Goal: Task Accomplishment & Management: Manage account settings

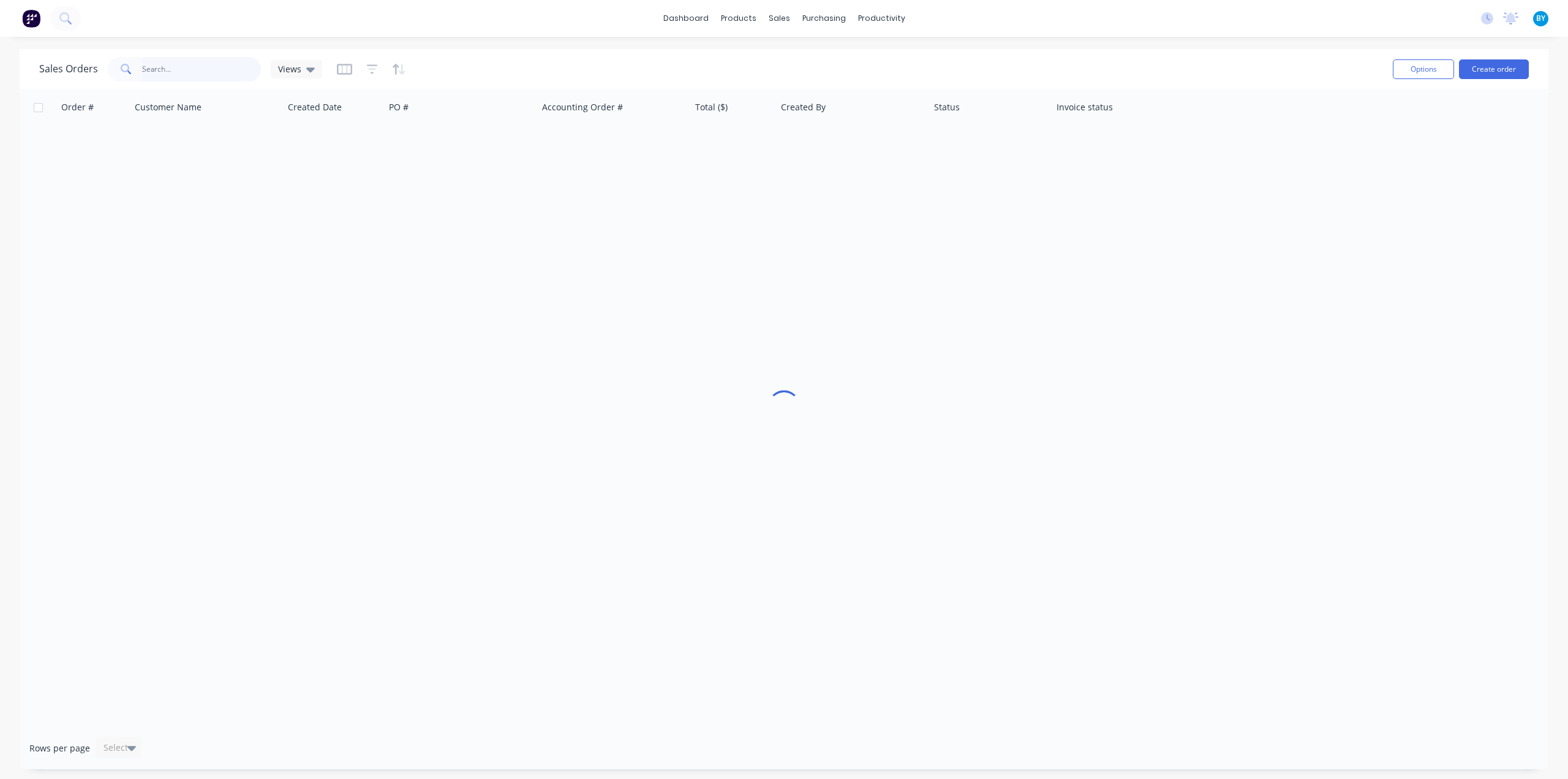
click at [191, 70] on input "text" at bounding box center [202, 70] width 119 height 25
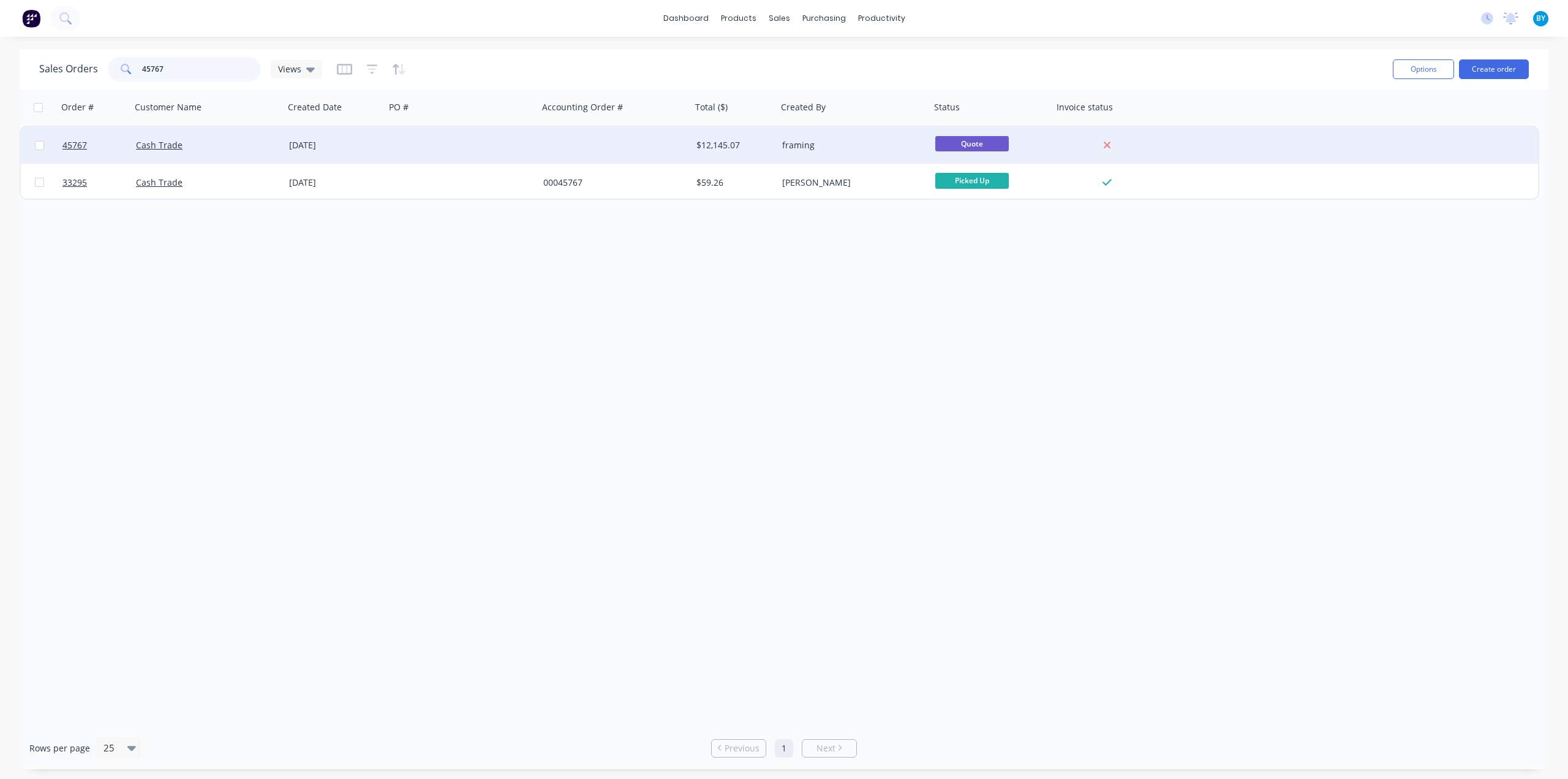
type input "45767"
click at [407, 142] on div at bounding box center [462, 145] width 153 height 36
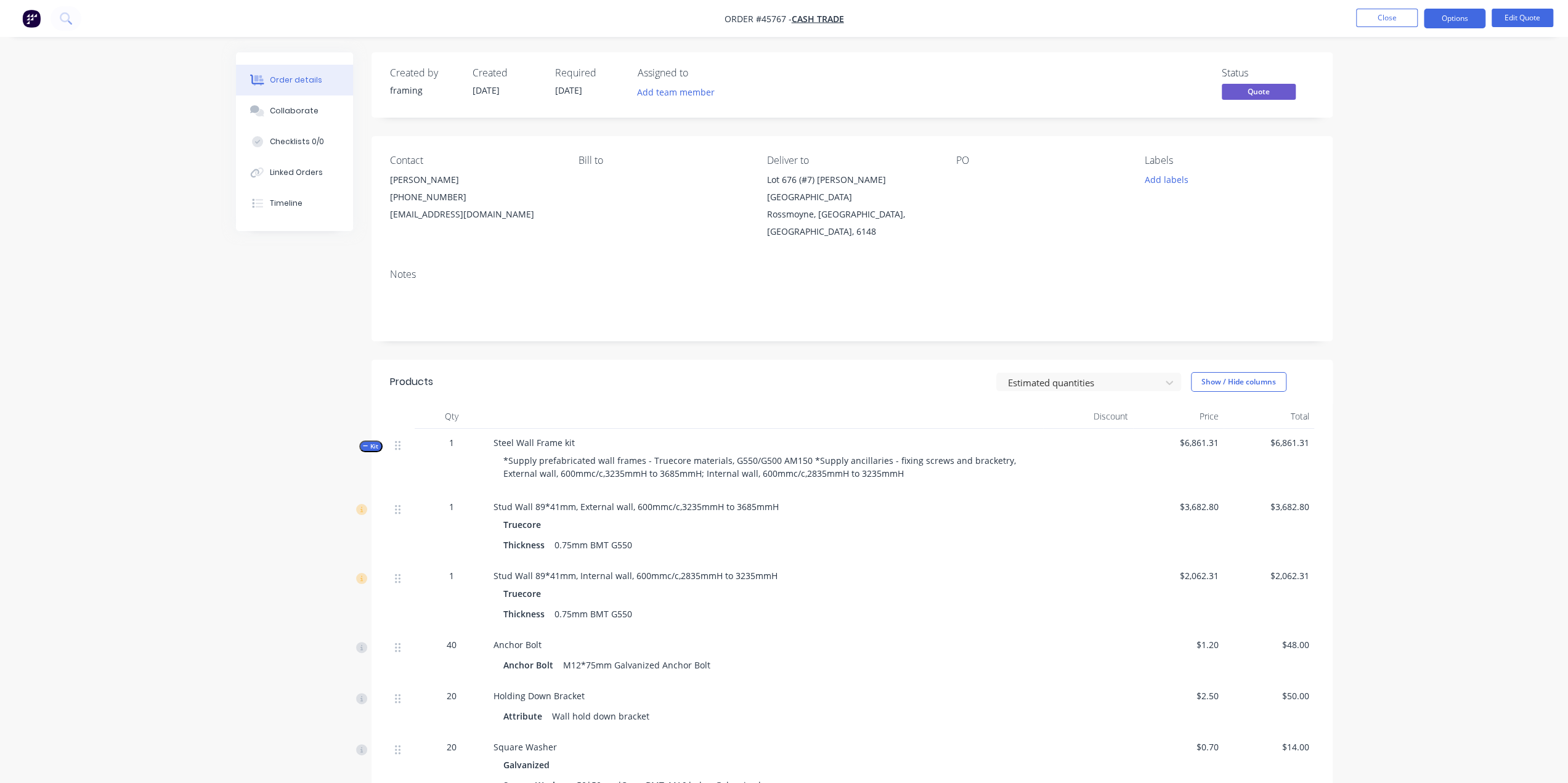
drag, startPoint x: 385, startPoint y: 177, endPoint x: 582, endPoint y: 201, distance: 198.5
click at [582, 201] on div "Contact Nick Souris (08) 6256 2720 nick@sunsetconstruction.com.au Bill to Deliv…" at bounding box center [851, 197] width 961 height 122
click at [636, 264] on div "Notes" at bounding box center [851, 300] width 961 height 82
drag, startPoint x: 394, startPoint y: 181, endPoint x: 539, endPoint y: 220, distance: 150.2
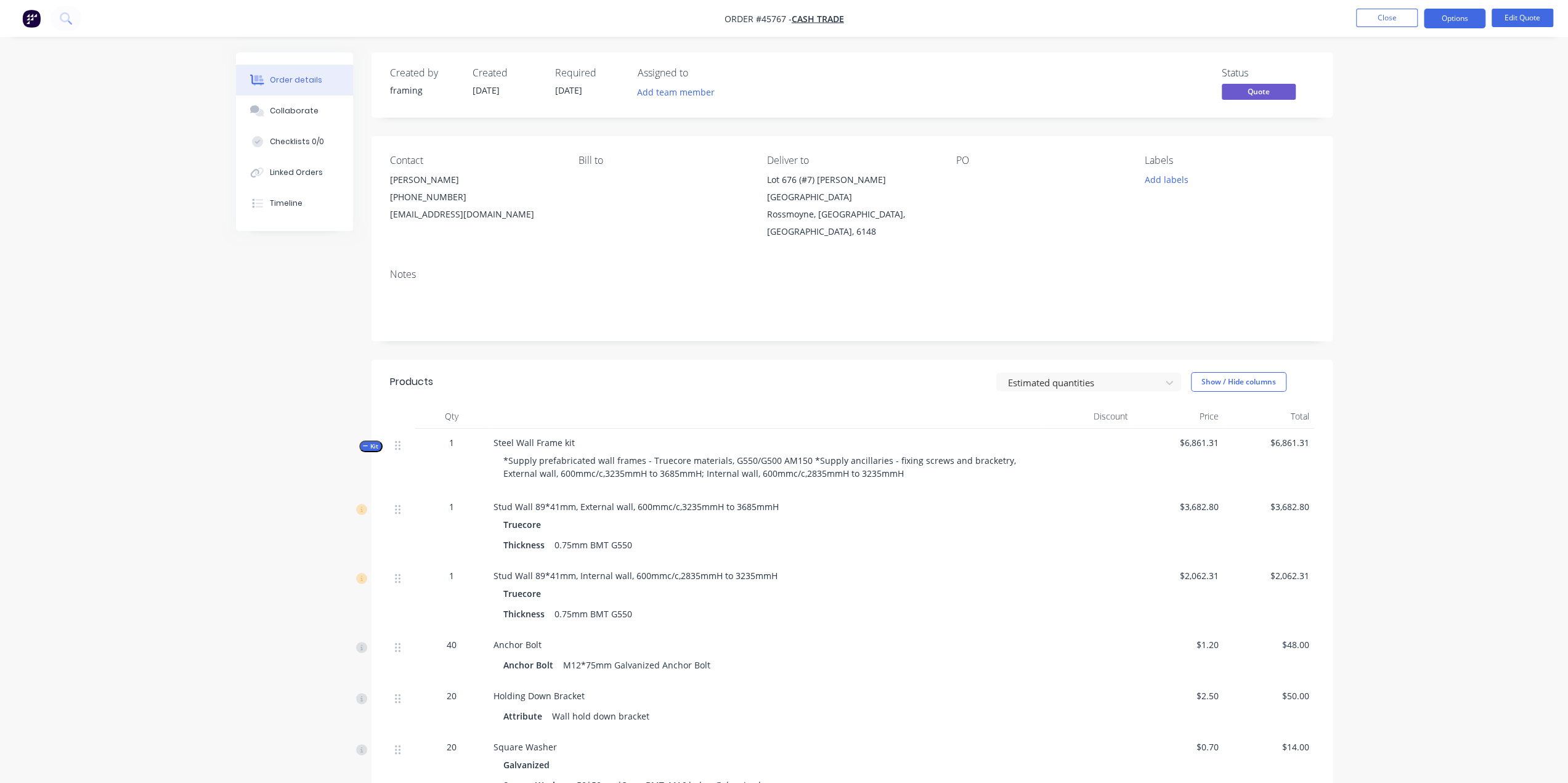
click at [539, 220] on div "Contact Nick Souris (08) 6256 2720 nick@sunsetconstruction.com.au Bill to Deliv…" at bounding box center [851, 197] width 961 height 122
copy div "Nick Souris (08) 6256 2720 nick@sunsetconstruction.com.au"
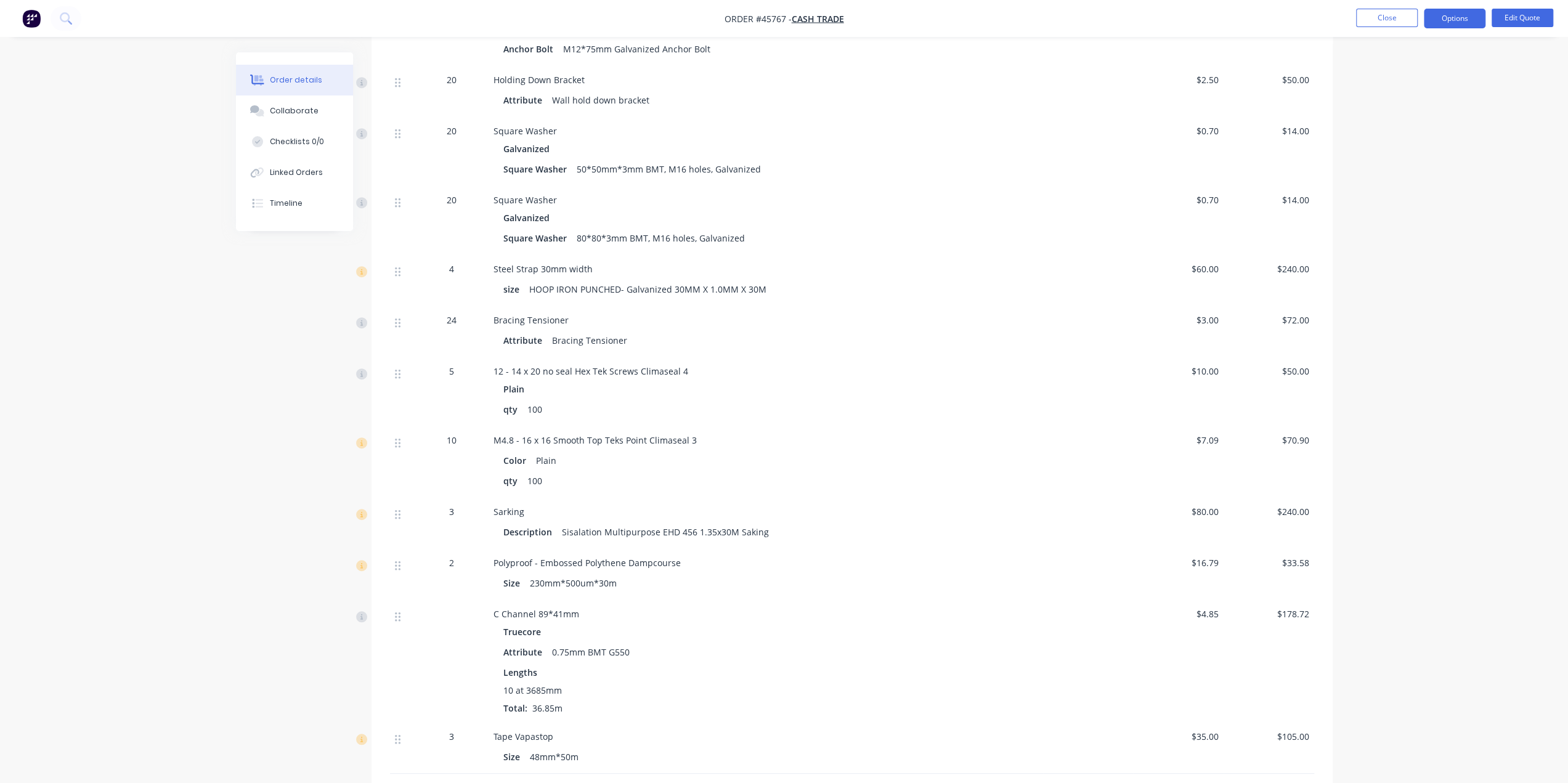
click at [1513, 384] on div "Order details Collaborate Checklists 0/0 Linked Orders Timeline Order details C…" at bounding box center [784, 591] width 1568 height 2413
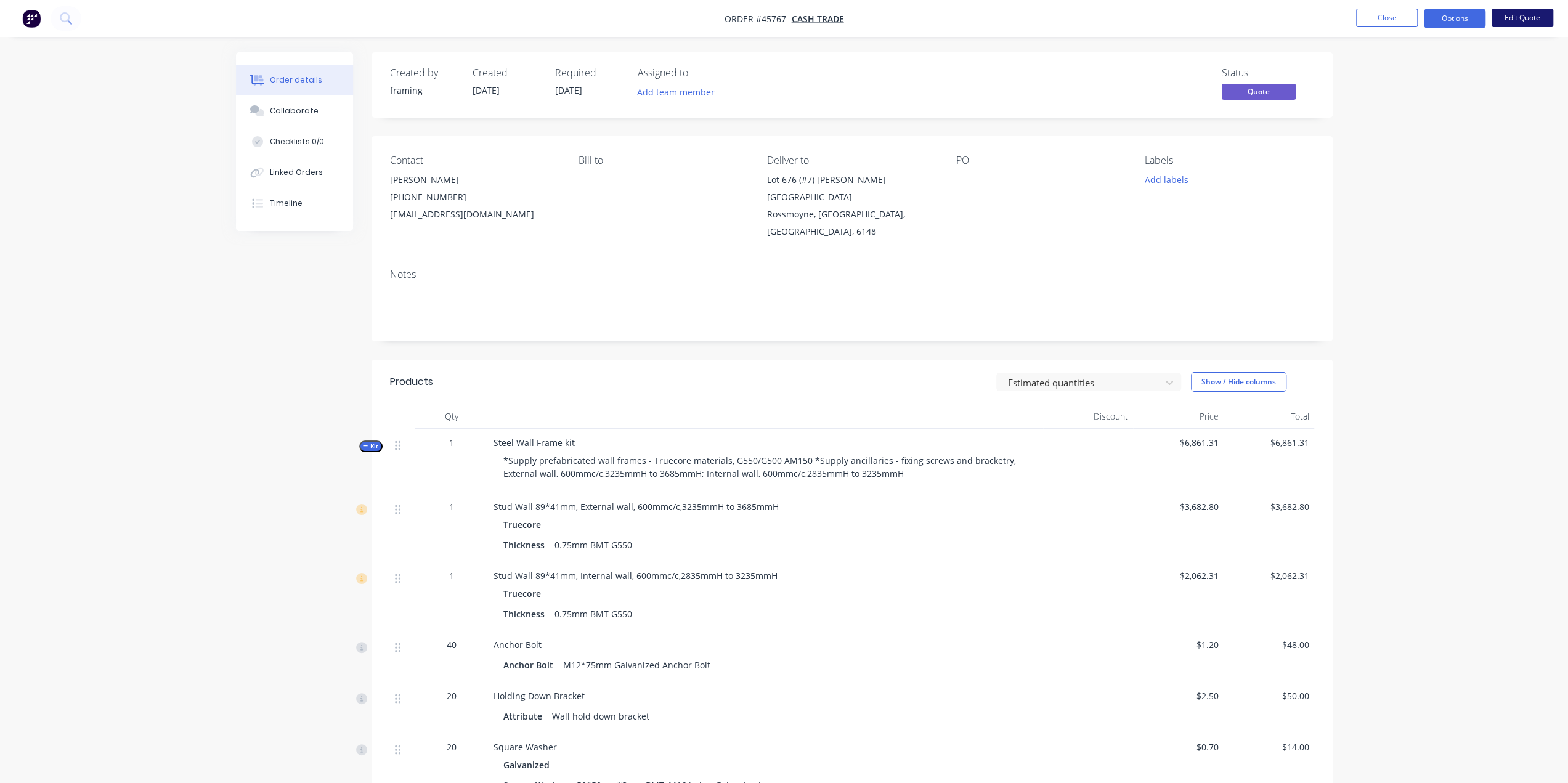
click at [1529, 17] on button "Edit Quote" at bounding box center [1522, 17] width 62 height 18
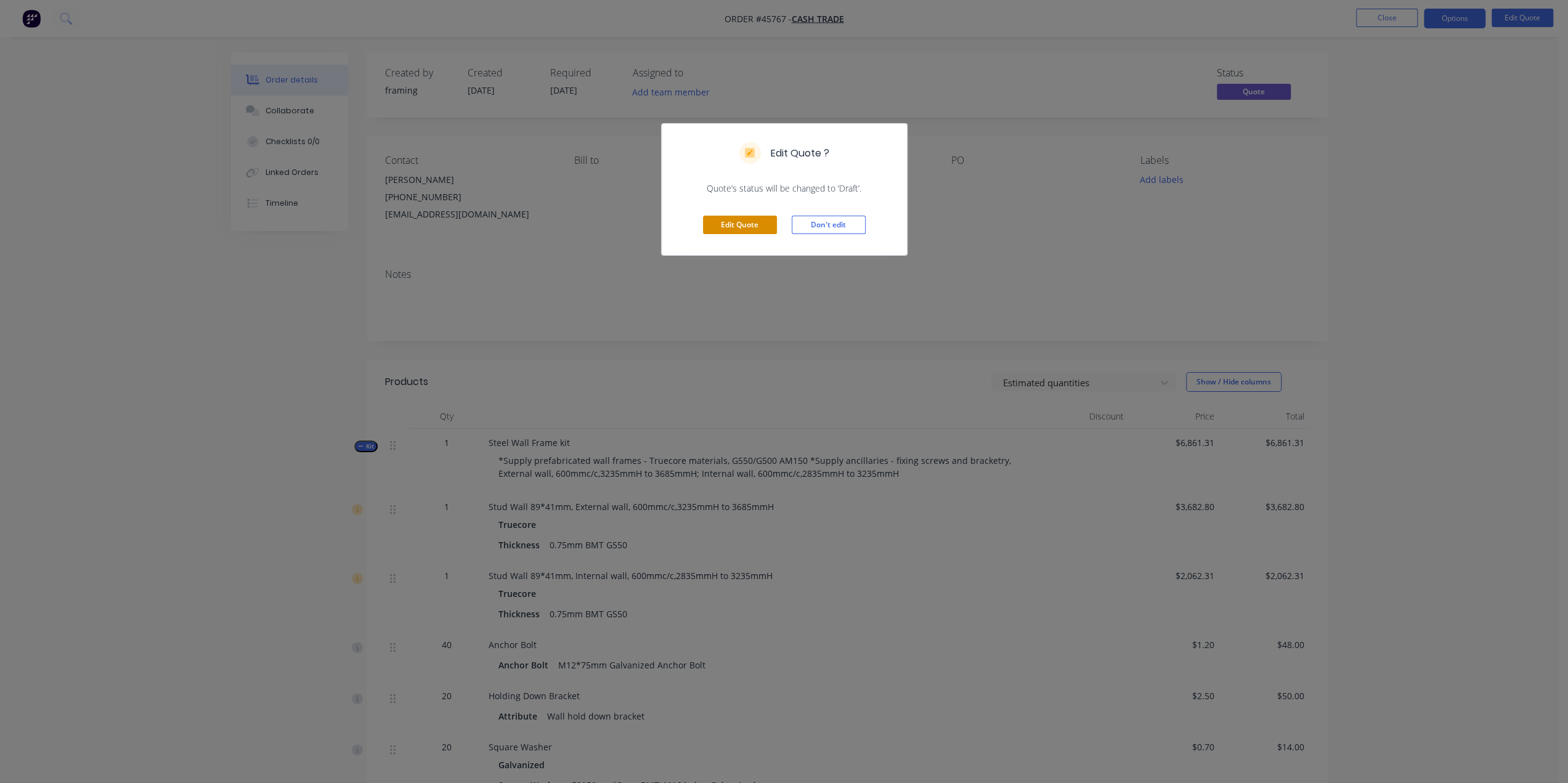
click at [752, 230] on button "Edit Quote" at bounding box center [739, 225] width 74 height 18
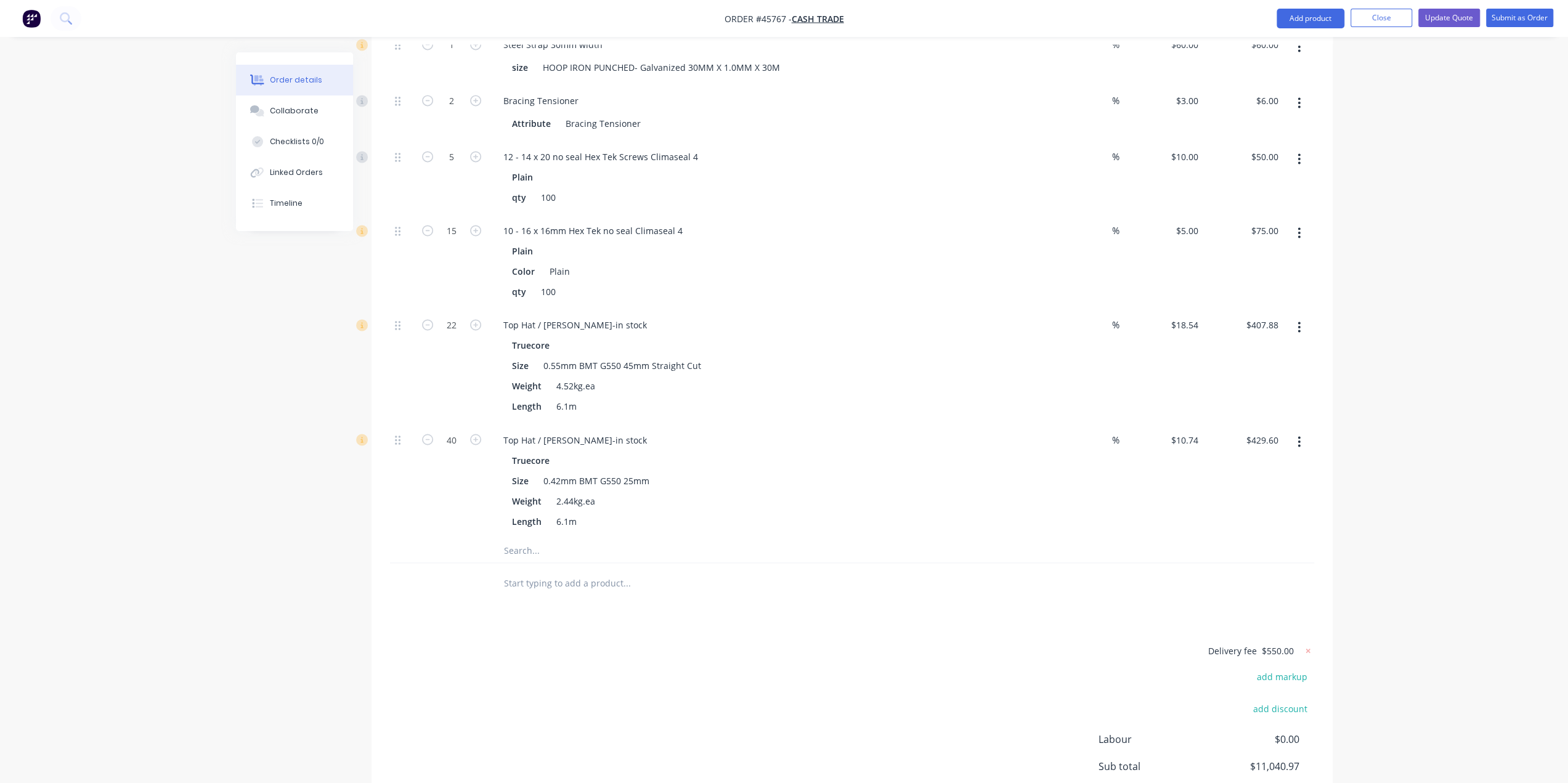
scroll to position [1948, 0]
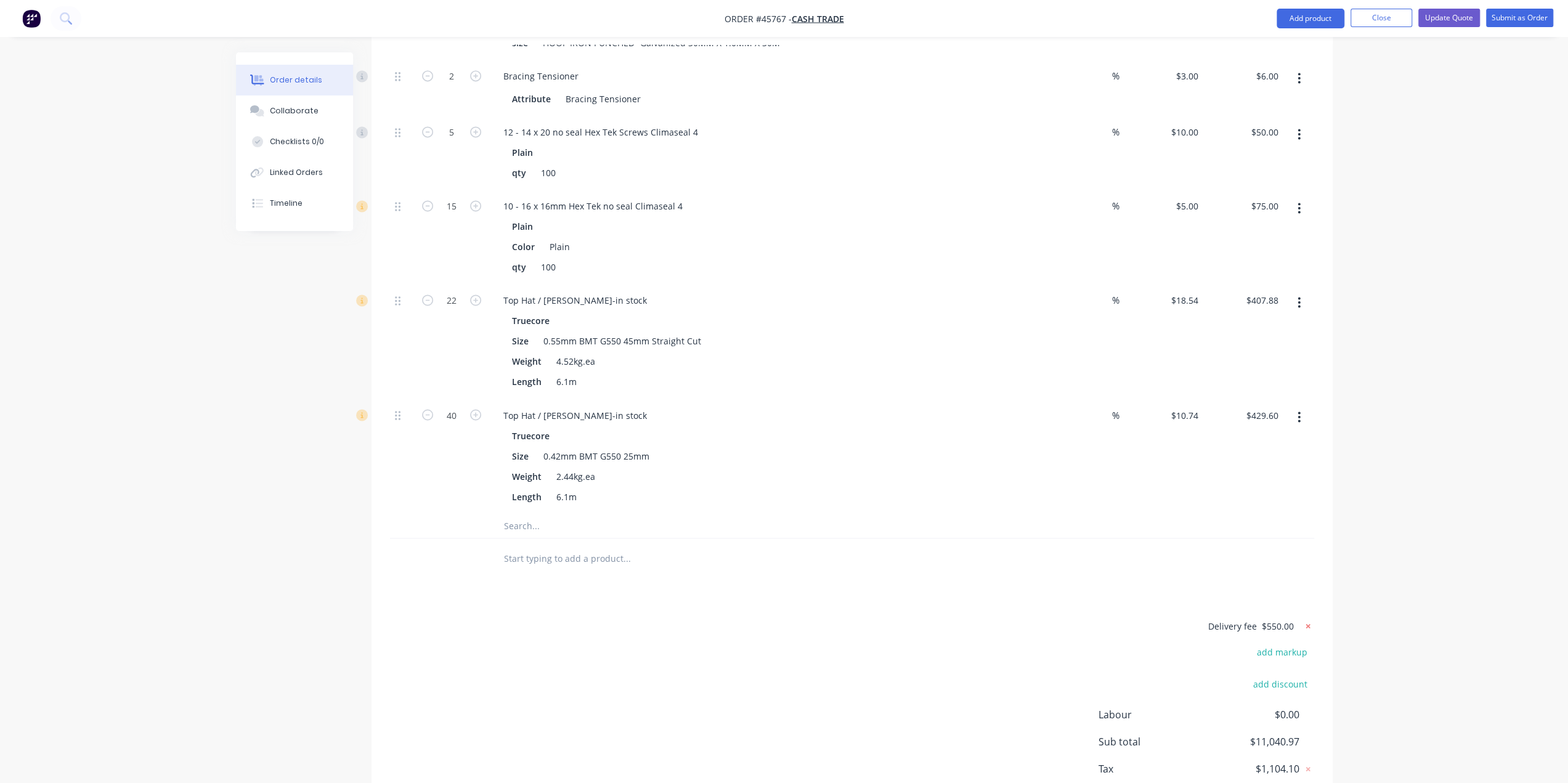
click at [1311, 620] on icon at bounding box center [1307, 626] width 12 height 12
click at [1287, 617] on button "add delivery fee" at bounding box center [1273, 626] width 79 height 17
type input "580"
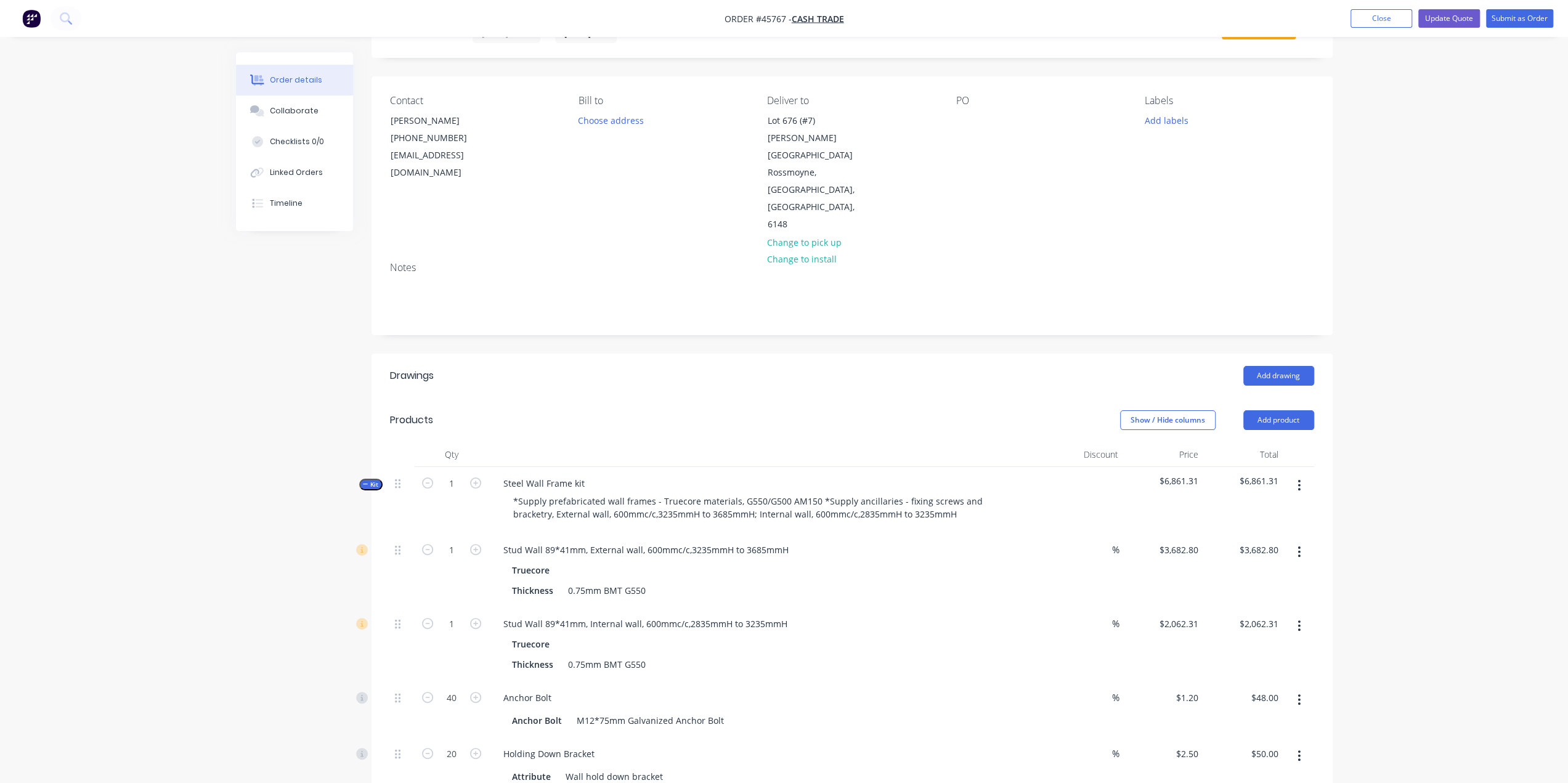
scroll to position [0, 0]
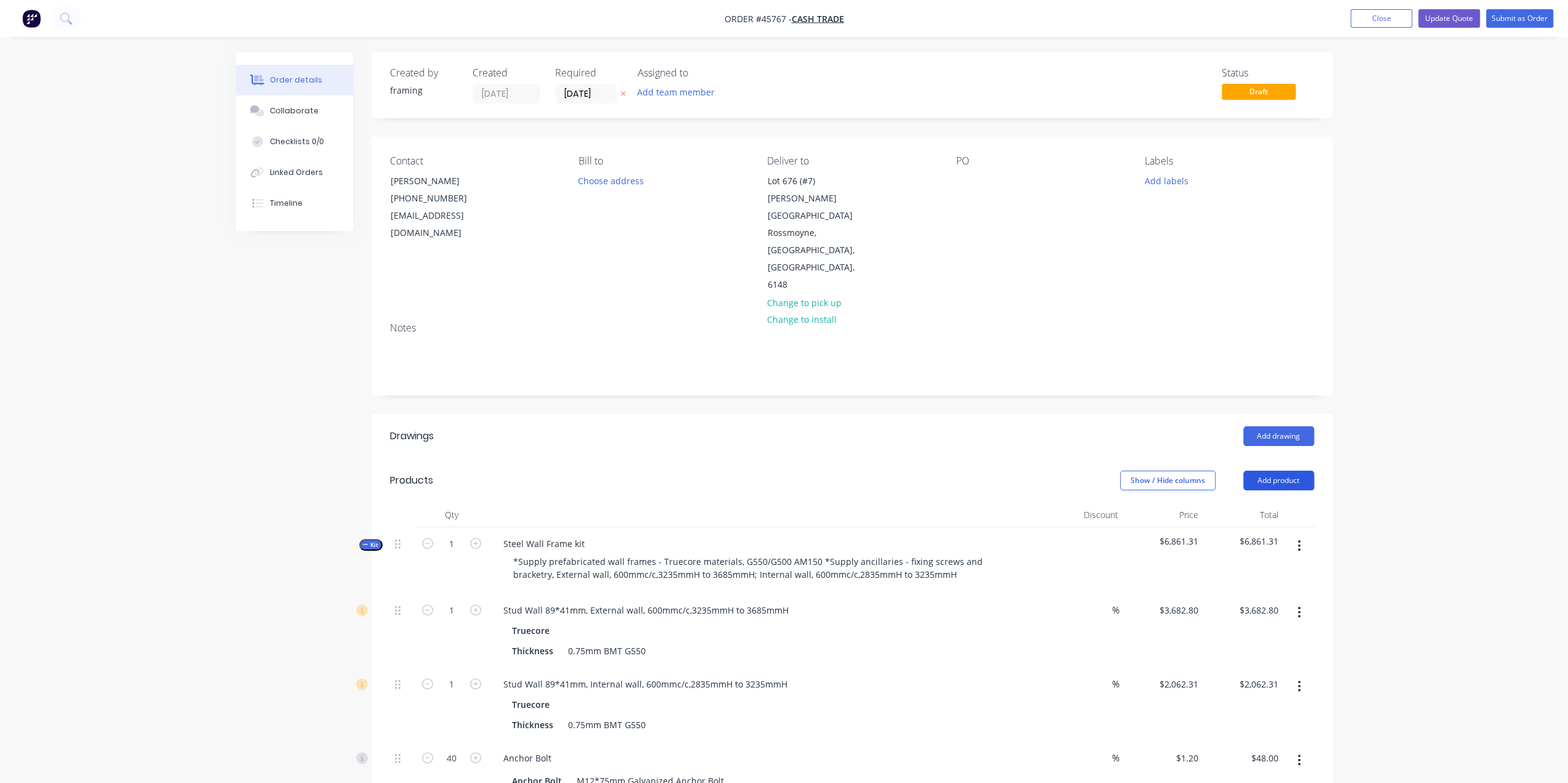
click at [1305, 470] on button "Add product" at bounding box center [1278, 480] width 71 height 20
click at [1283, 470] on button "Add product" at bounding box center [1278, 480] width 71 height 20
click at [1274, 528] on div "Basic product" at bounding box center [1255, 536] width 95 height 17
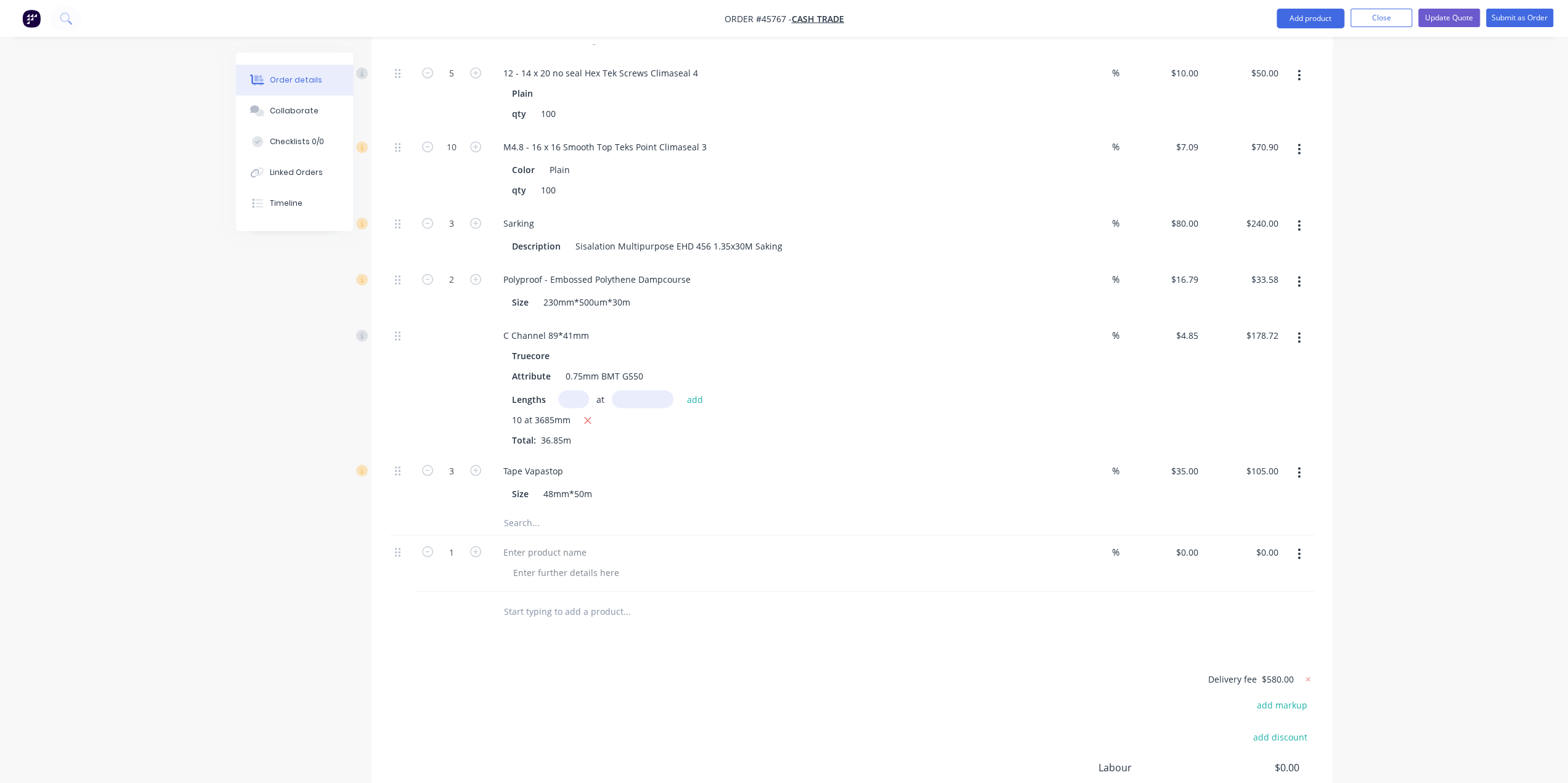
scroll to position [2004, 0]
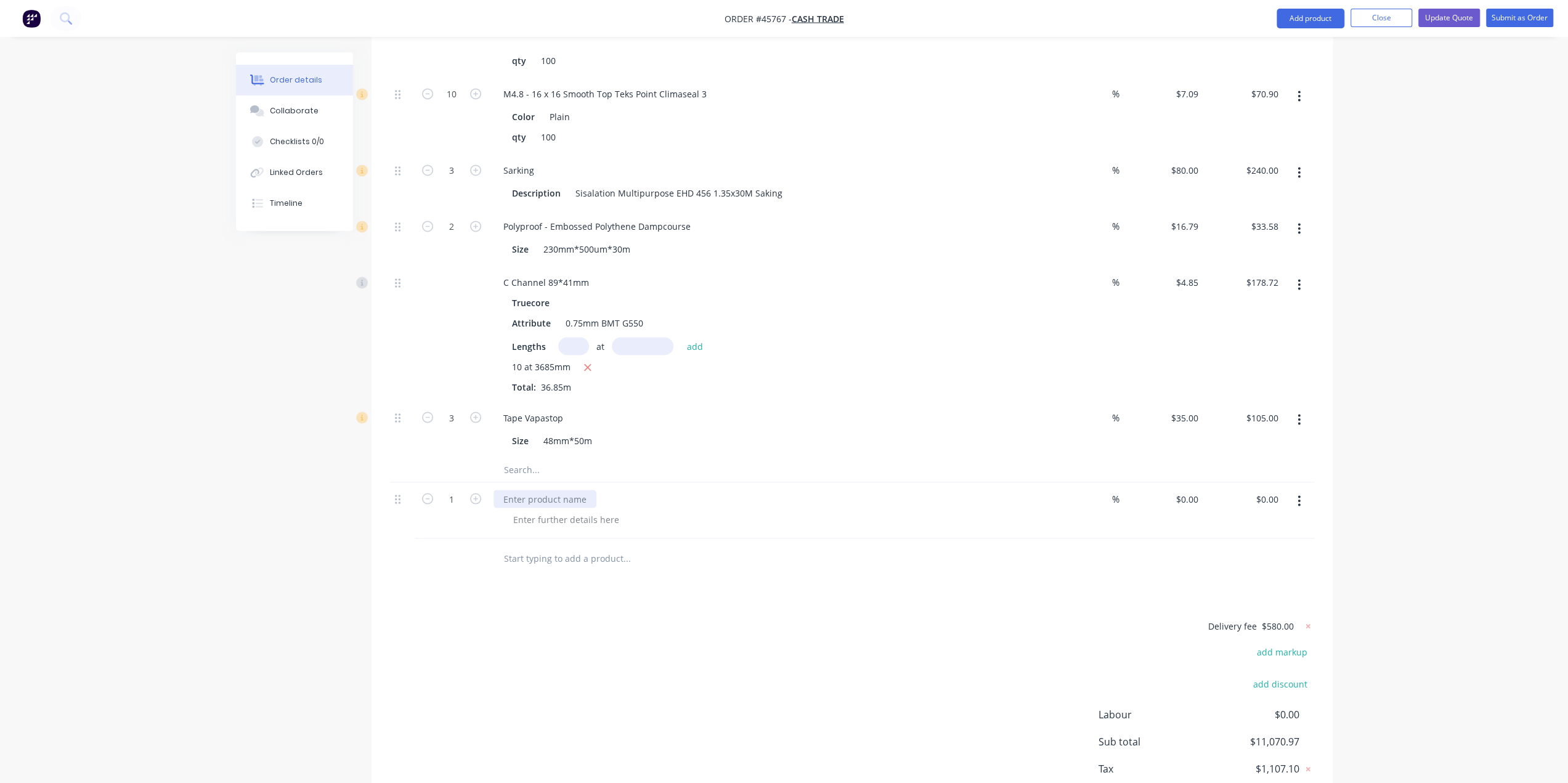
click at [564, 489] on div at bounding box center [545, 498] width 103 height 17
click at [1042, 617] on div "Delivery fee $580.00 add markup add discount Labour $0.00 Sub total $11,070.97 …" at bounding box center [852, 720] width 924 height 205
click at [1268, 489] on input "0.00" at bounding box center [1272, 498] width 23 height 17
type input "500"
type input "$500.00"
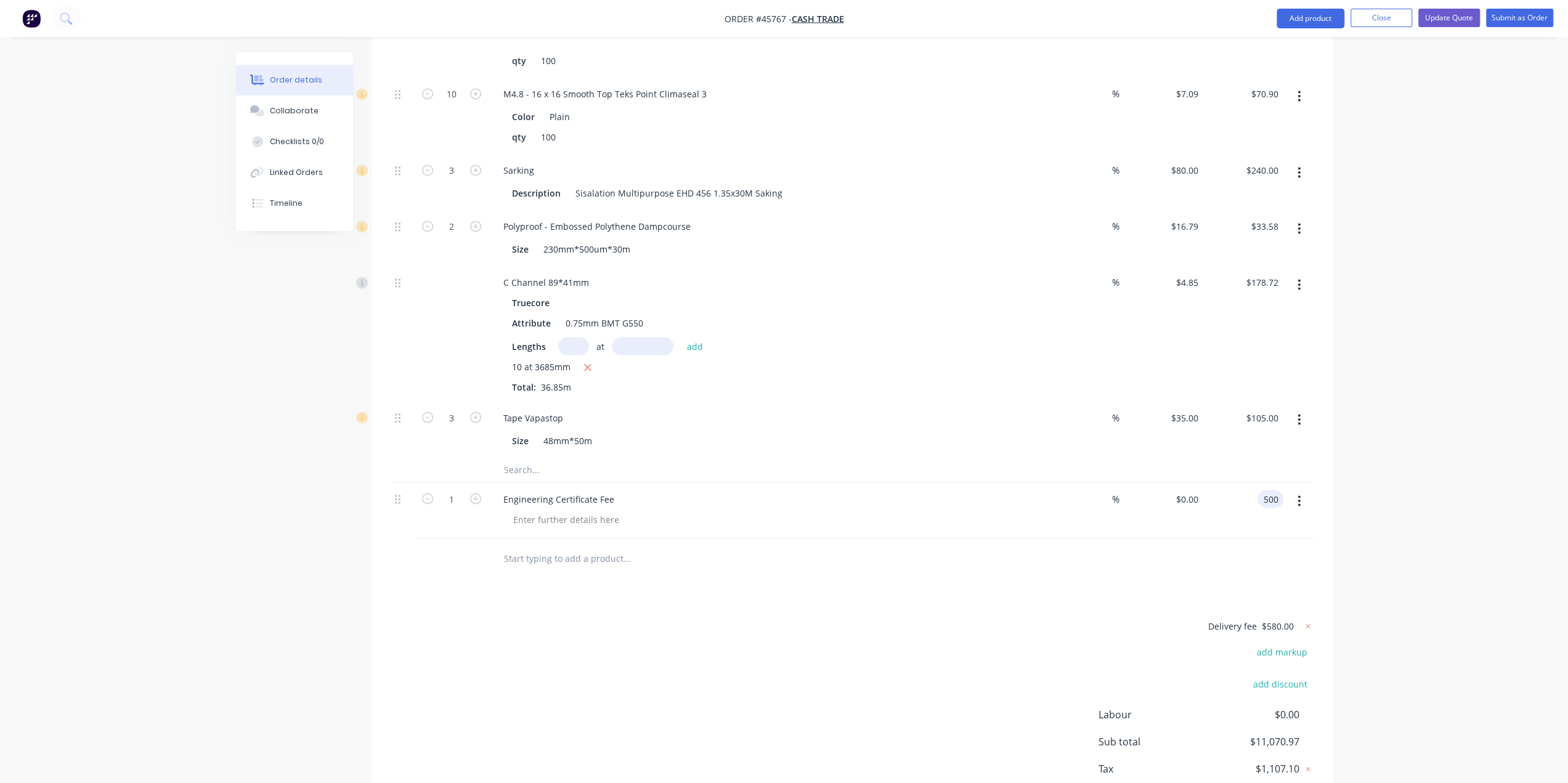
type input "$500.00"
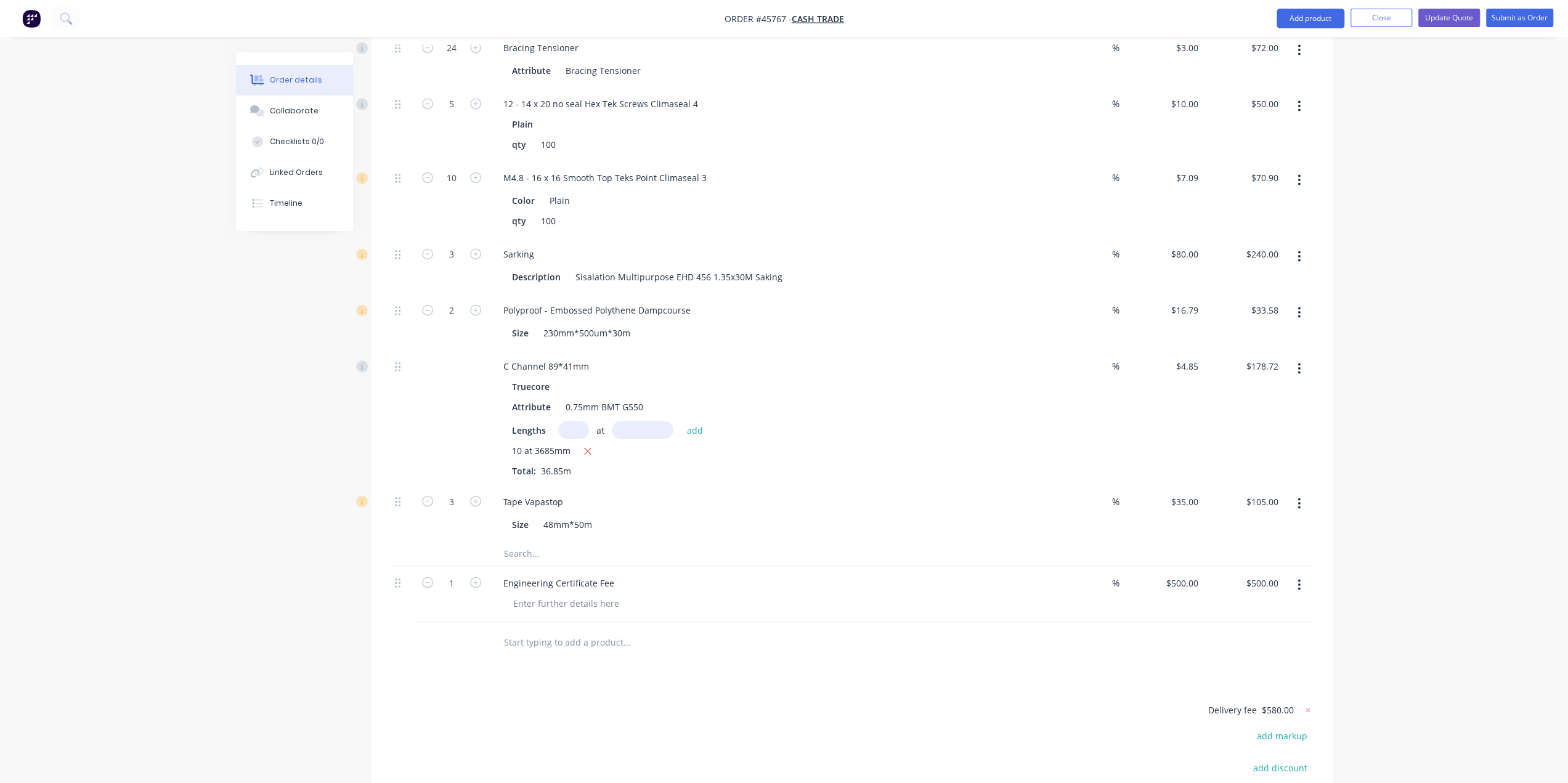
scroll to position [1901, 0]
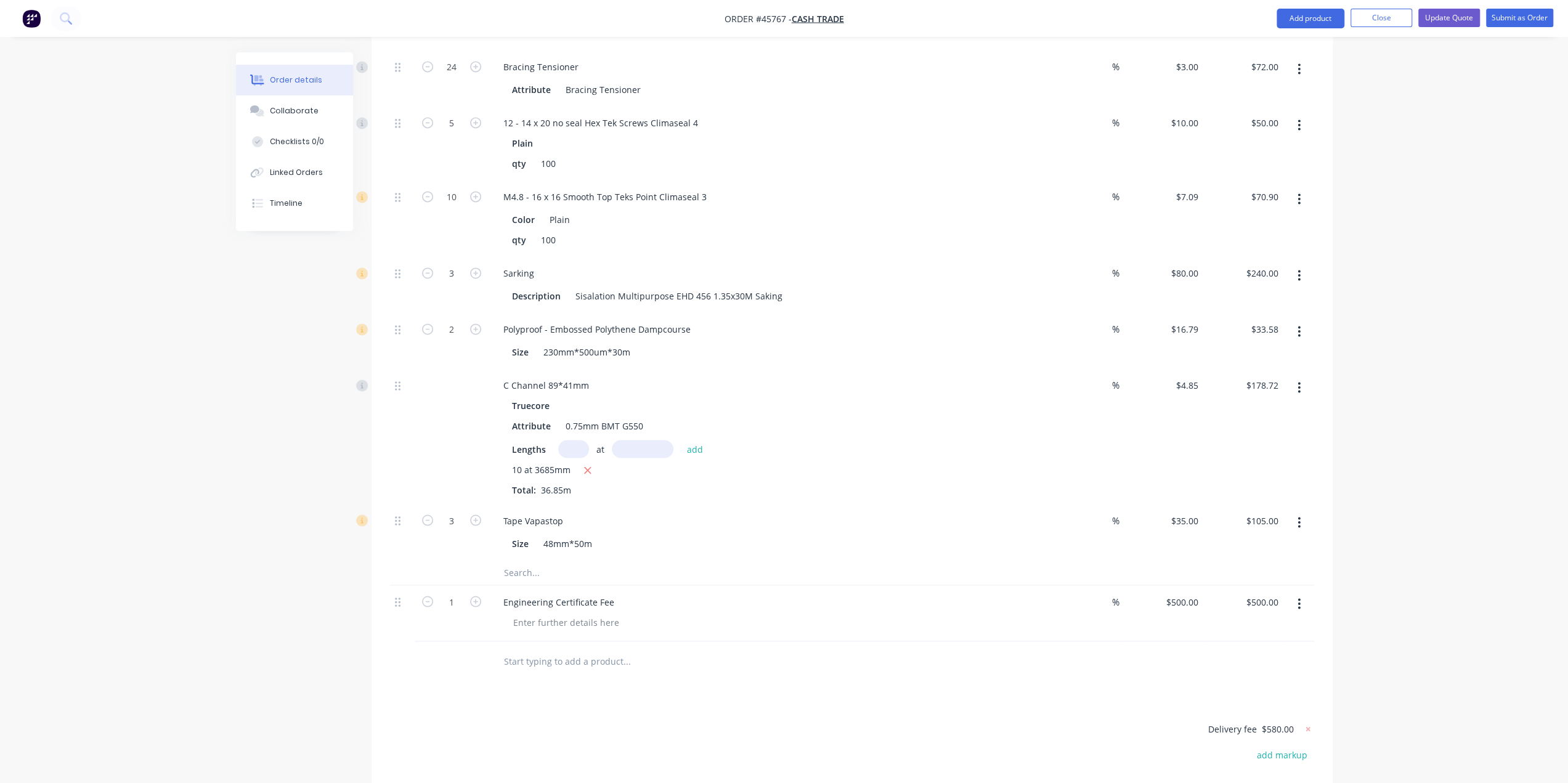
click at [613, 592] on div "Engineering Certificate Fee" at bounding box center [558, 601] width 131 height 17
click at [895, 648] on div at bounding box center [710, 661] width 434 height 25
click at [1442, 18] on button "Update Quote" at bounding box center [1449, 17] width 62 height 18
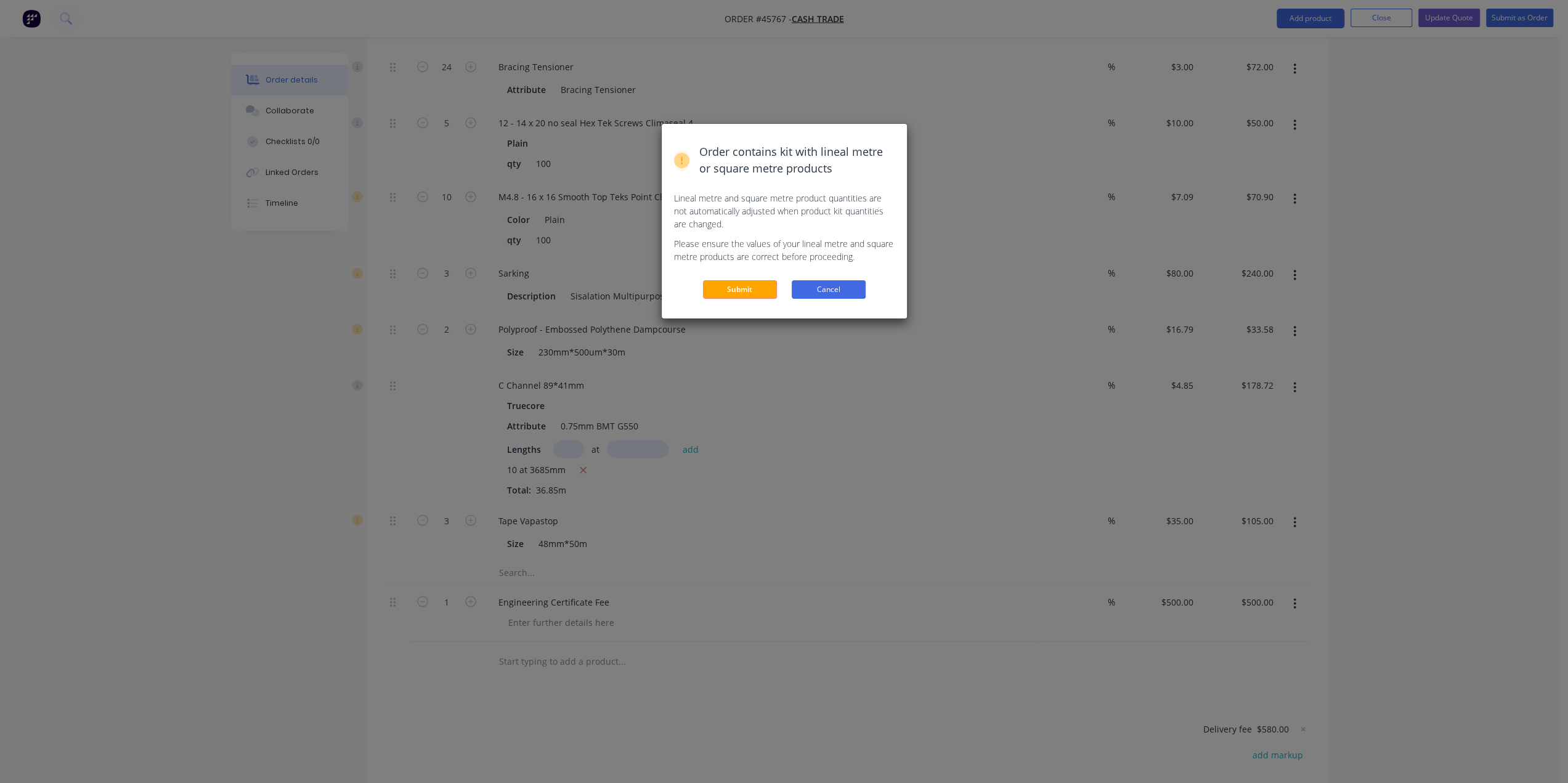
click at [826, 290] on button "Cancel" at bounding box center [828, 290] width 74 height 18
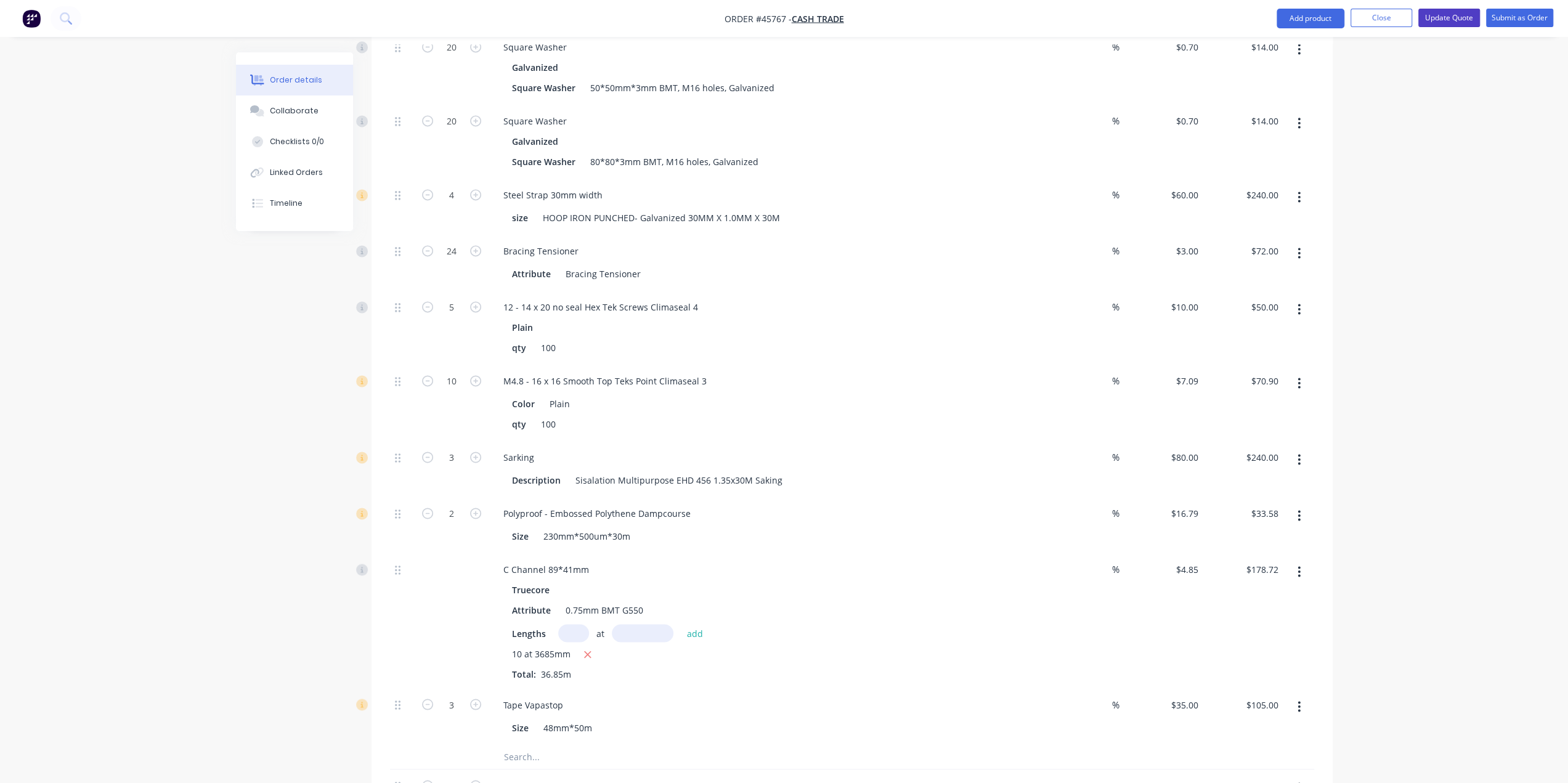
scroll to position [1847, 0]
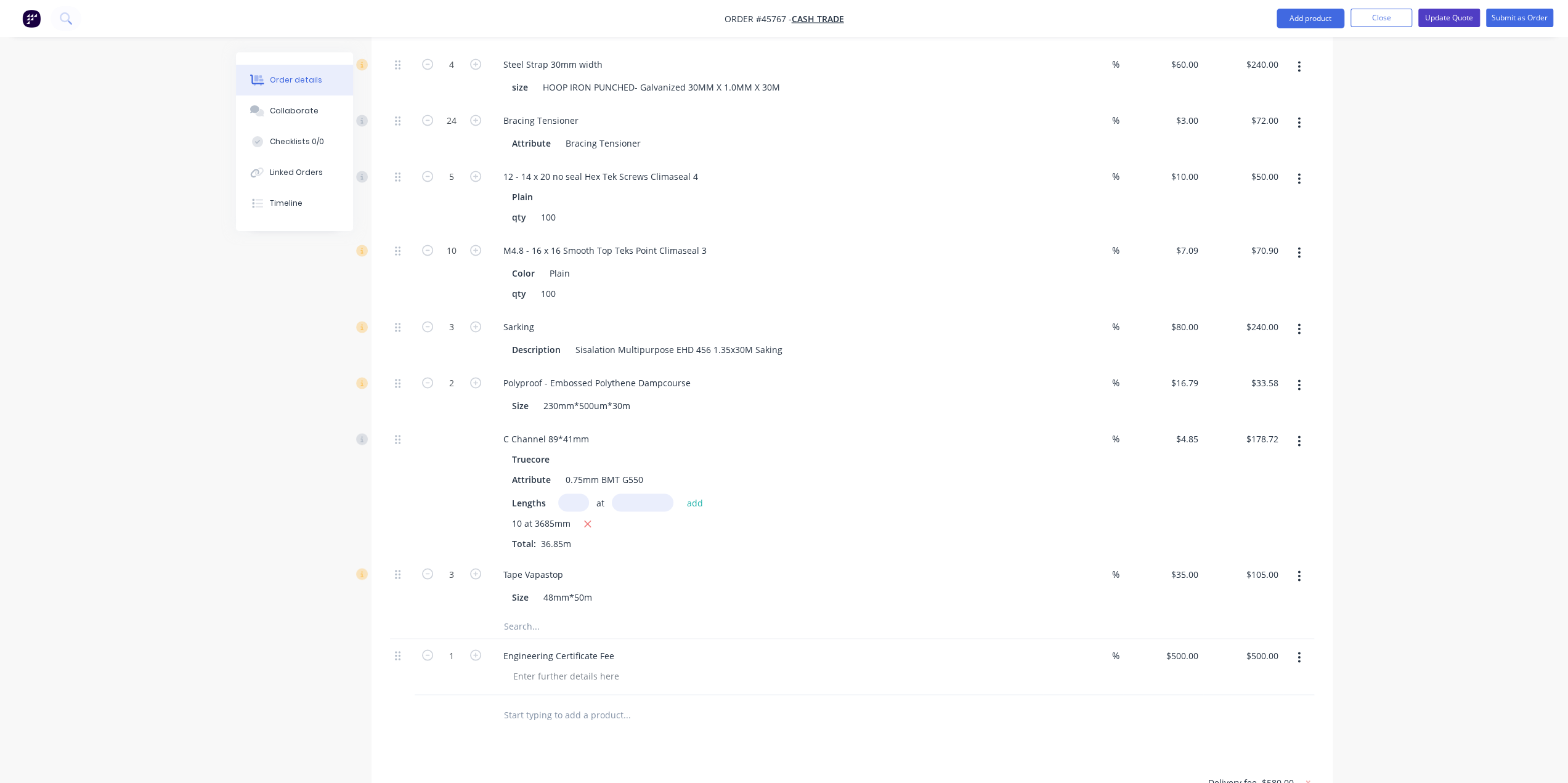
click at [1456, 22] on button "Update Quote" at bounding box center [1449, 17] width 62 height 18
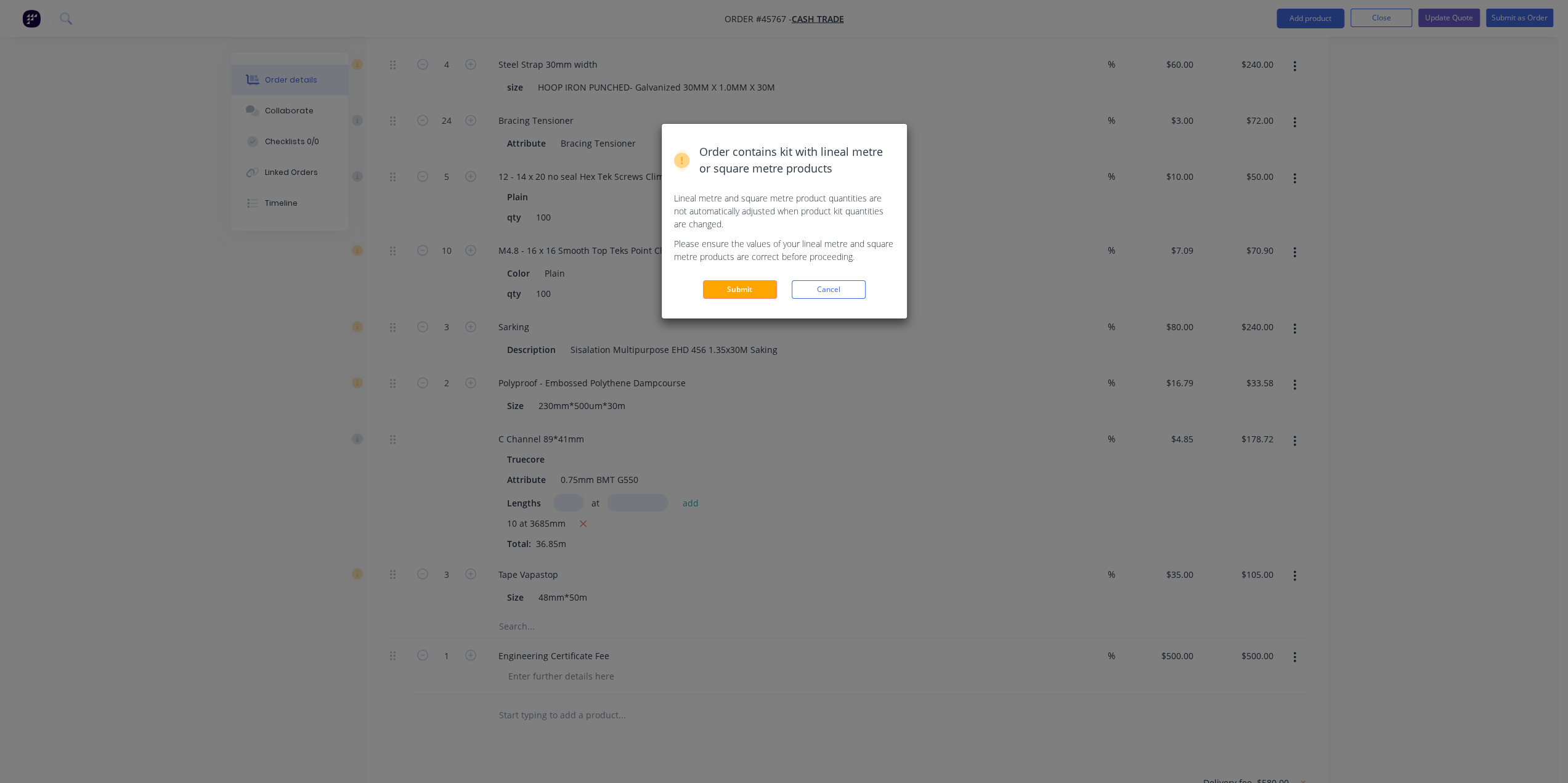
click at [733, 286] on button "Submit" at bounding box center [739, 290] width 74 height 18
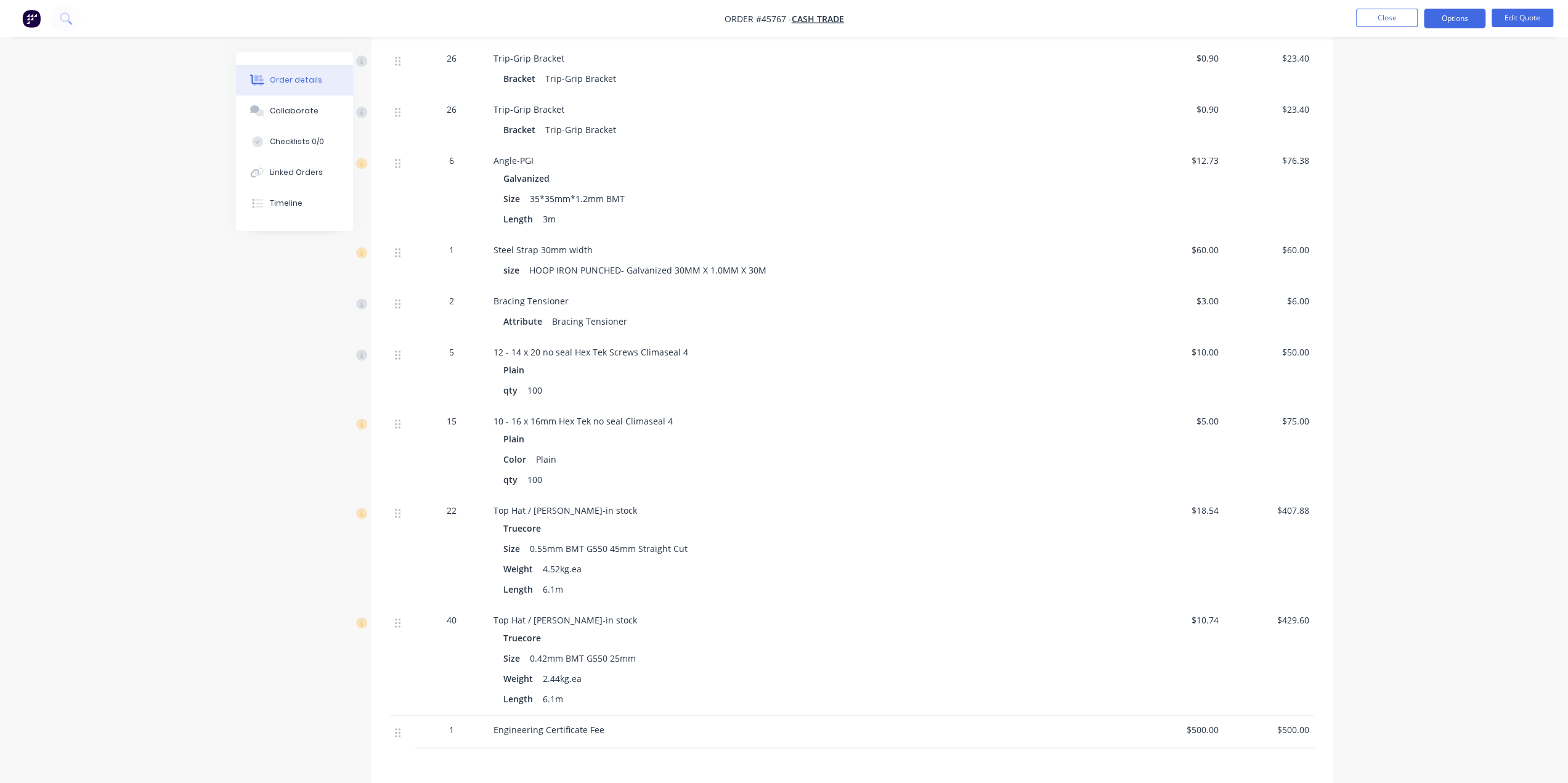
scroll to position [1640, 0]
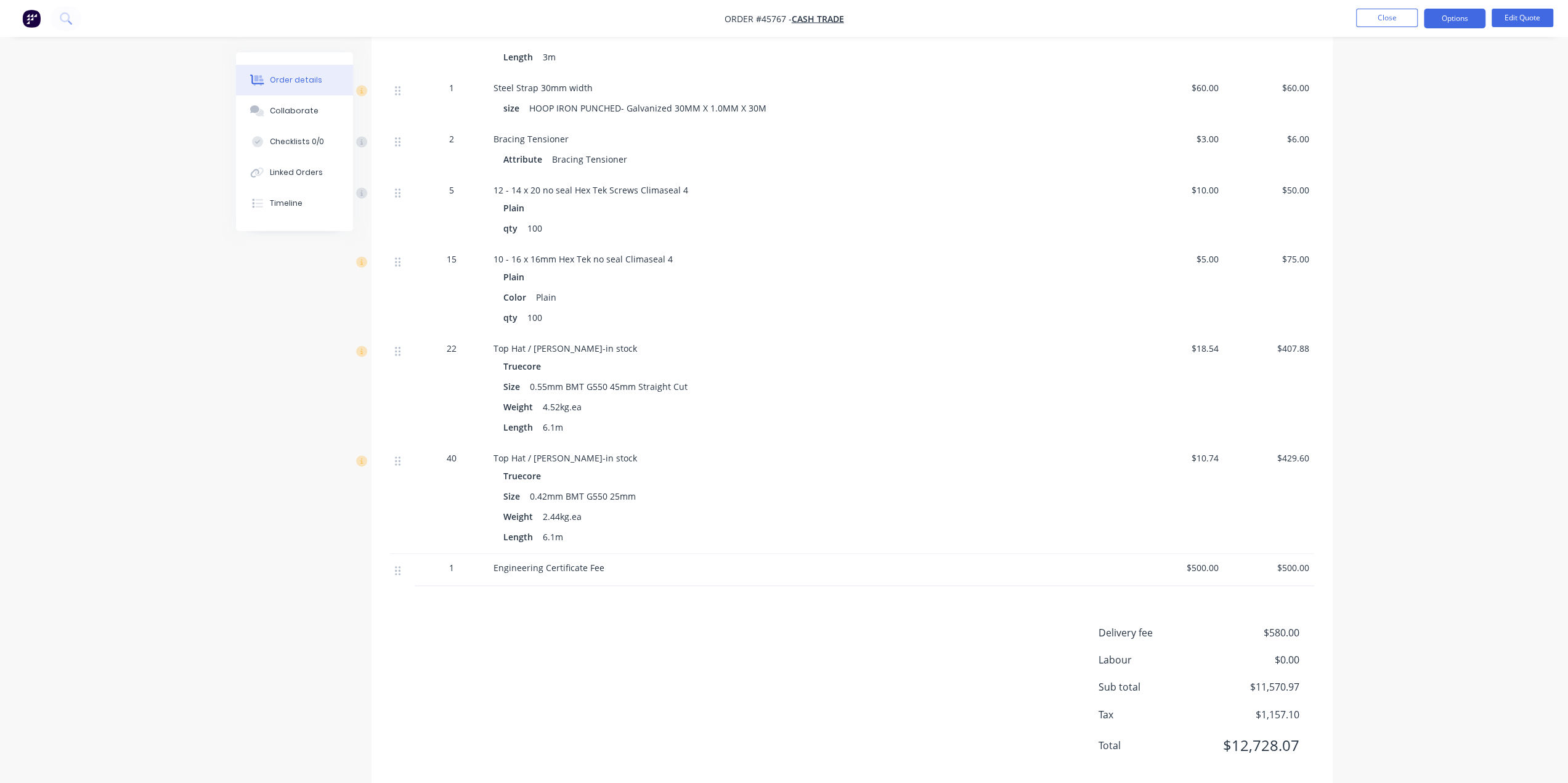
click at [869, 558] on div "Engineering Certificate Fee" at bounding box center [766, 569] width 554 height 32
click at [1456, 15] on button "Options" at bounding box center [1454, 18] width 62 height 20
click at [1412, 73] on div "Quote" at bounding box center [1417, 74] width 113 height 17
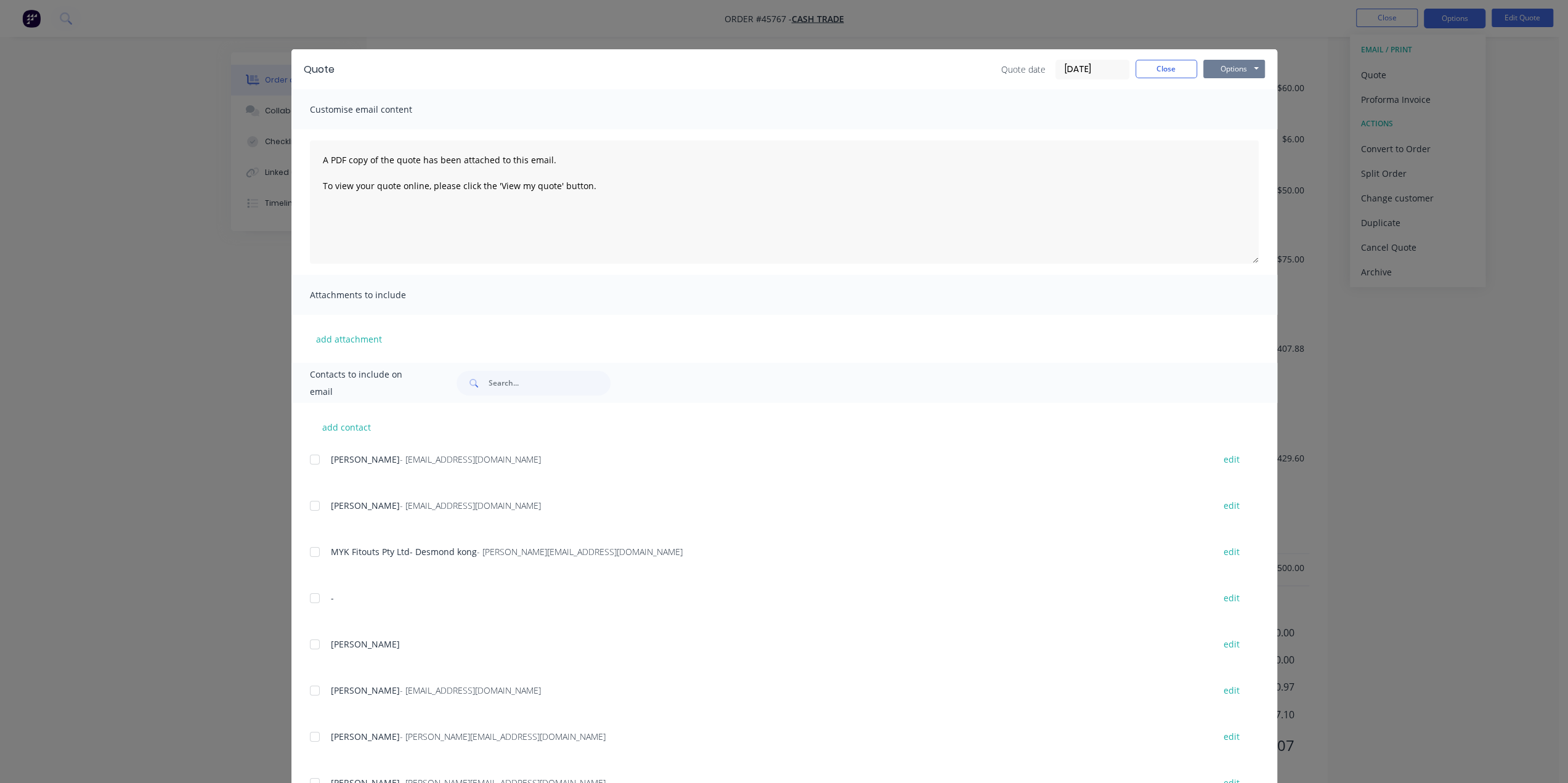
click at [1242, 73] on button "Options" at bounding box center [1233, 69] width 62 height 18
click at [1233, 106] on button "Print" at bounding box center [1242, 111] width 79 height 20
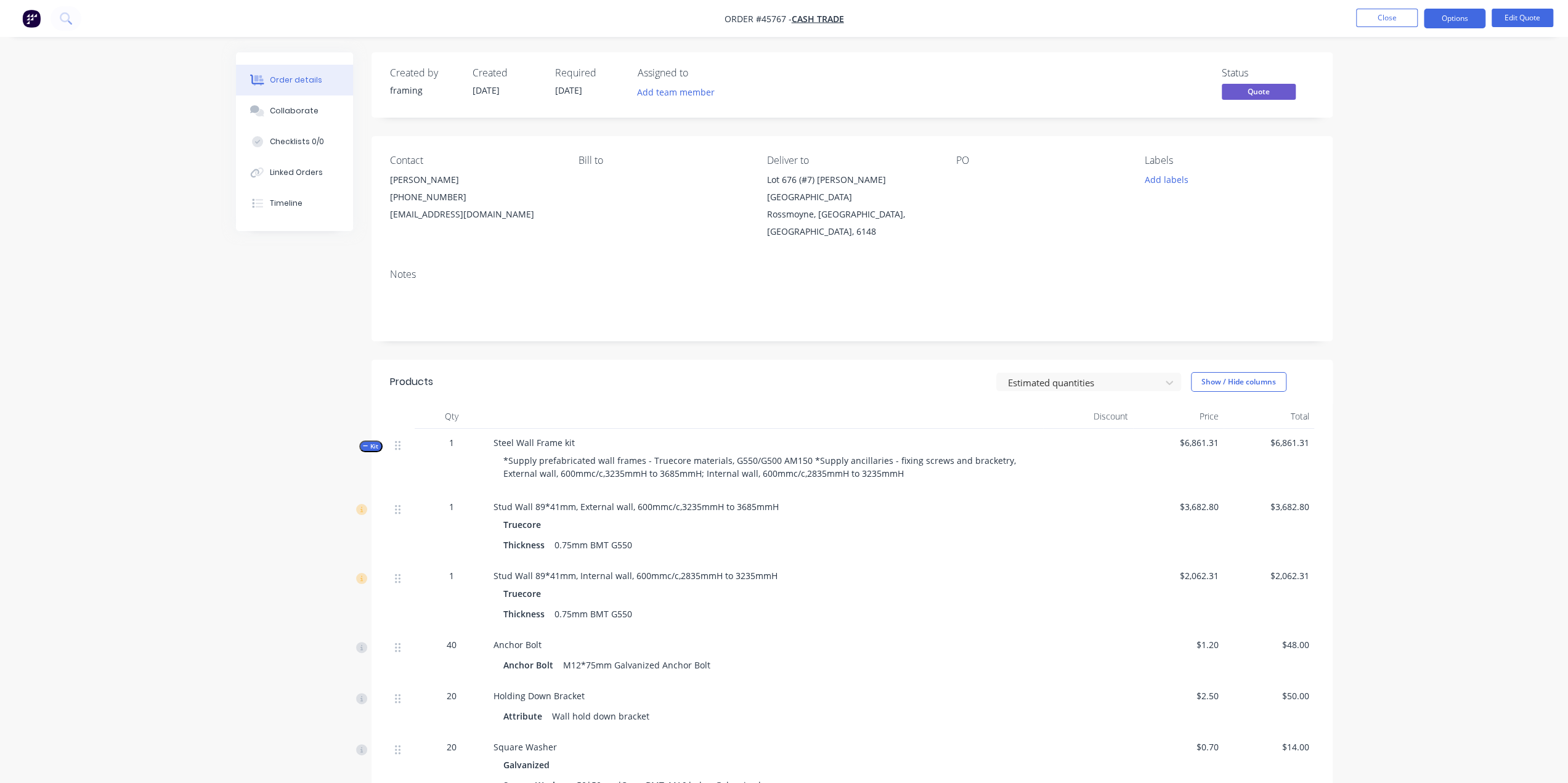
click at [35, 18] on img "button" at bounding box center [32, 18] width 18 height 18
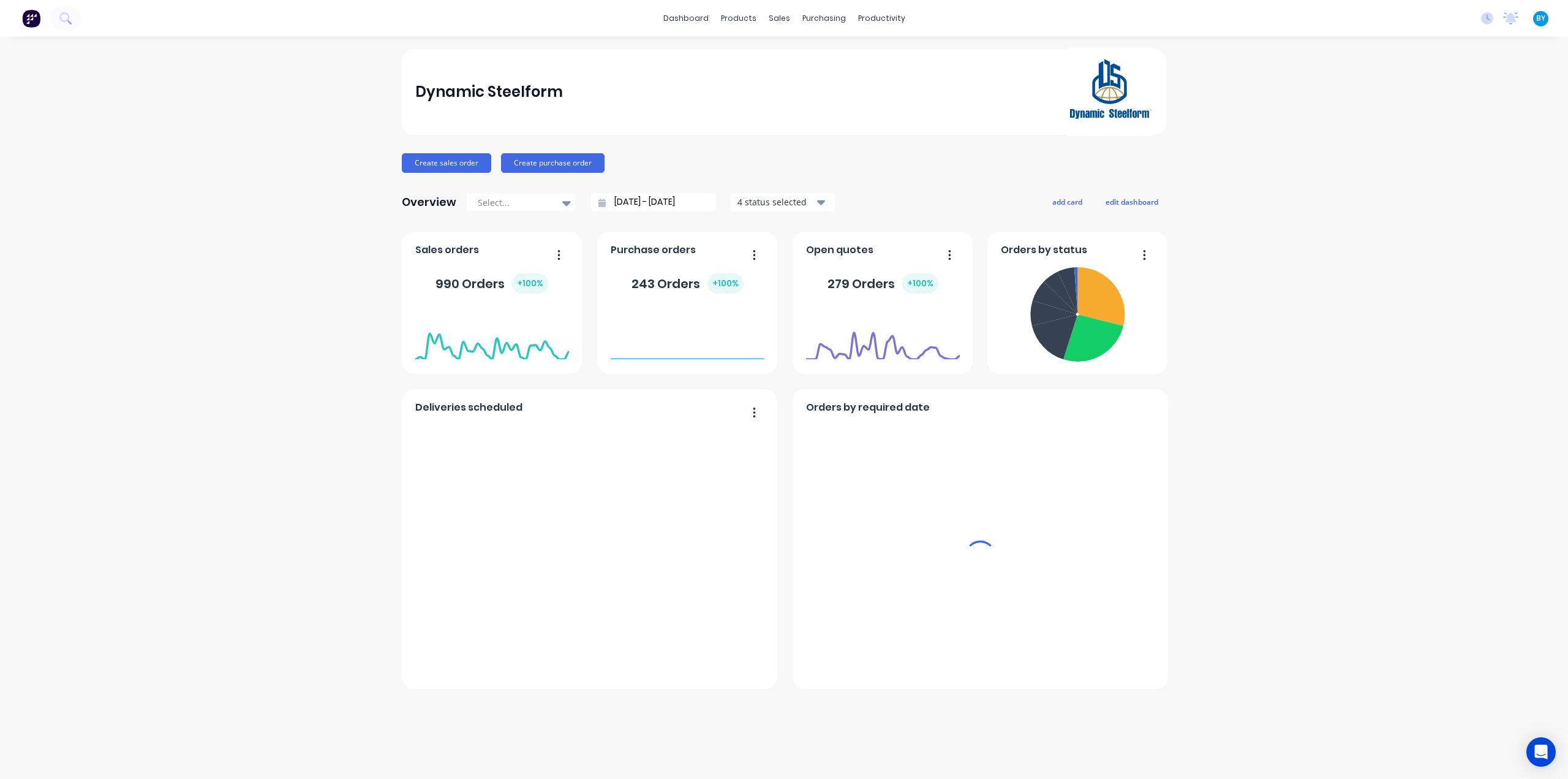
click at [1321, 161] on div "Dynamic Steelform Create sales order Create purchase order Overview Select... 3…" at bounding box center [784, 407] width 1568 height 718
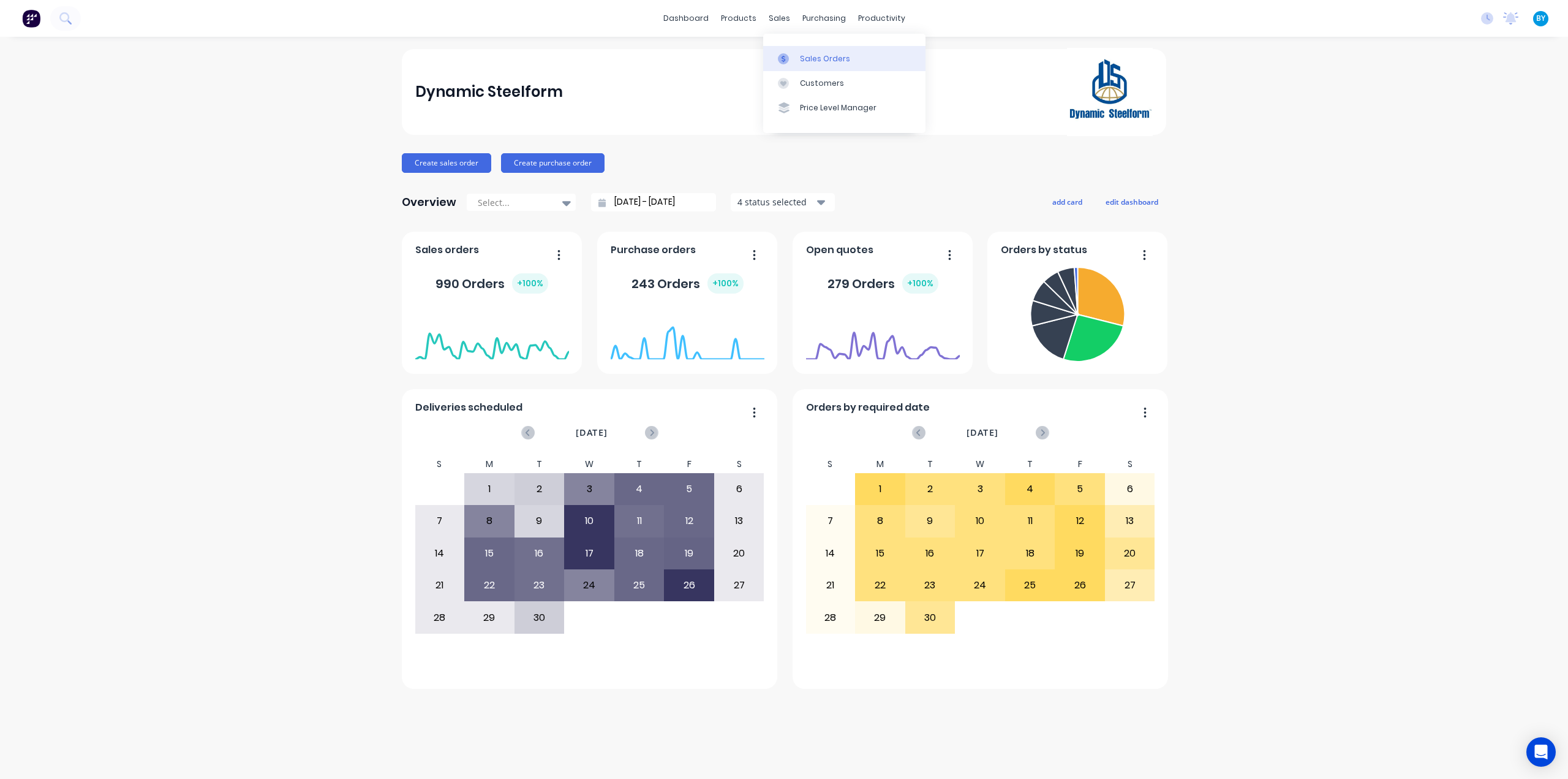
click at [805, 53] on div "Sales Orders" at bounding box center [825, 58] width 50 height 11
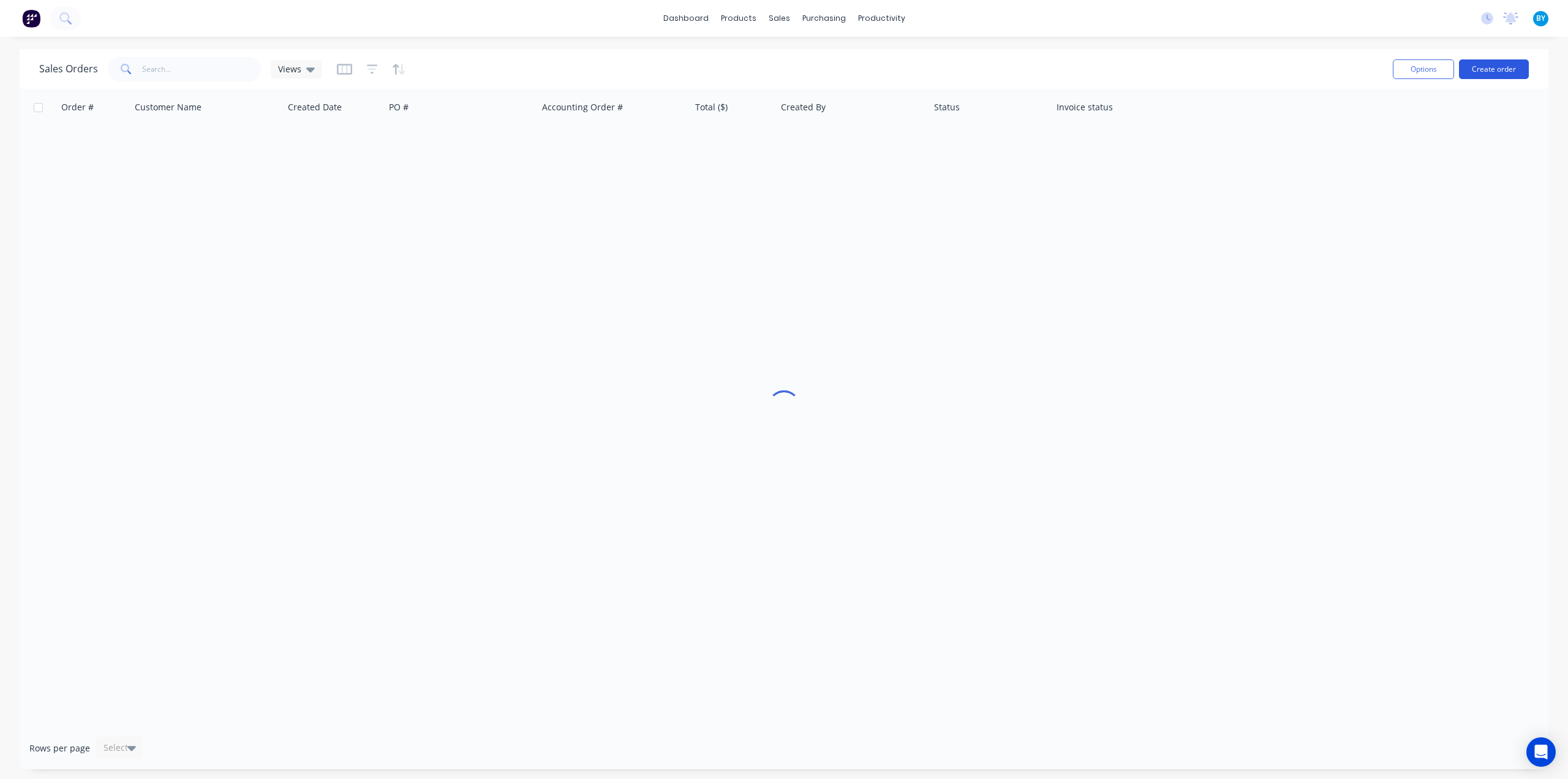
click at [1498, 70] on button "Create order" at bounding box center [1494, 70] width 70 height 20
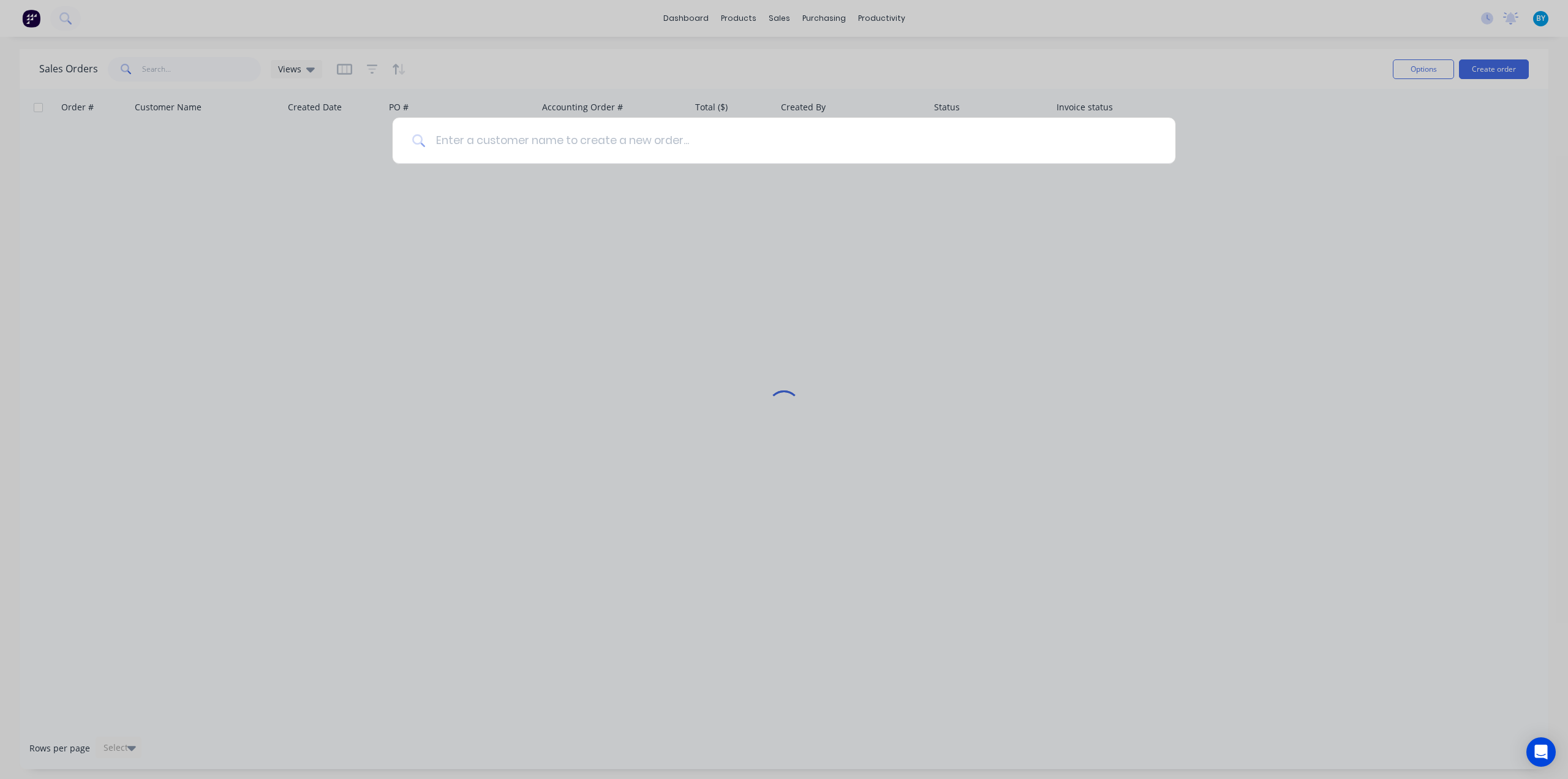
click at [599, 139] on input at bounding box center [790, 141] width 730 height 46
type input "s"
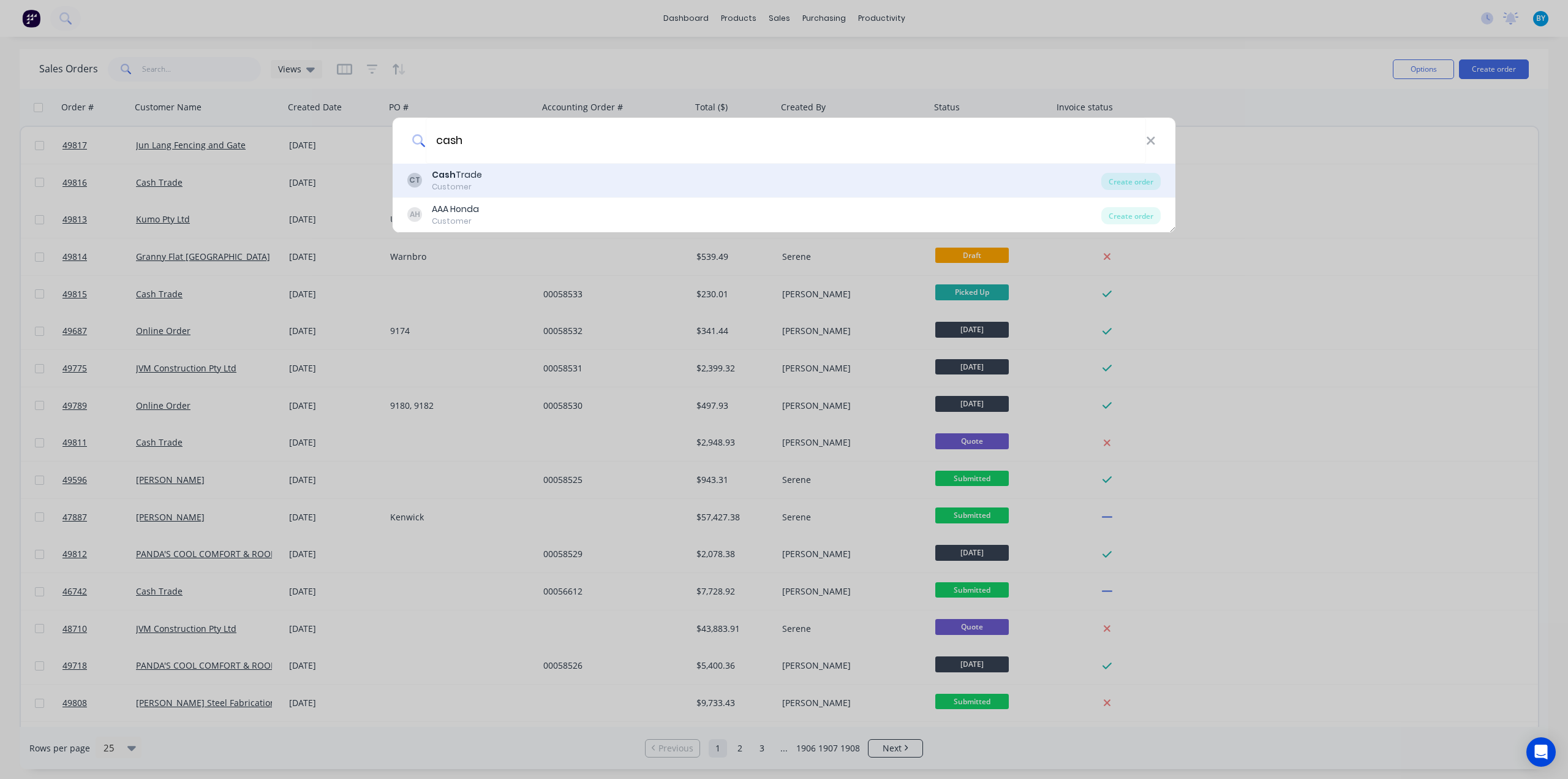
type input "cash"
click at [506, 183] on div "CT Cash Trade Customer" at bounding box center [754, 180] width 694 height 24
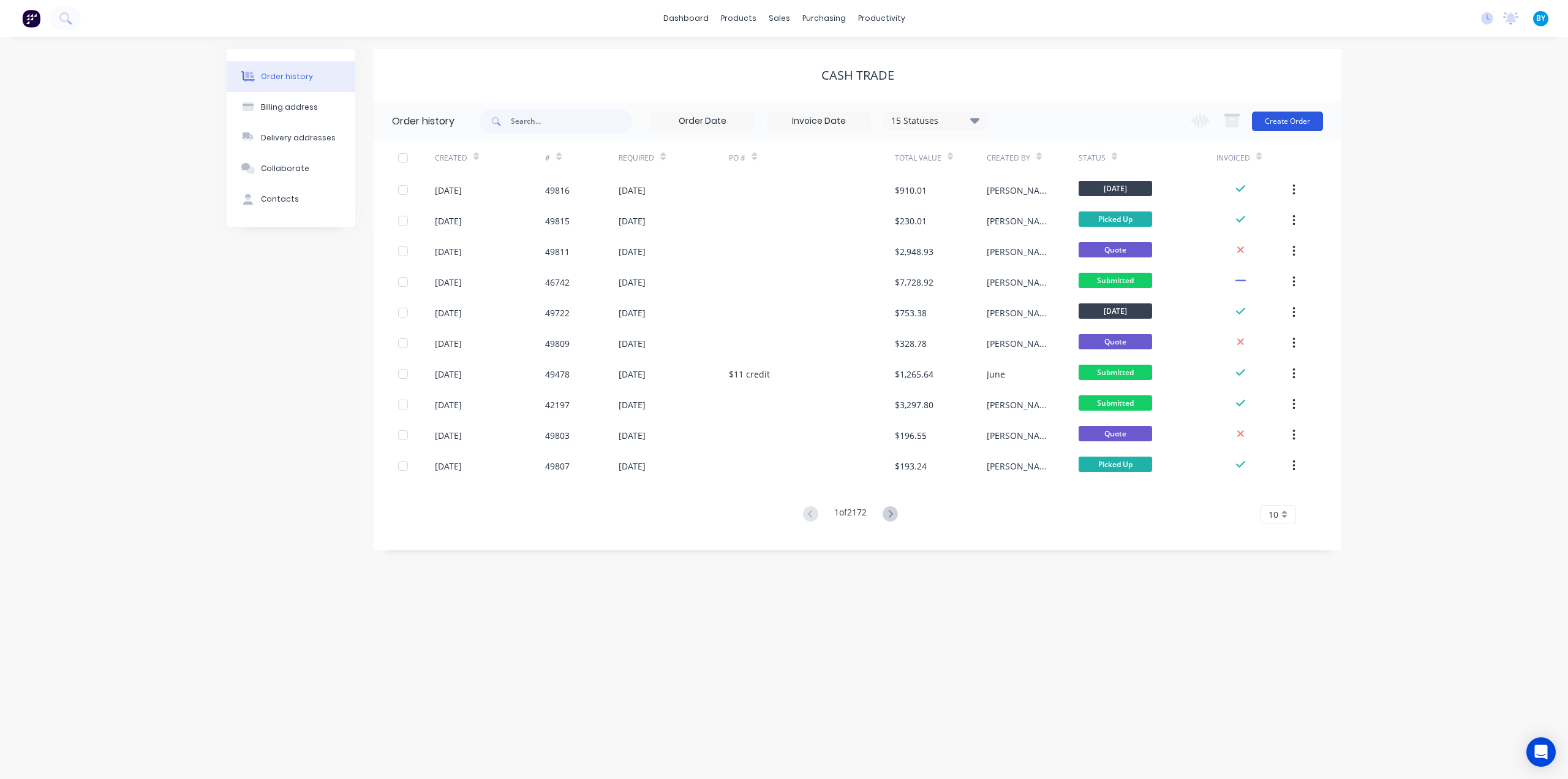
click at [1283, 120] on button "Create Order" at bounding box center [1287, 122] width 71 height 20
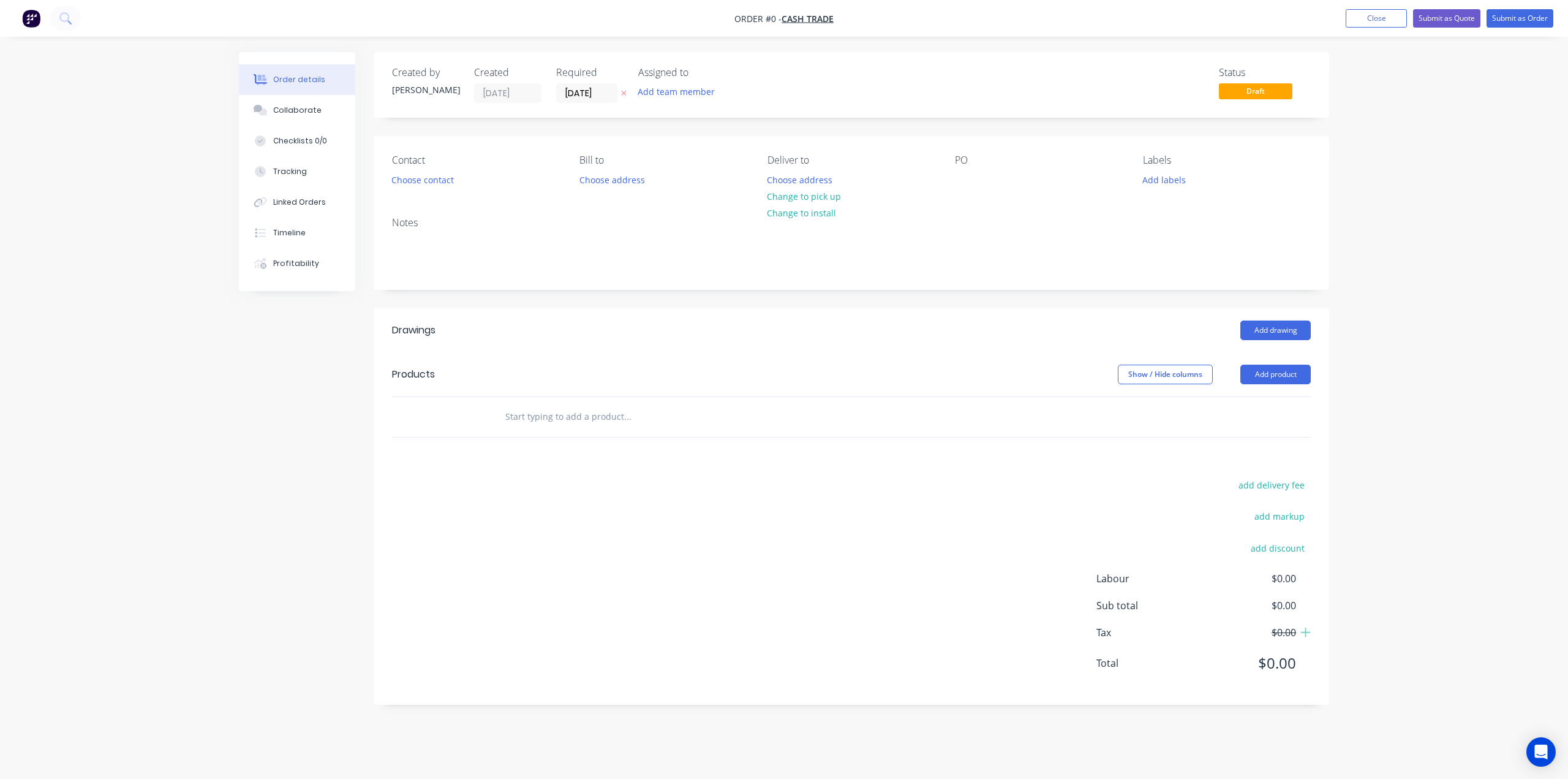
click at [582, 281] on div "Notes" at bounding box center [851, 248] width 956 height 82
click at [436, 180] on button "Choose contact" at bounding box center [423, 179] width 75 height 17
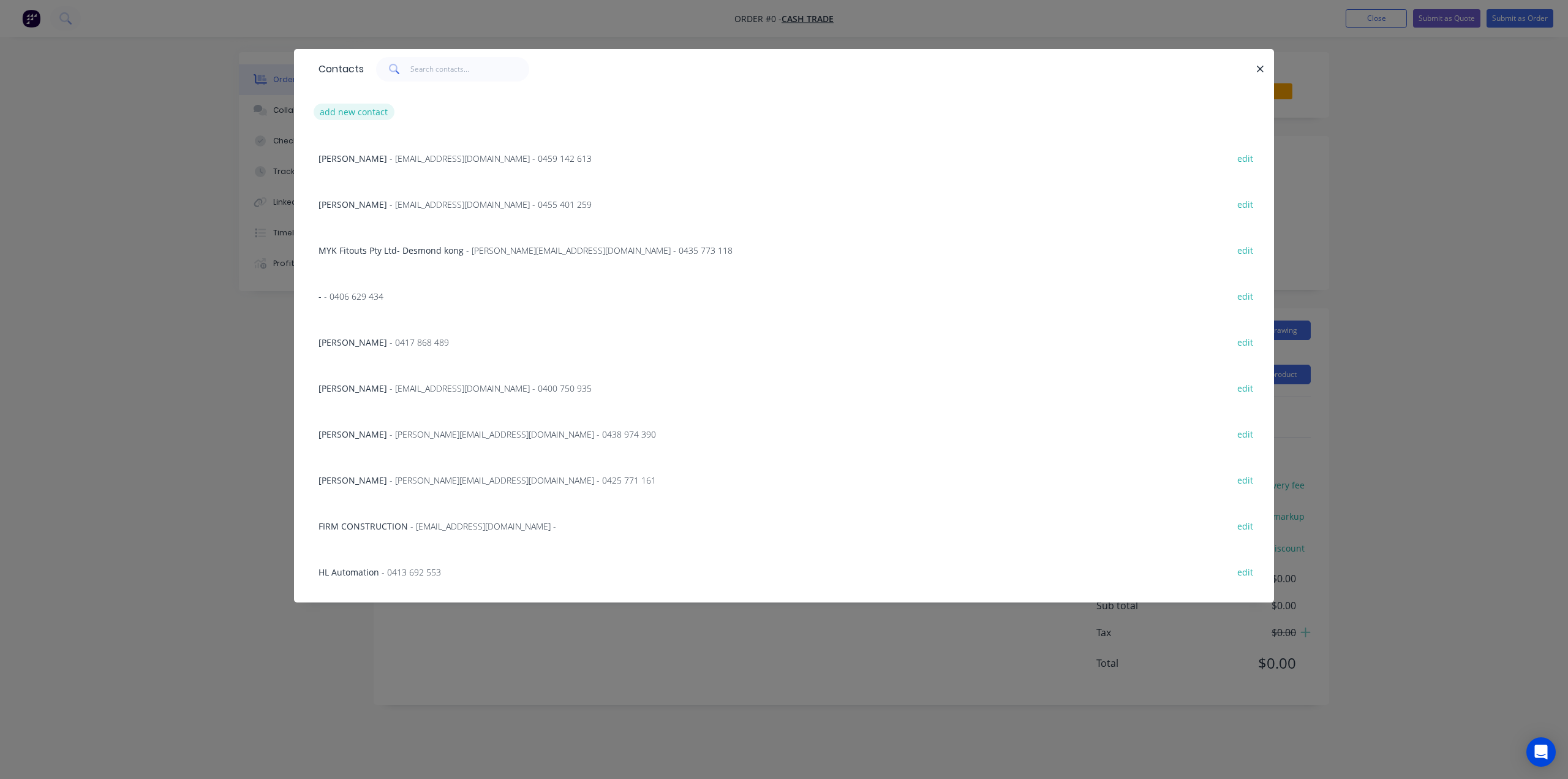
click at [354, 112] on button "add new contact" at bounding box center [354, 112] width 81 height 17
select select "AU"
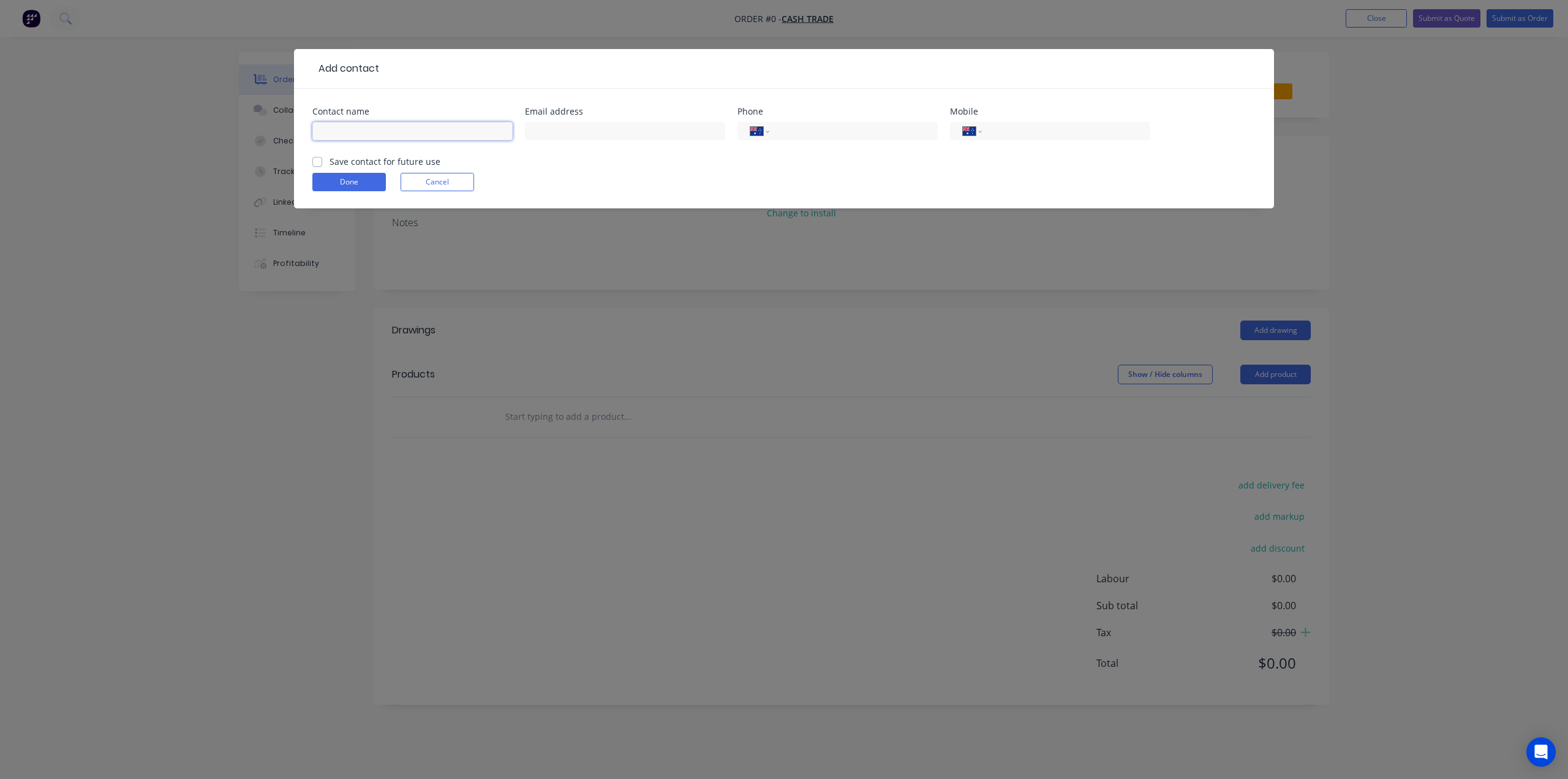
click at [415, 127] on input "text" at bounding box center [412, 131] width 200 height 18
paste input "Nick Souris (08) 6256 2720 nick@sunsetconstruction.com.au"
drag, startPoint x: 506, startPoint y: 132, endPoint x: 375, endPoint y: 132, distance: 131.0
click at [375, 132] on input "Nick Souris (08) 6256 2720 nick@sunsetconstruction.com.au" at bounding box center [412, 131] width 200 height 18
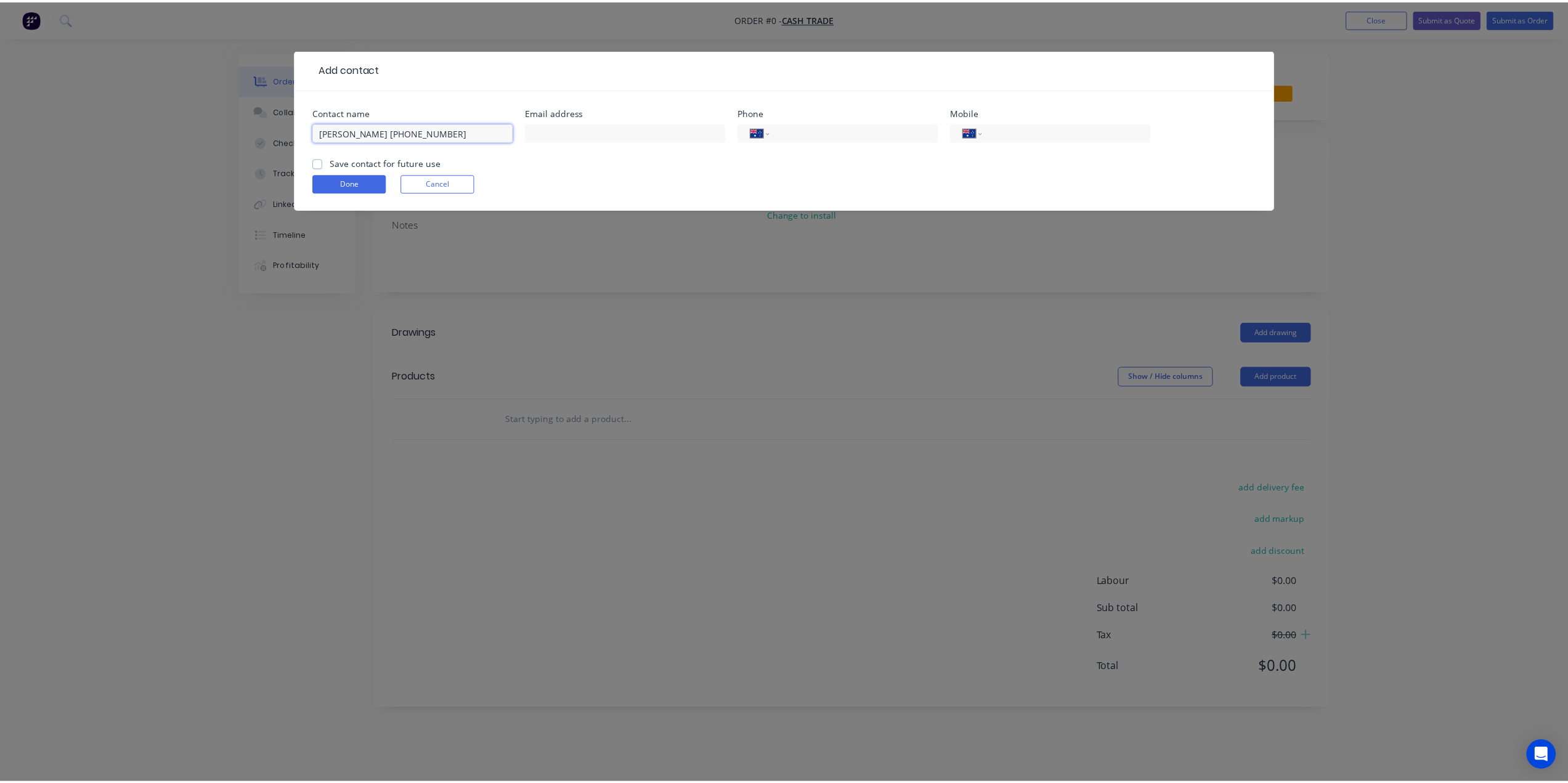
scroll to position [0, 0]
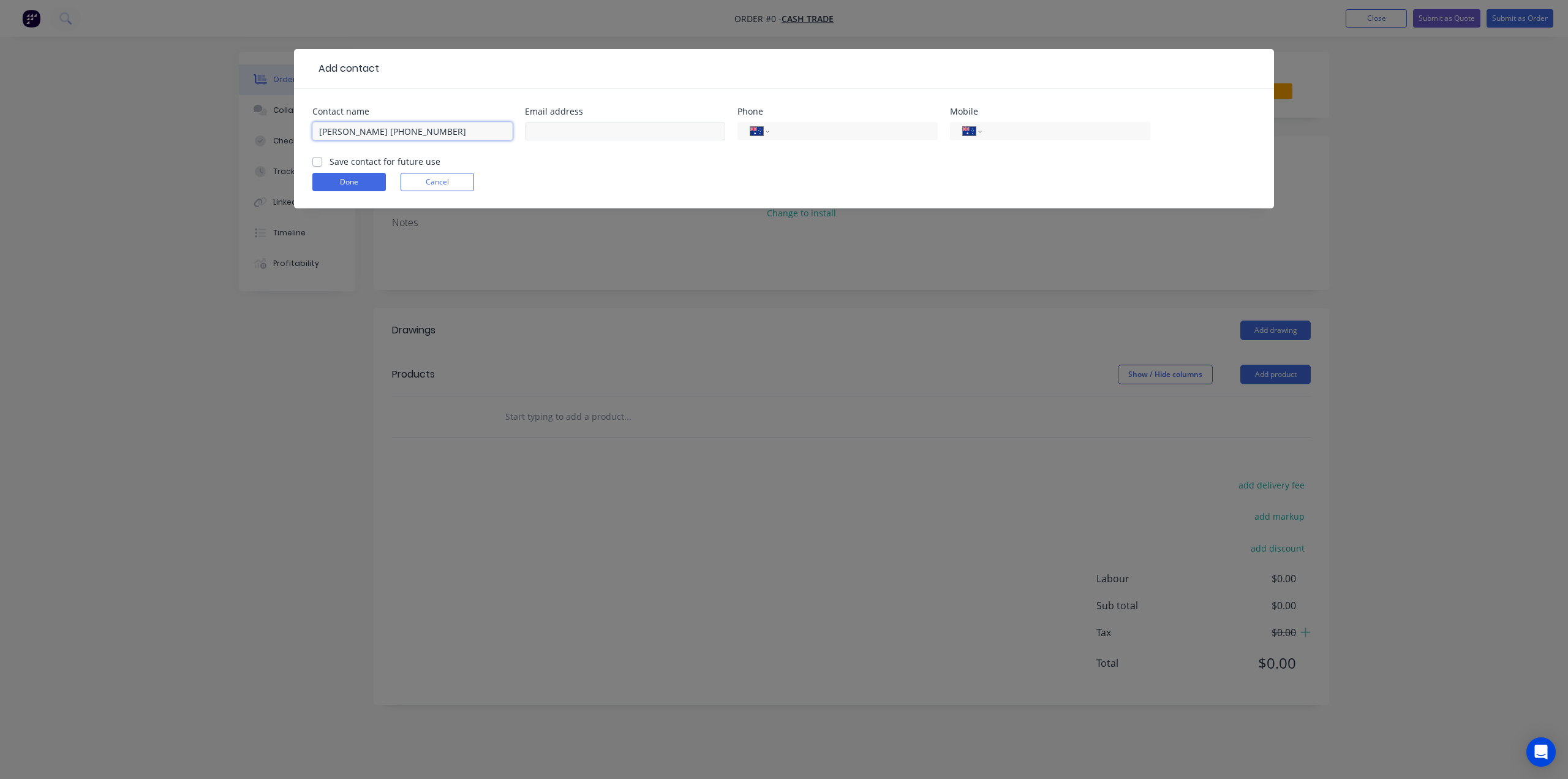
type input "Nick Souris (08) 6256 2720"
click at [635, 133] on input "text" at bounding box center [625, 131] width 200 height 18
paste input "nick@sunsetconstruction.com.au"
type input "nick@sunsetconstruction.com.au"
drag, startPoint x: 458, startPoint y: 128, endPoint x: 367, endPoint y: 129, distance: 91.0
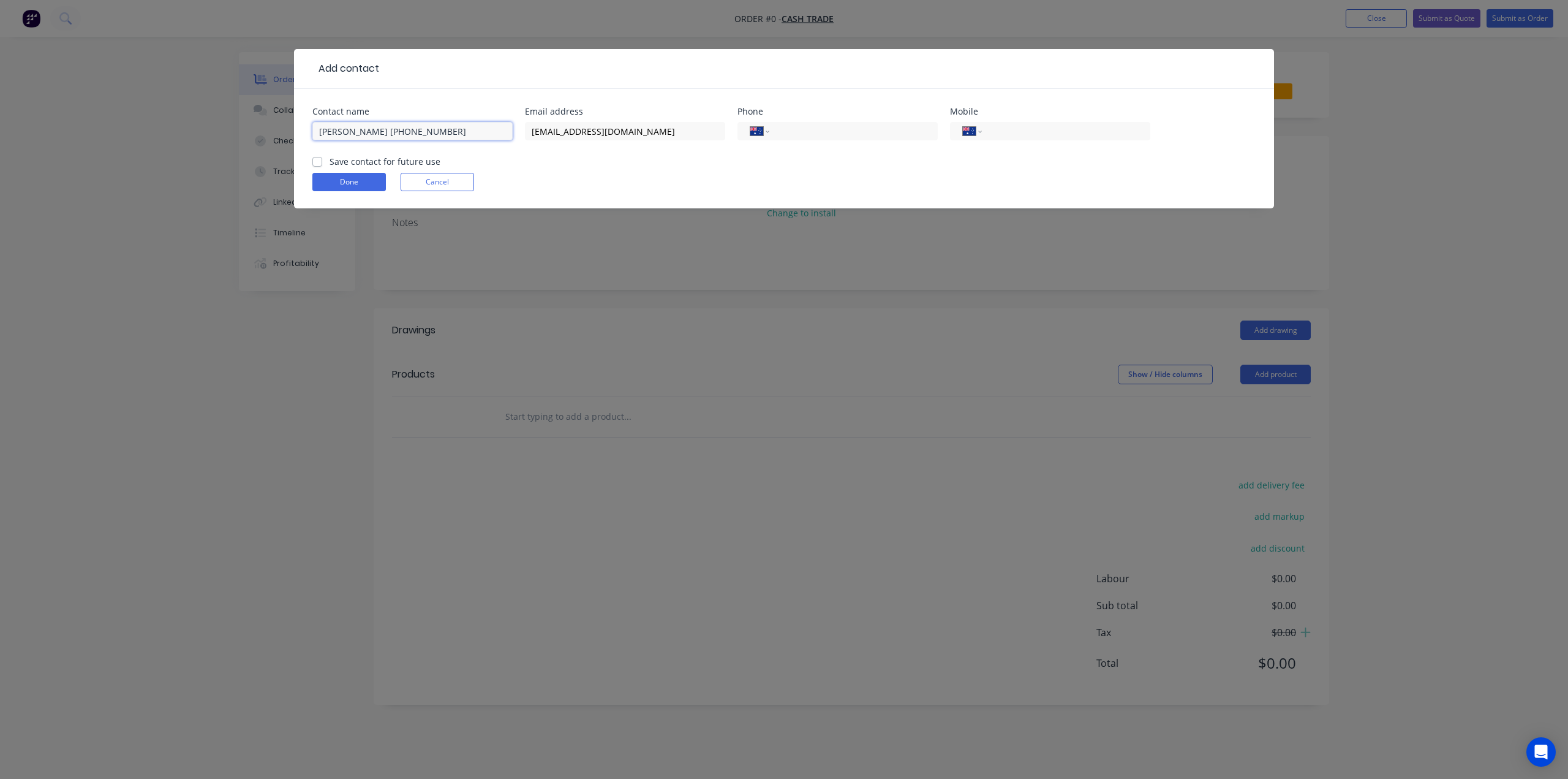
click at [367, 129] on input "Nick Souris (08) 6256 2720" at bounding box center [412, 131] width 200 height 18
type input "Nick Souris"
click at [833, 133] on input "tel" at bounding box center [851, 131] width 147 height 14
paste input "(08) 6256 2720"
type input "(08) 6256 2720"
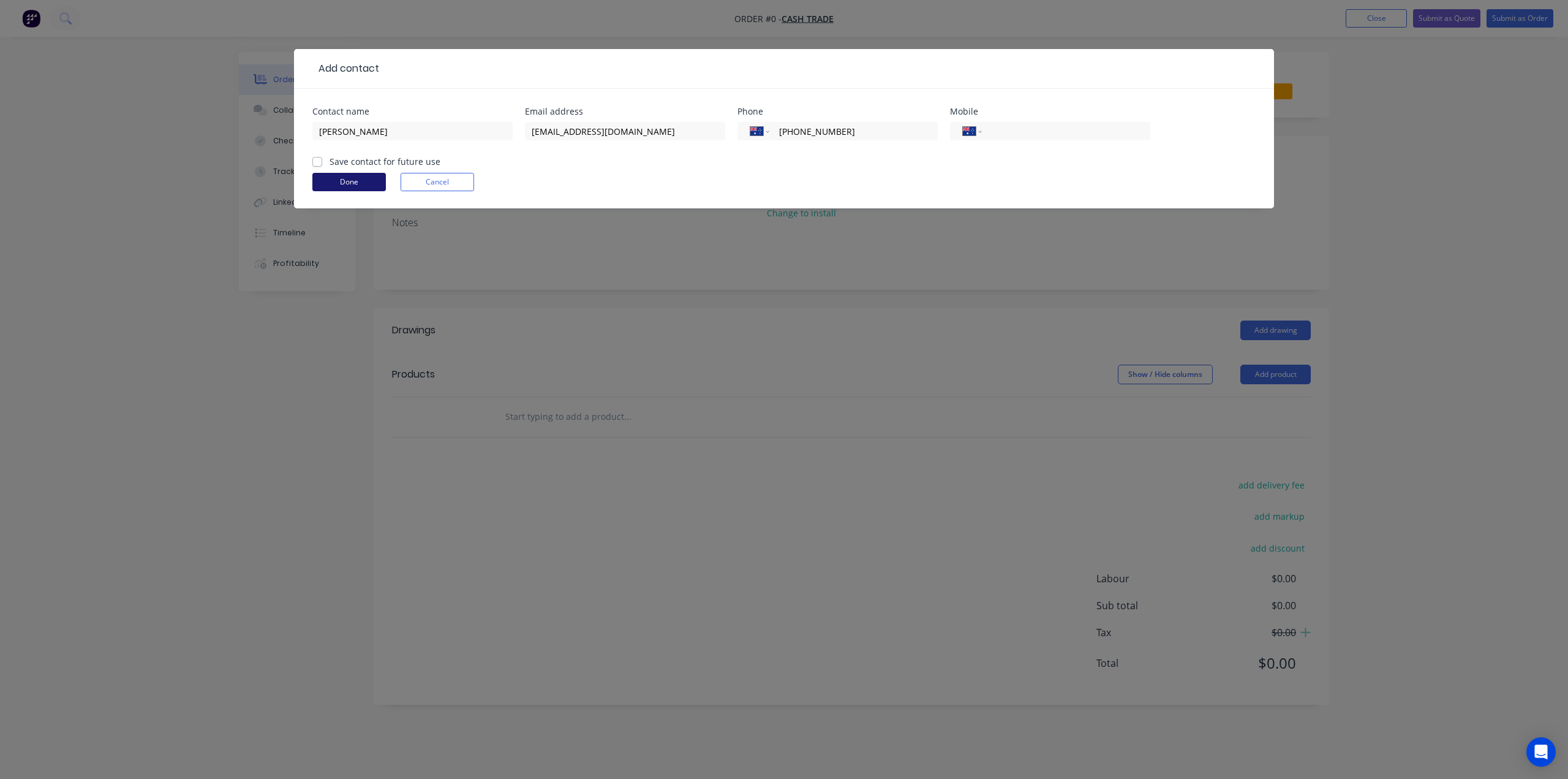
click at [343, 182] on button "Done" at bounding box center [348, 182] width 74 height 18
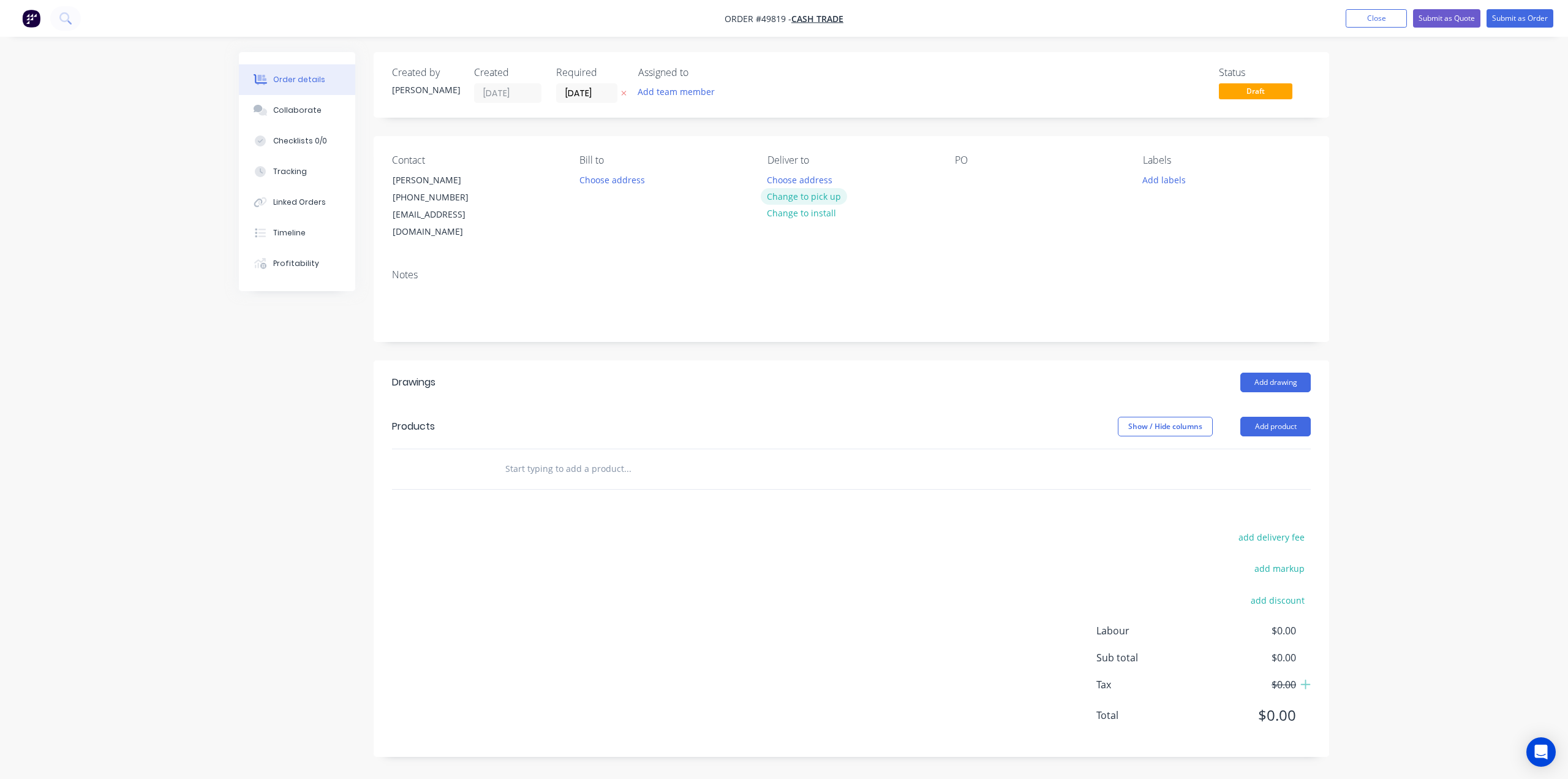
click at [802, 200] on button "Change to pick up" at bounding box center [803, 196] width 87 height 17
click at [1267, 416] on button "Add product" at bounding box center [1275, 426] width 70 height 20
click at [1241, 449] on div "Product catalogue" at bounding box center [1253, 457] width 94 height 17
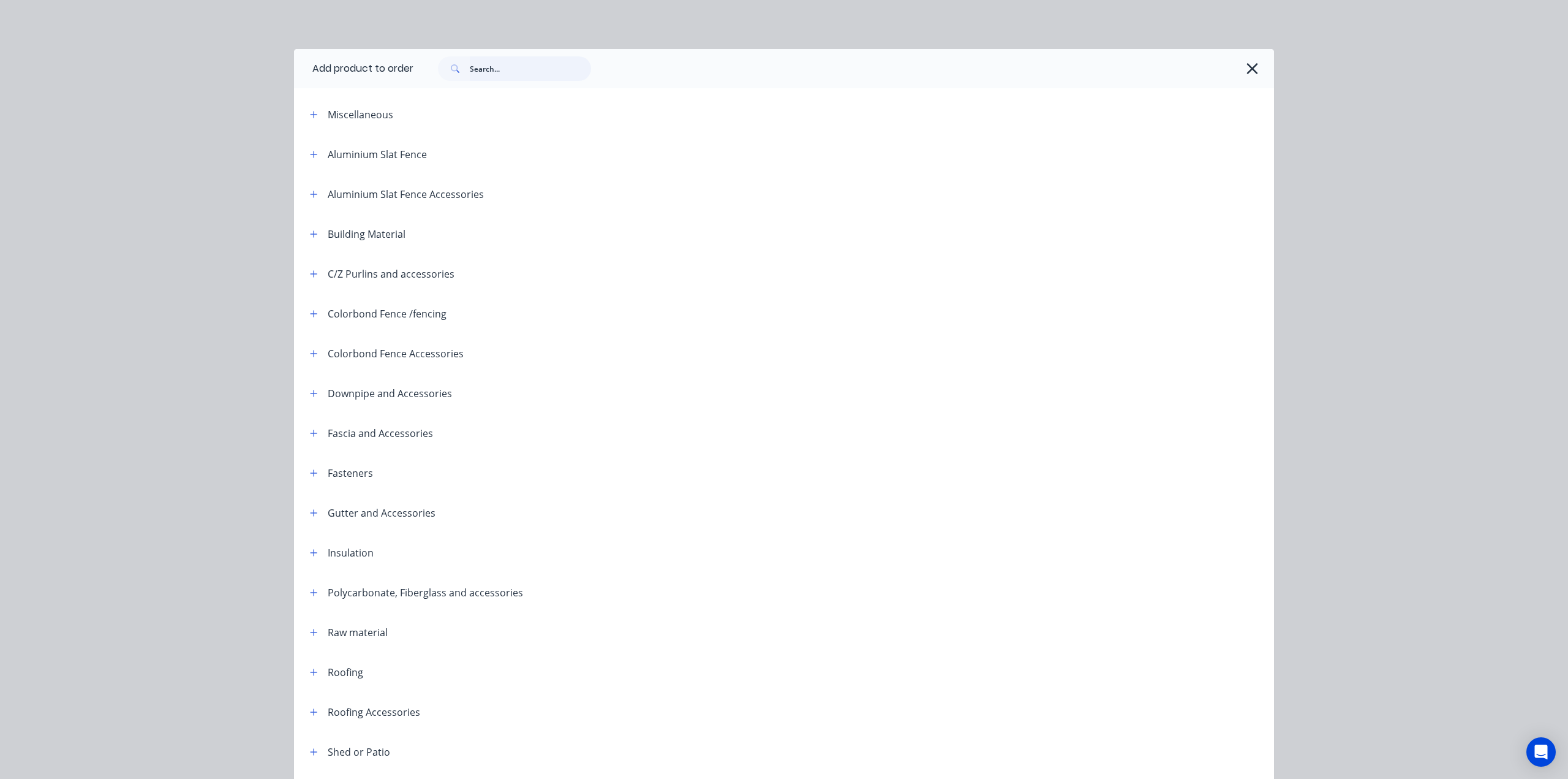
click at [491, 72] on input "text" at bounding box center [530, 69] width 122 height 25
click at [1252, 70] on icon "button" at bounding box center [1252, 69] width 13 height 17
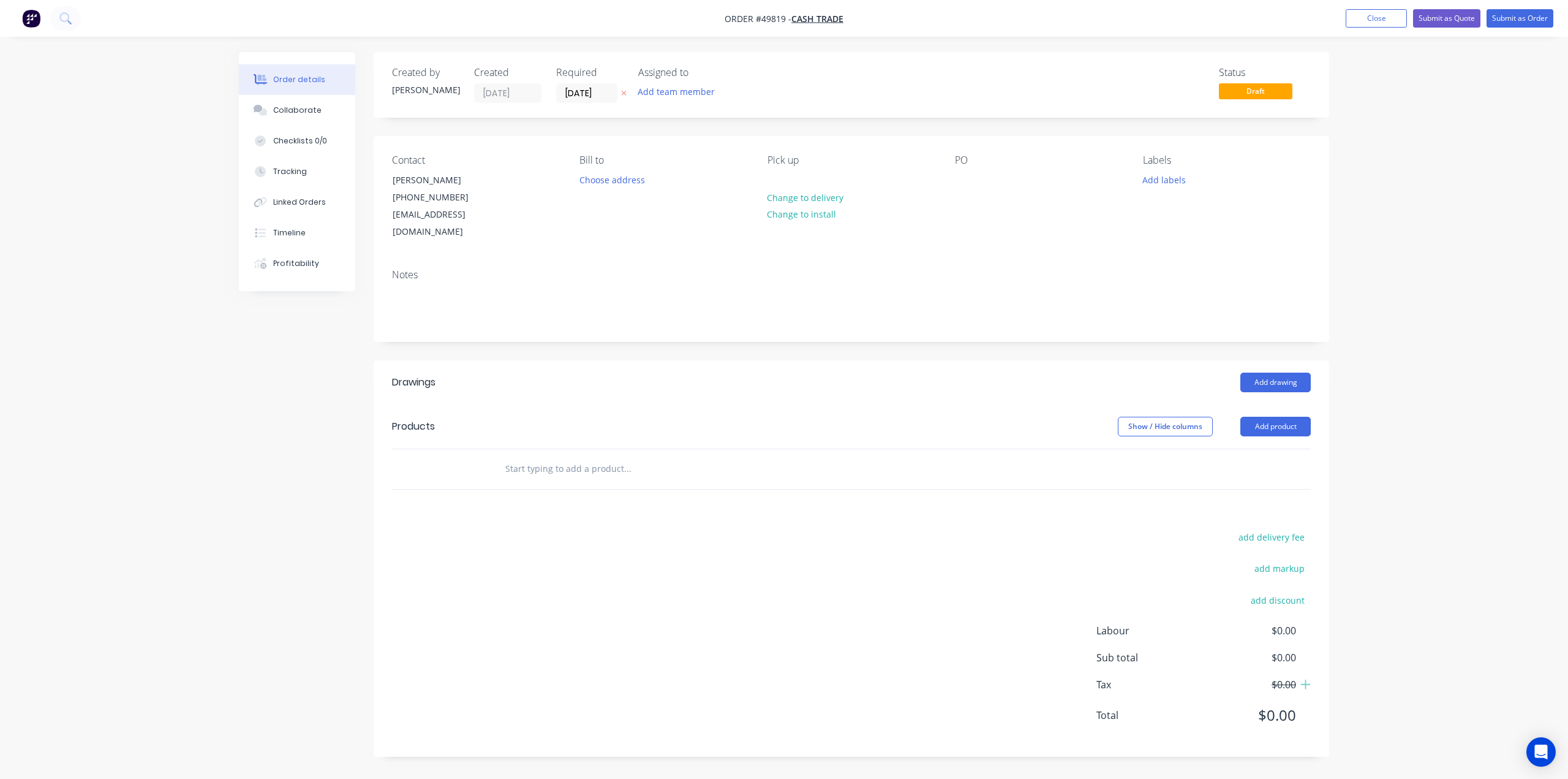
click at [1275, 404] on header "Products Show / Hide columns Add product" at bounding box center [851, 426] width 956 height 44
click at [1273, 416] on button "Add product" at bounding box center [1275, 426] width 70 height 20
click at [1255, 473] on div "Basic product" at bounding box center [1253, 481] width 94 height 17
click at [549, 480] on div at bounding box center [542, 488] width 103 height 17
click at [625, 480] on div "Shop Drawing Deposit for #" at bounding box center [761, 488] width 541 height 17
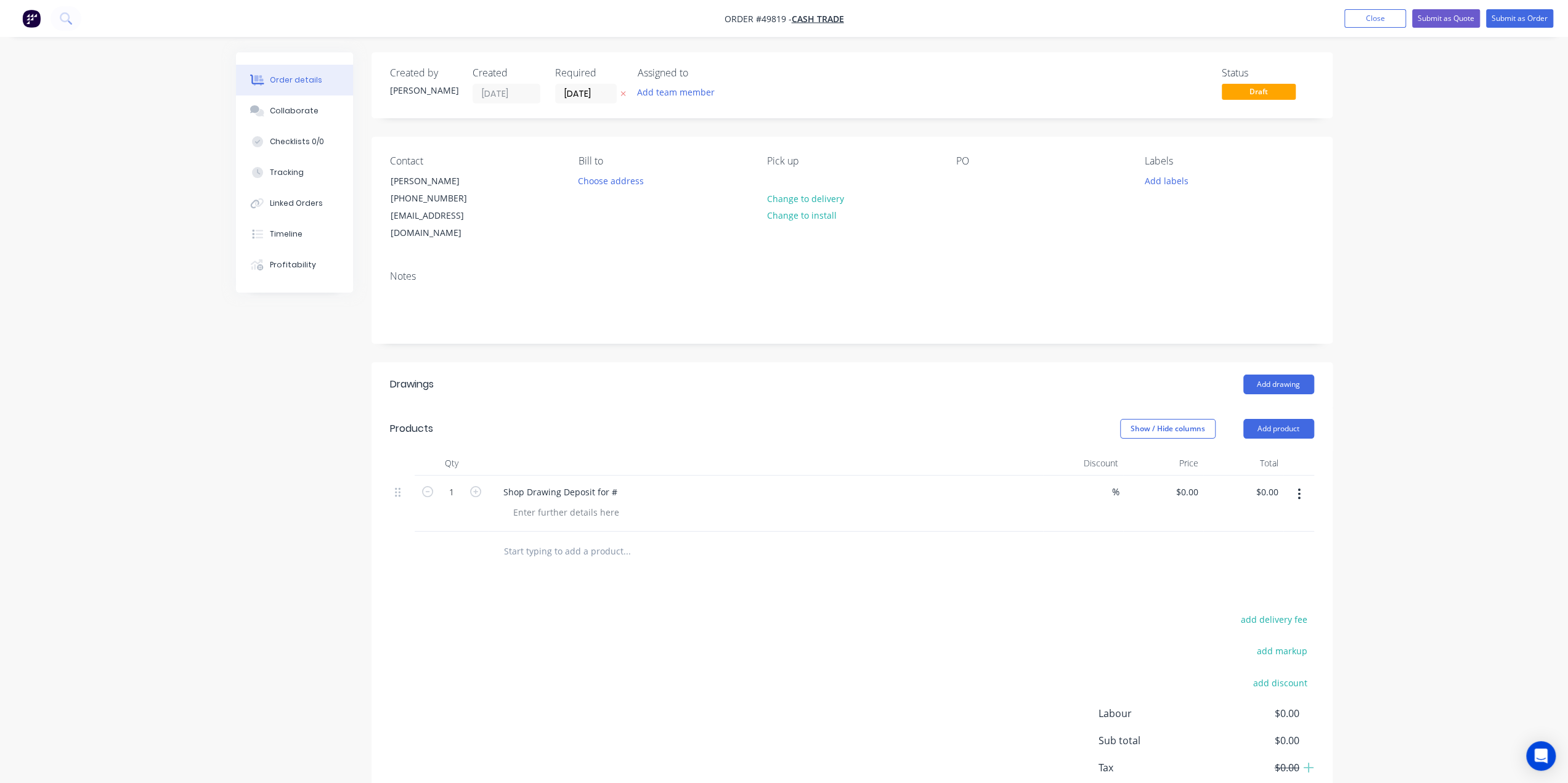
click at [627, 483] on div "Shop Drawing Deposit for #" at bounding box center [766, 491] width 544 height 17
click at [621, 483] on div "Shop Drawing Deposit for #" at bounding box center [560, 491] width 134 height 17
click at [1009, 611] on div "add delivery fee add markup add discount Labour $0.00 Sub total $0.00 Tax $0.00…" at bounding box center [852, 716] width 924 height 211
drag, startPoint x: 1089, startPoint y: 603, endPoint x: 1259, endPoint y: 533, distance: 183.8
click at [1096, 611] on div "add delivery fee add markup add discount Labour $0.00 Sub total $0.00 Tax $0.00…" at bounding box center [852, 716] width 924 height 211
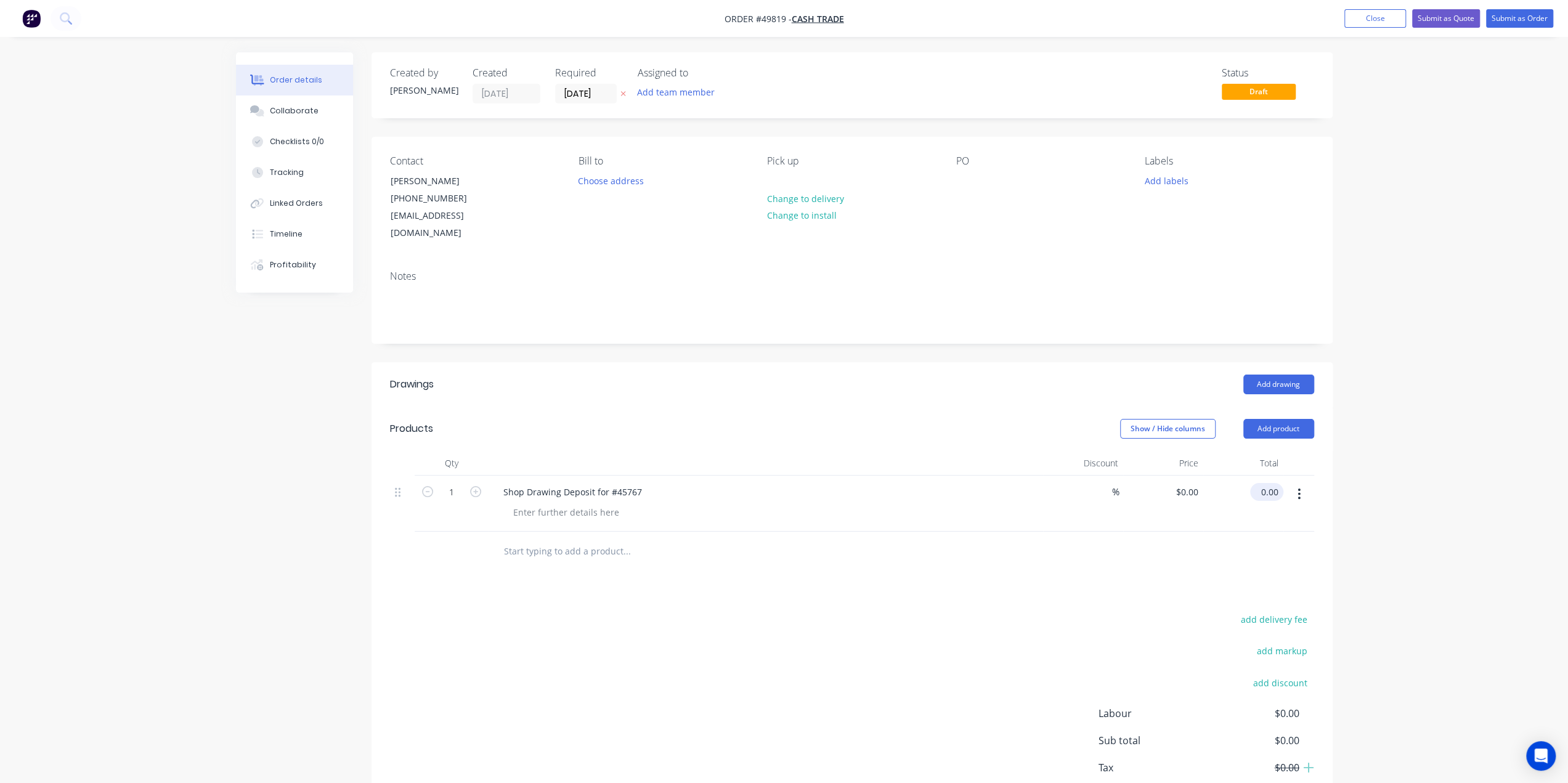
click at [1272, 483] on input "0.00" at bounding box center [1269, 491] width 28 height 17
type input "909.09"
type input "$909.09"
click at [1427, 544] on div "Order details Collaborate Checklists 0/0 Tracking Linked Orders Timeline Profit…" at bounding box center [784, 429] width 1568 height 859
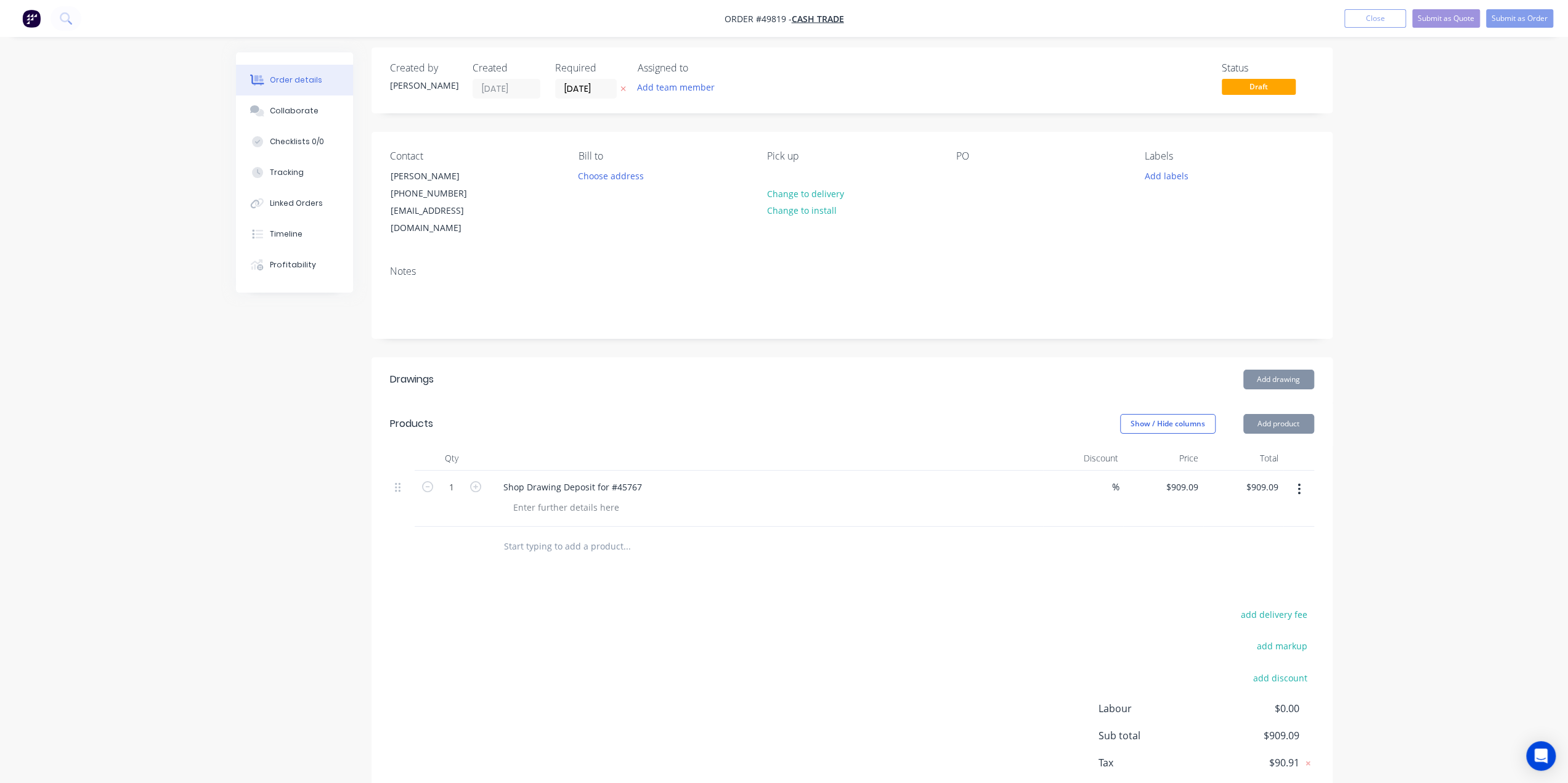
scroll to position [57, 0]
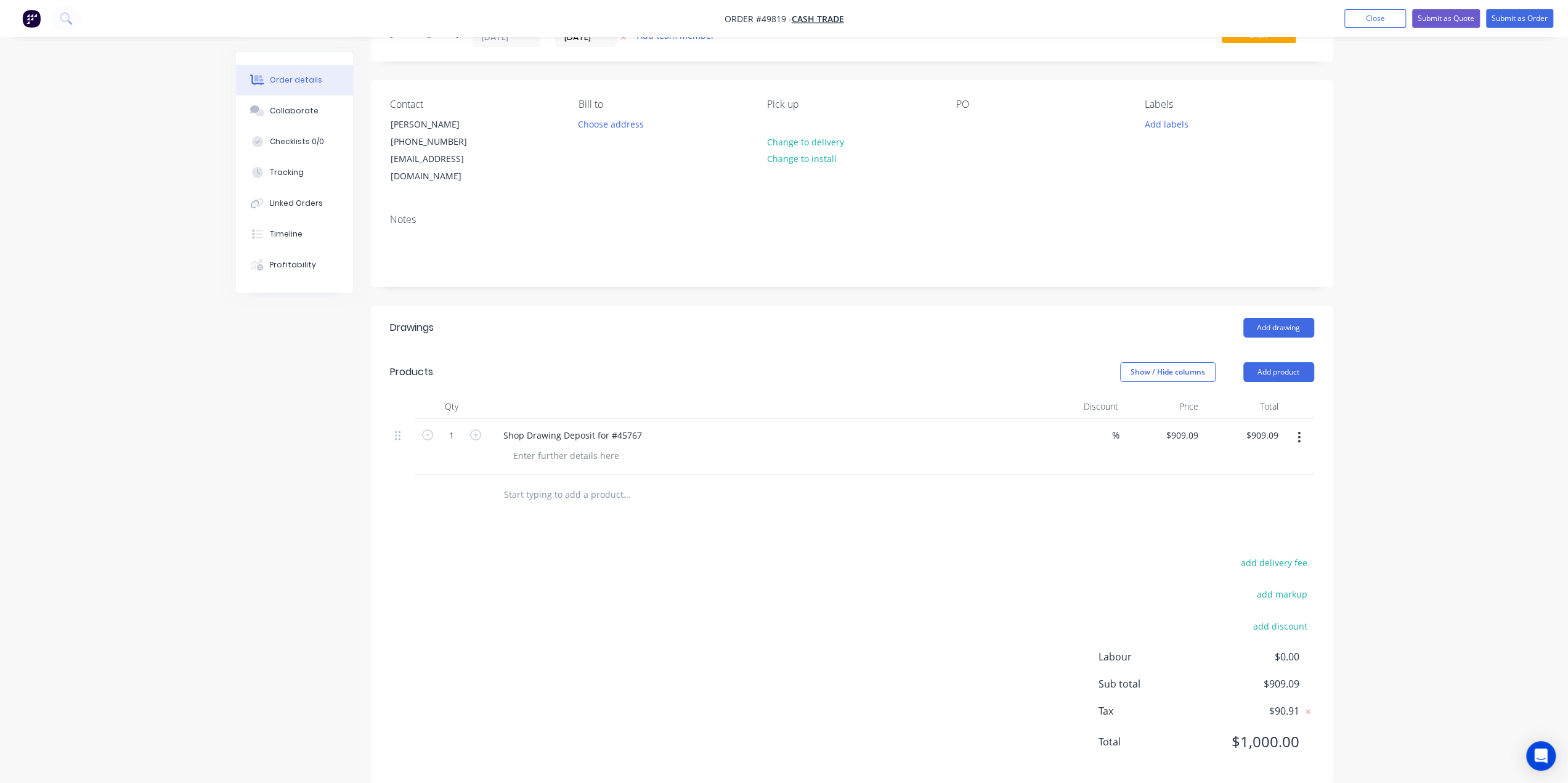
drag, startPoint x: 1407, startPoint y: 496, endPoint x: 1408, endPoint y: 509, distance: 13.0
click at [1407, 497] on div "Order details Collaborate Checklists 0/0 Tracking Linked Orders Timeline Profit…" at bounding box center [784, 373] width 1568 height 859
drag, startPoint x: 797, startPoint y: 572, endPoint x: 805, endPoint y: 582, distance: 12.8
click at [797, 572] on div "add delivery fee add markup add discount Labour $0.00 Sub total $909.09 Tax $90…" at bounding box center [852, 659] width 924 height 211
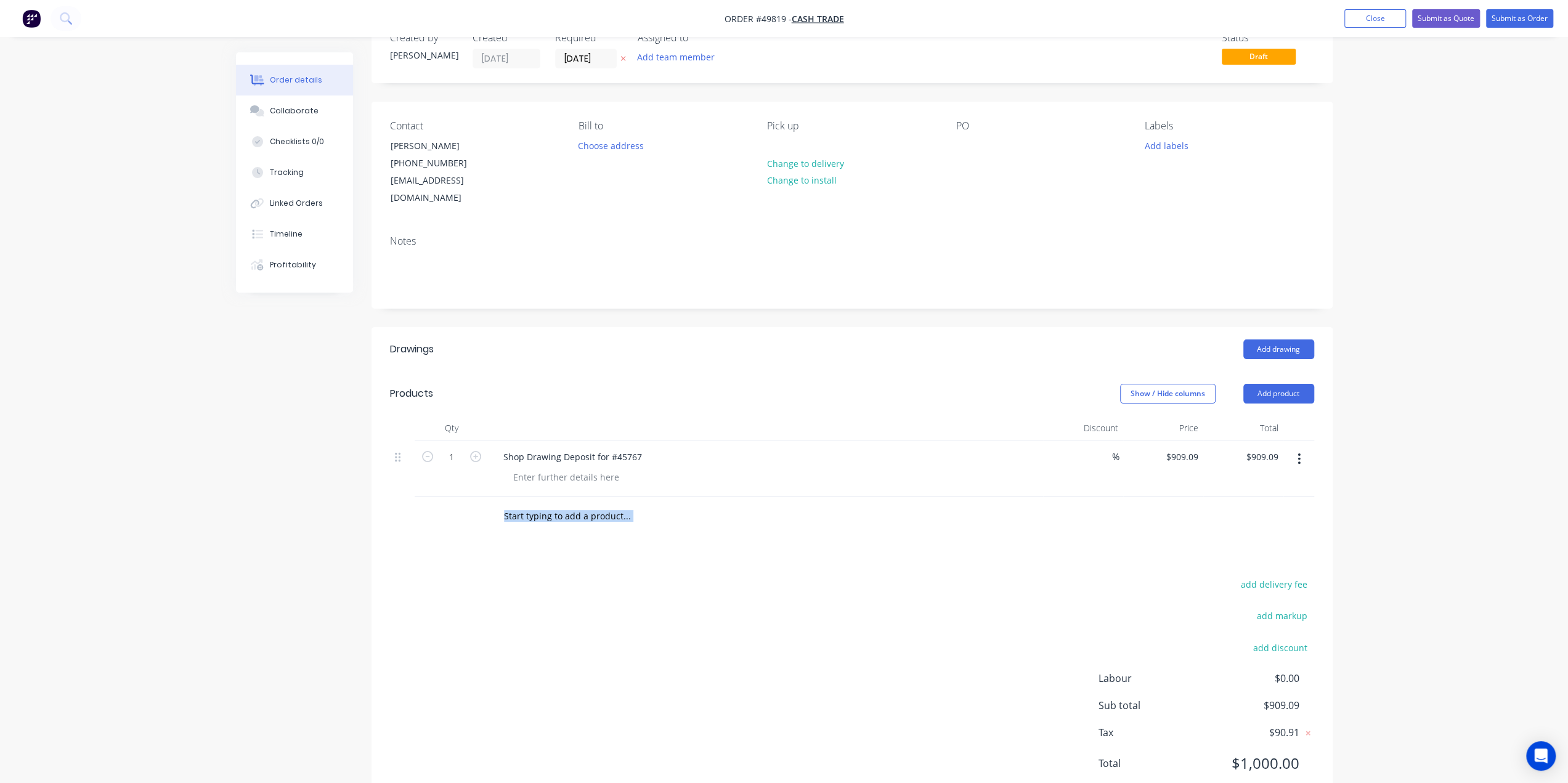
scroll to position [0, 0]
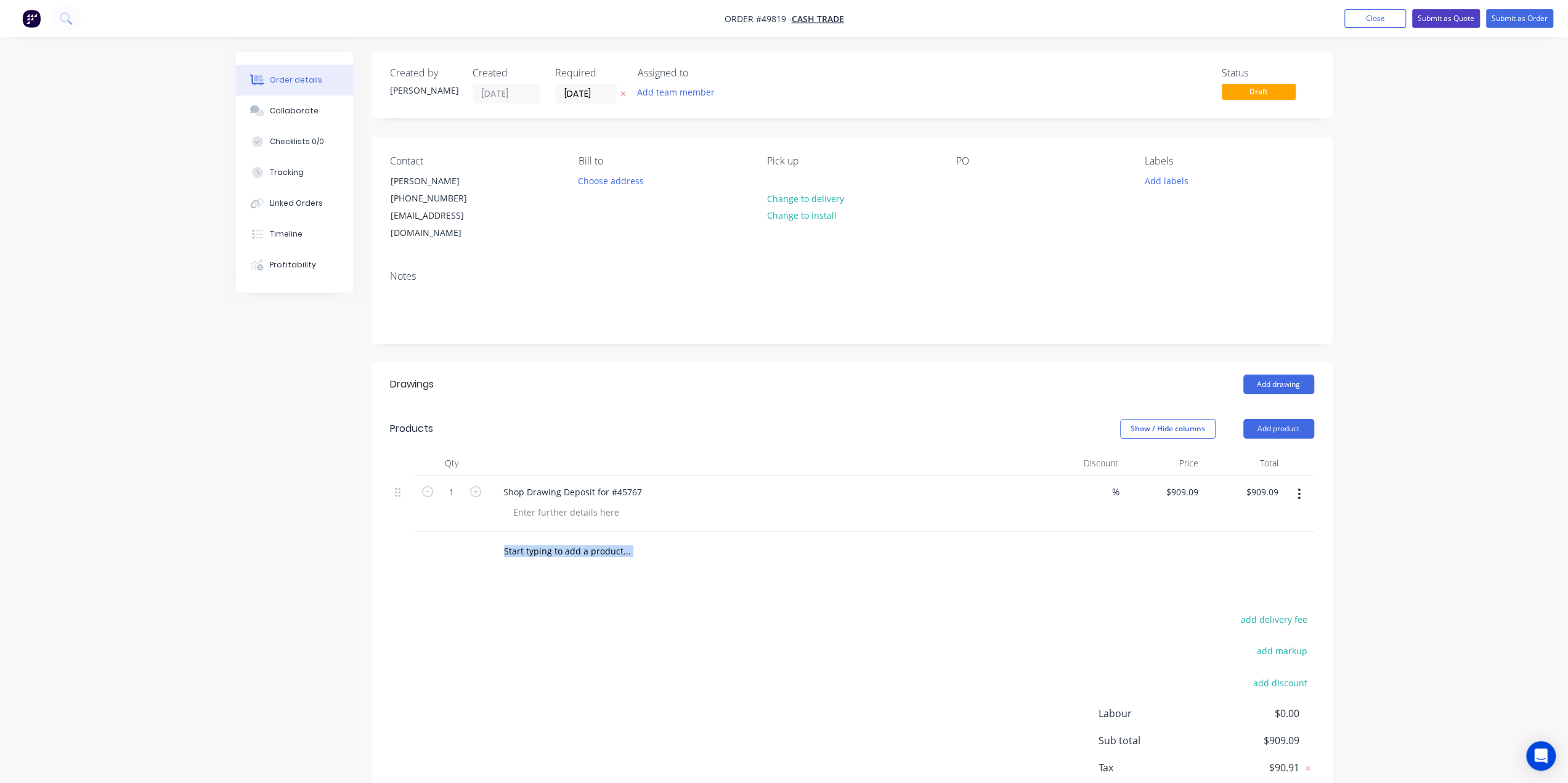
click at [1427, 20] on button "Submit as Quote" at bounding box center [1445, 18] width 67 height 18
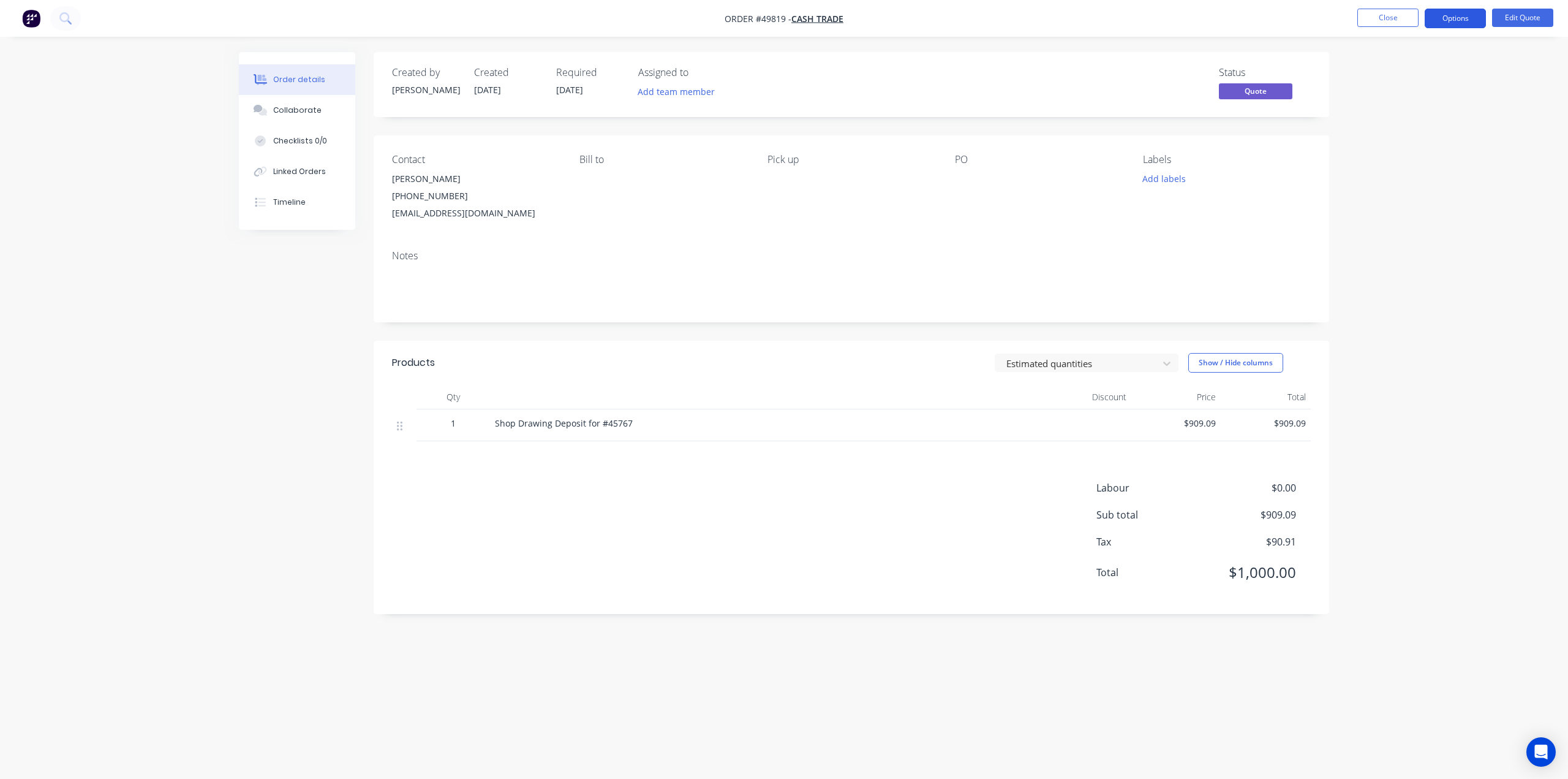
click at [1458, 17] on button "Options" at bounding box center [1455, 18] width 61 height 20
click at [1419, 100] on div "Proforma Invoice" at bounding box center [1418, 99] width 113 height 17
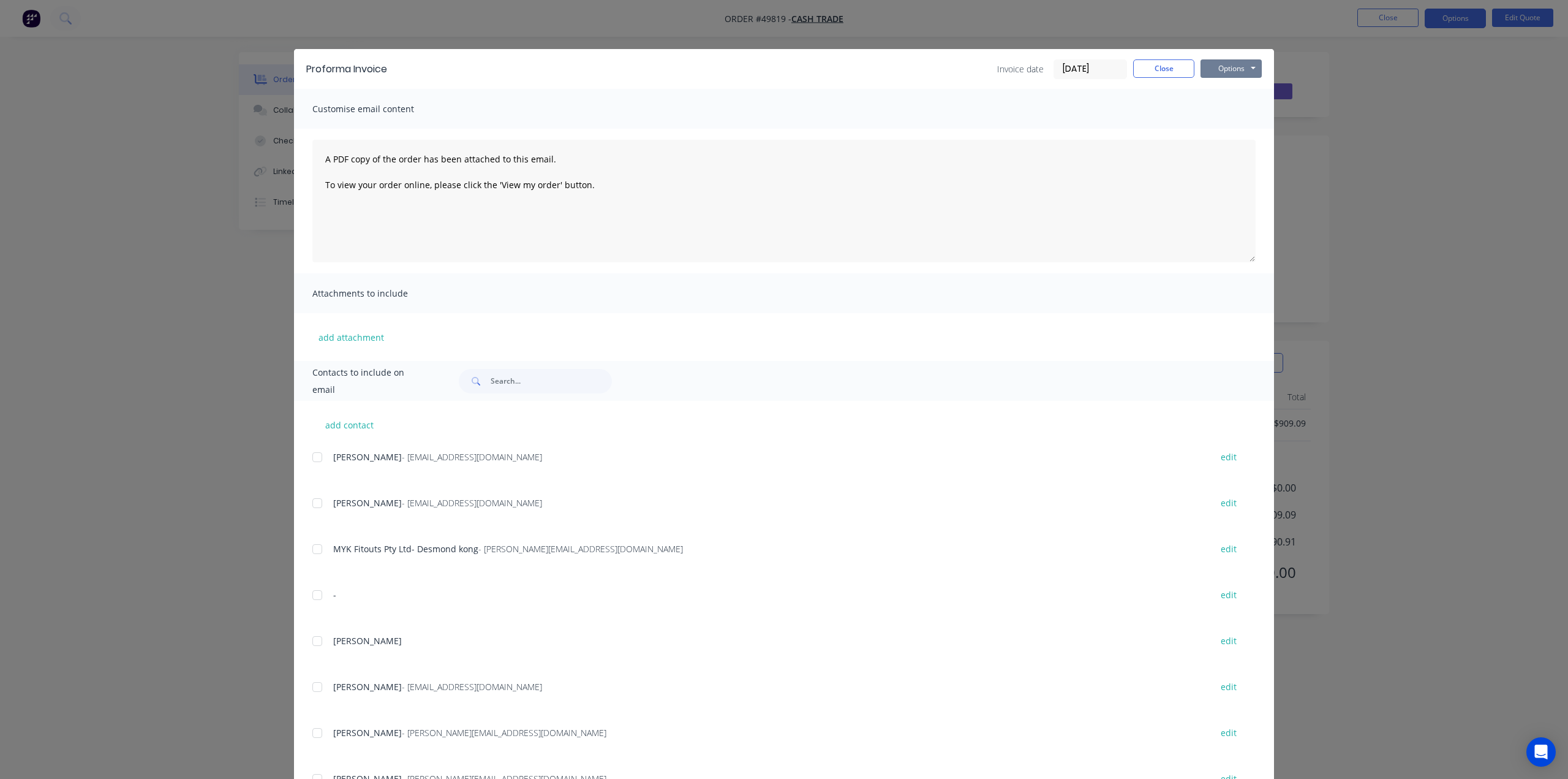
drag, startPoint x: 1226, startPoint y: 68, endPoint x: 1220, endPoint y: 79, distance: 12.5
click at [1226, 70] on button "Options" at bounding box center [1231, 69] width 61 height 18
click at [1212, 109] on button "Print" at bounding box center [1240, 110] width 79 height 20
click at [181, 300] on div "Proforma Invoice Invoice date 30/09/25 Close Options Preview Print Email Custom…" at bounding box center [784, 389] width 1568 height 779
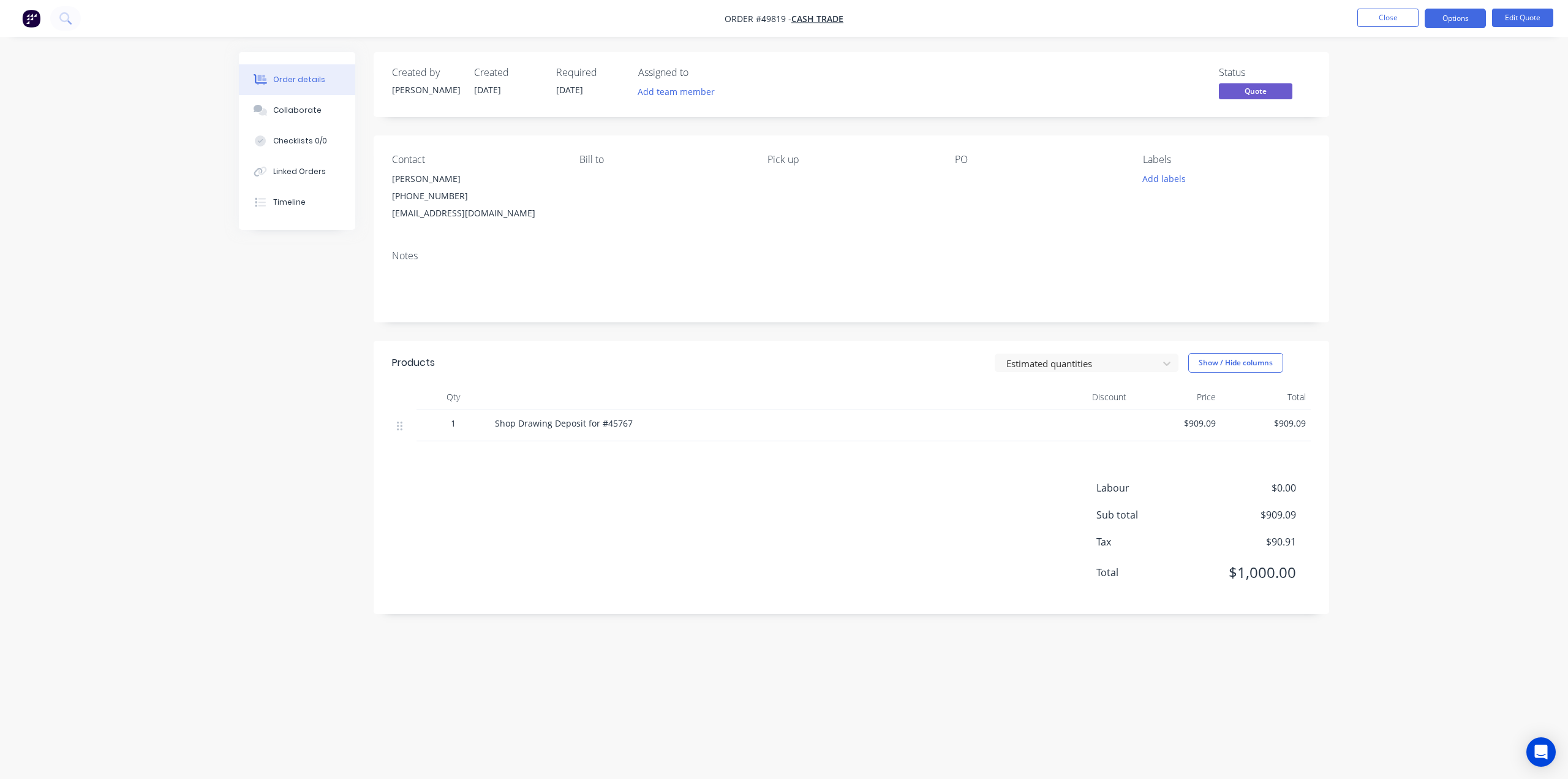
click at [26, 25] on img "button" at bounding box center [31, 18] width 18 height 18
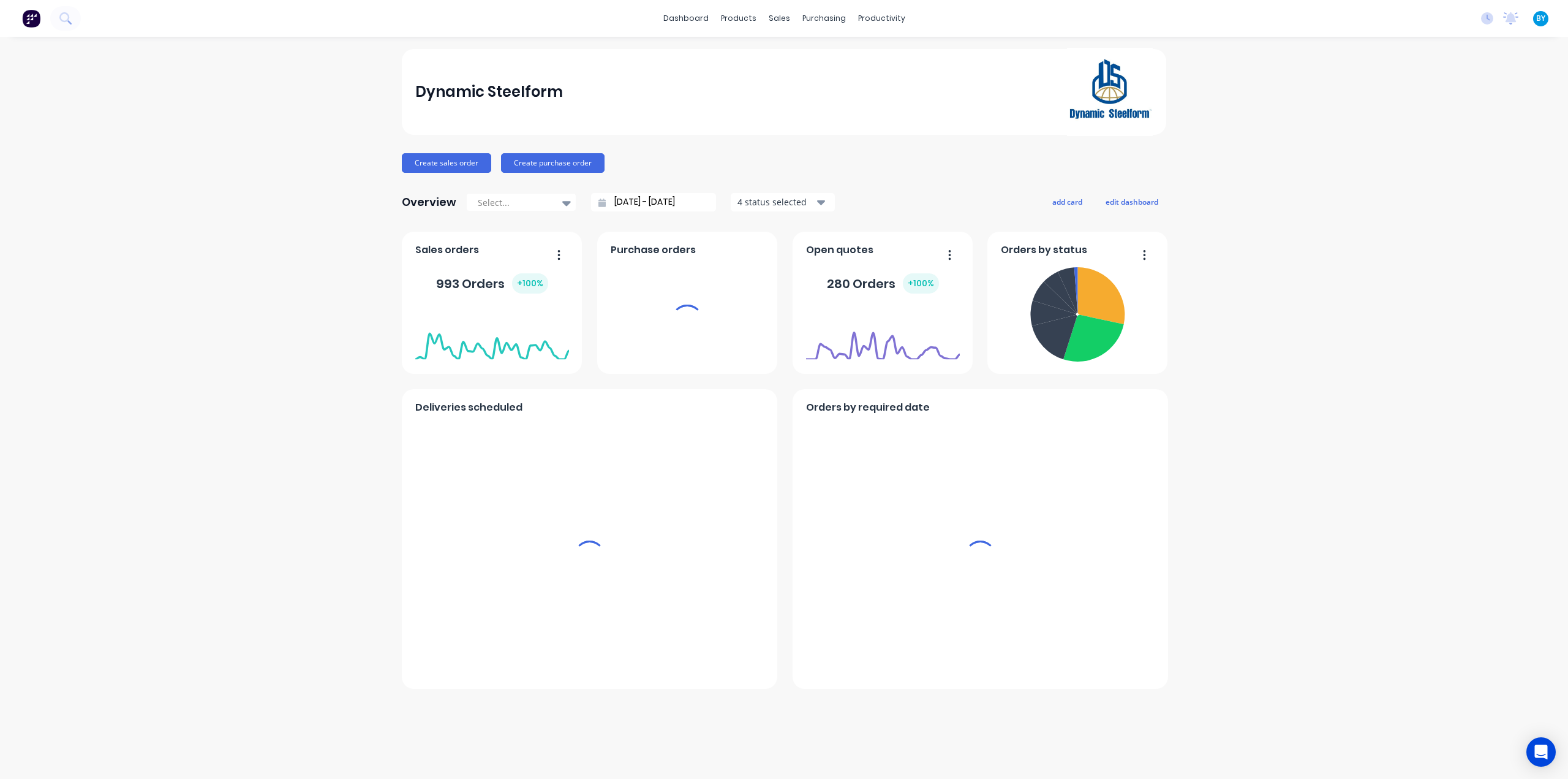
click at [782, 24] on div "sales" at bounding box center [779, 18] width 34 height 18
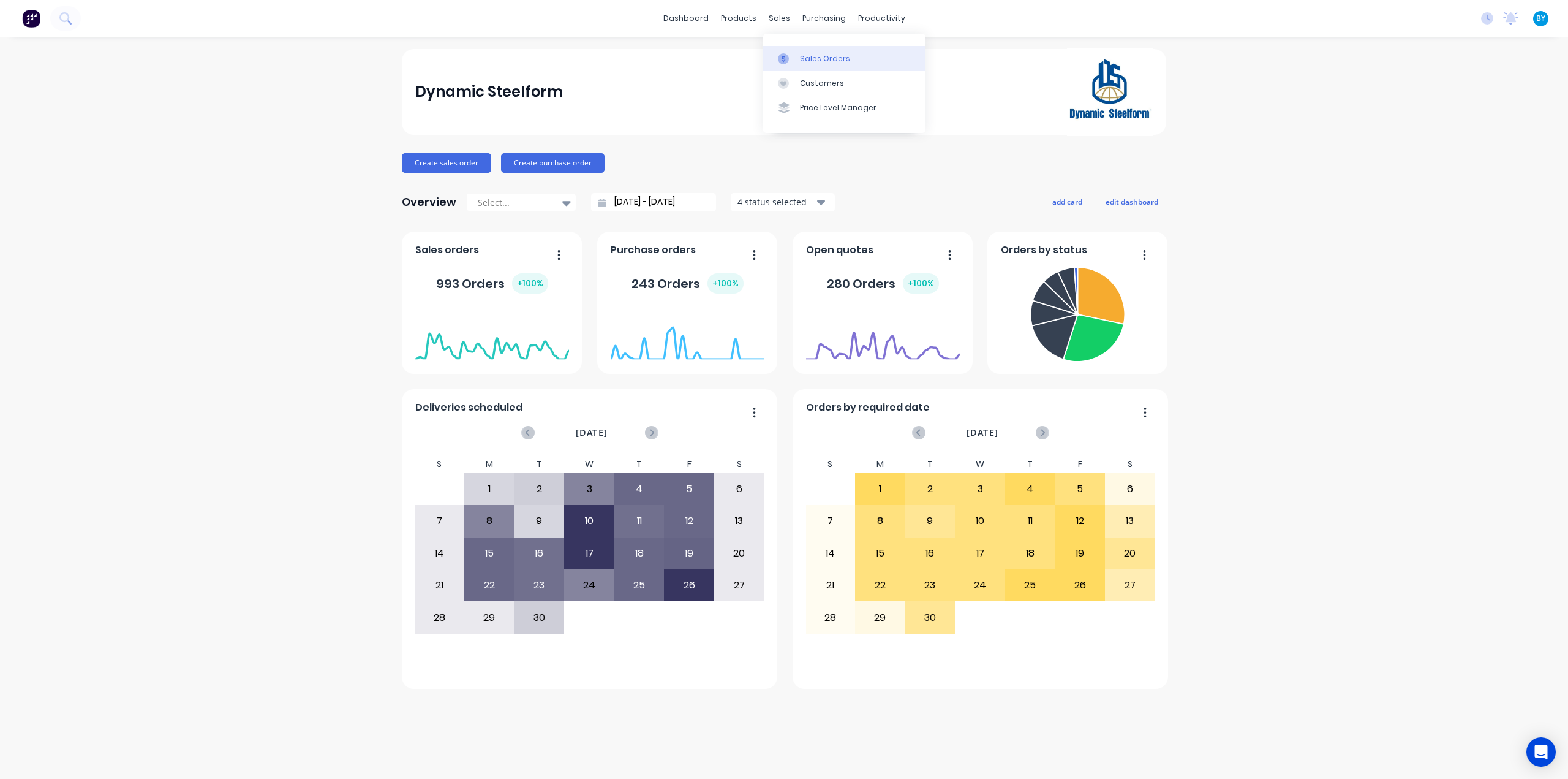
click at [809, 59] on div "Sales Orders" at bounding box center [825, 58] width 50 height 11
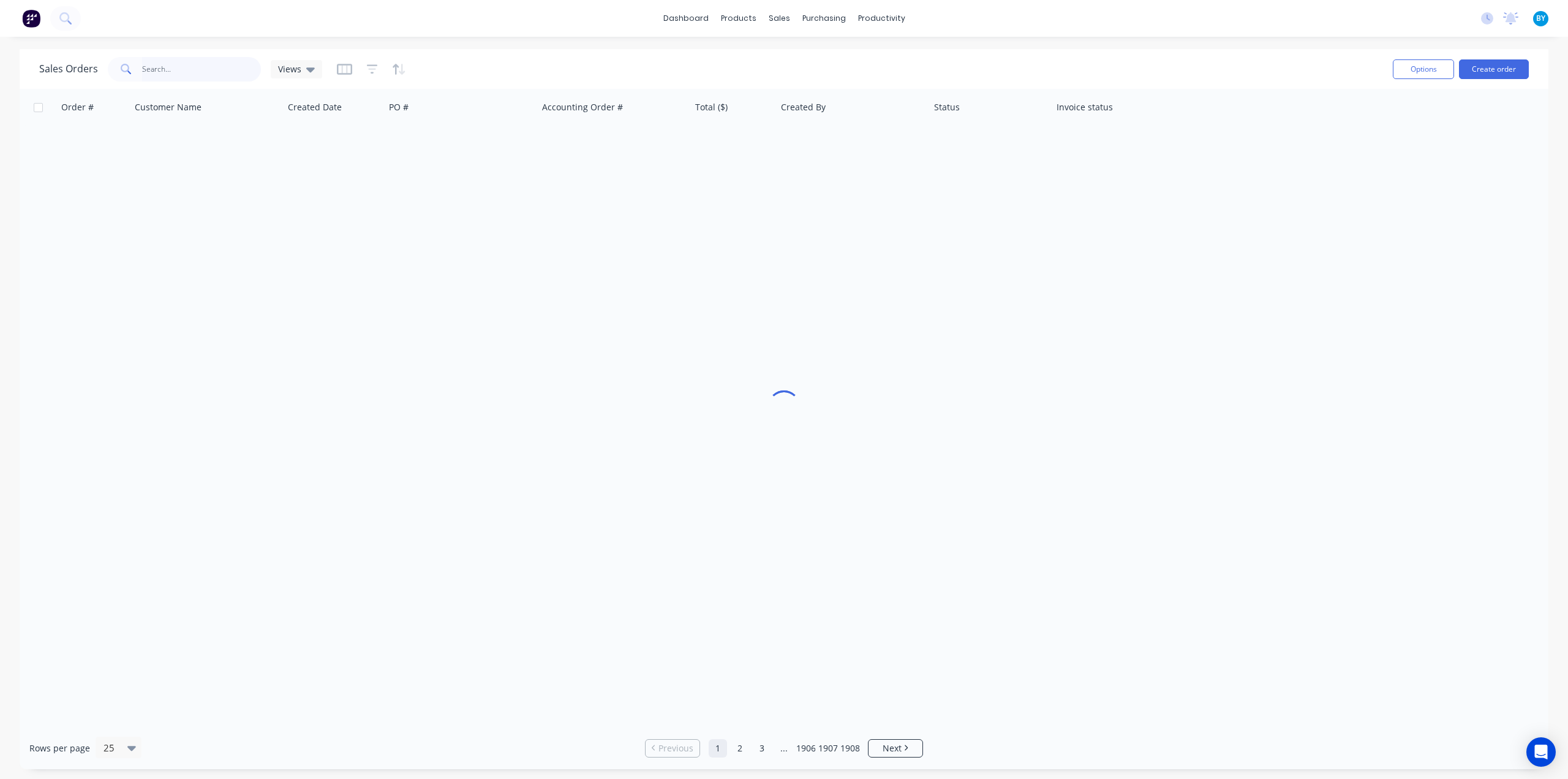
click at [160, 79] on input "text" at bounding box center [202, 70] width 119 height 25
click at [162, 75] on input "text" at bounding box center [202, 70] width 119 height 25
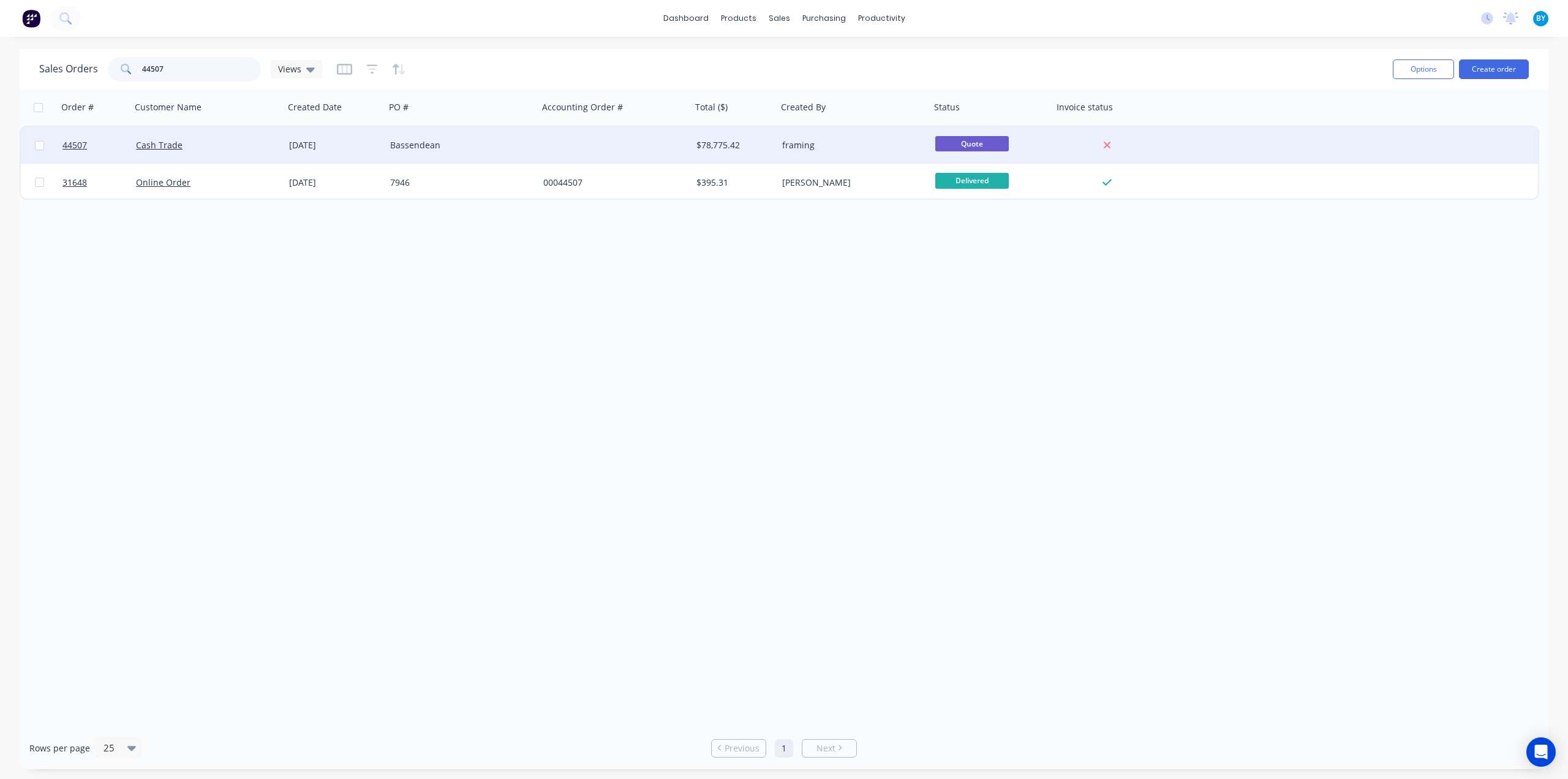
type input "44507"
click at [238, 145] on div "Cash Trade" at bounding box center [204, 145] width 136 height 12
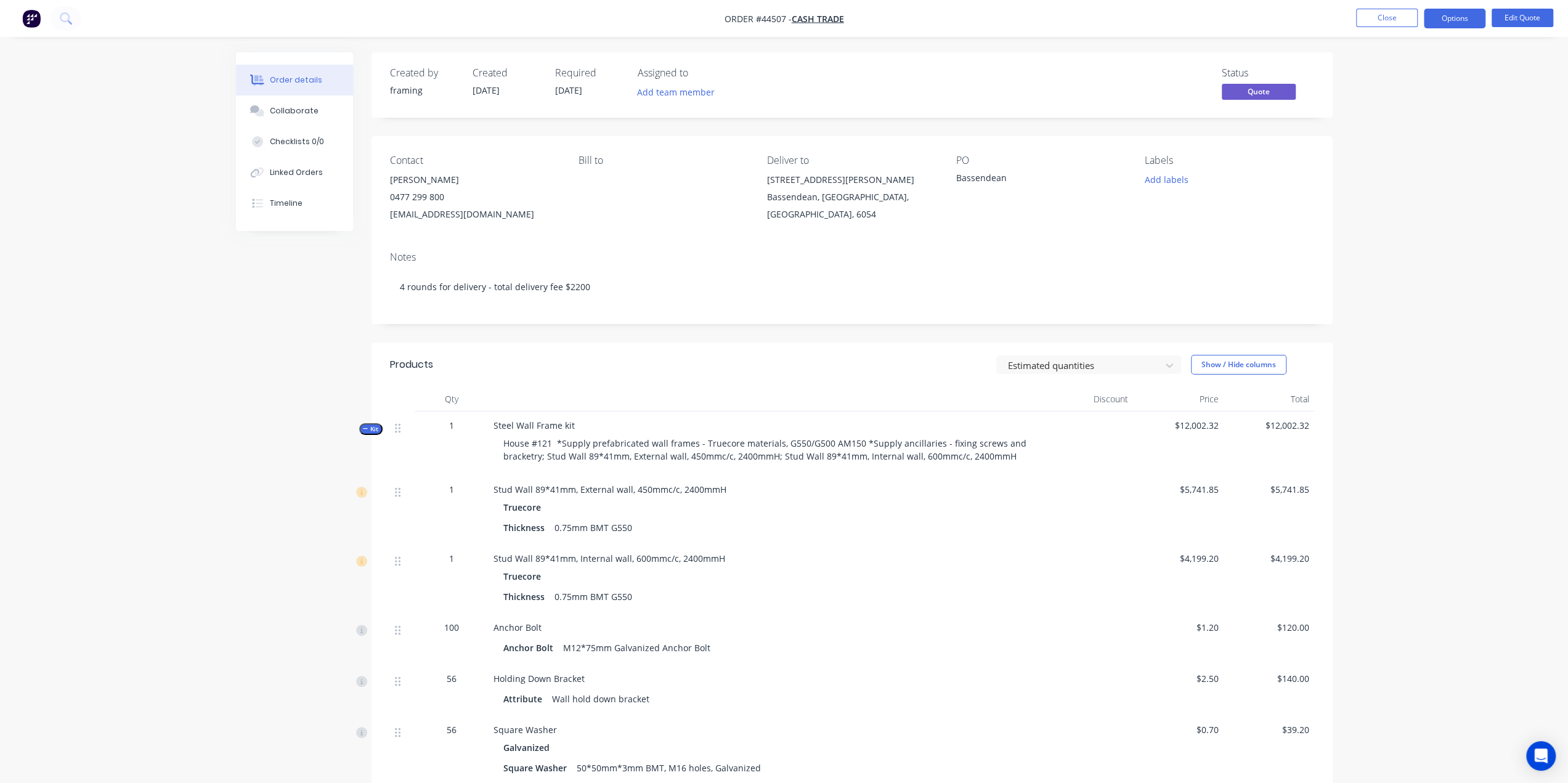
click at [908, 260] on div "Notes" at bounding box center [852, 257] width 924 height 12
click at [701, 262] on div "Notes" at bounding box center [852, 257] width 924 height 12
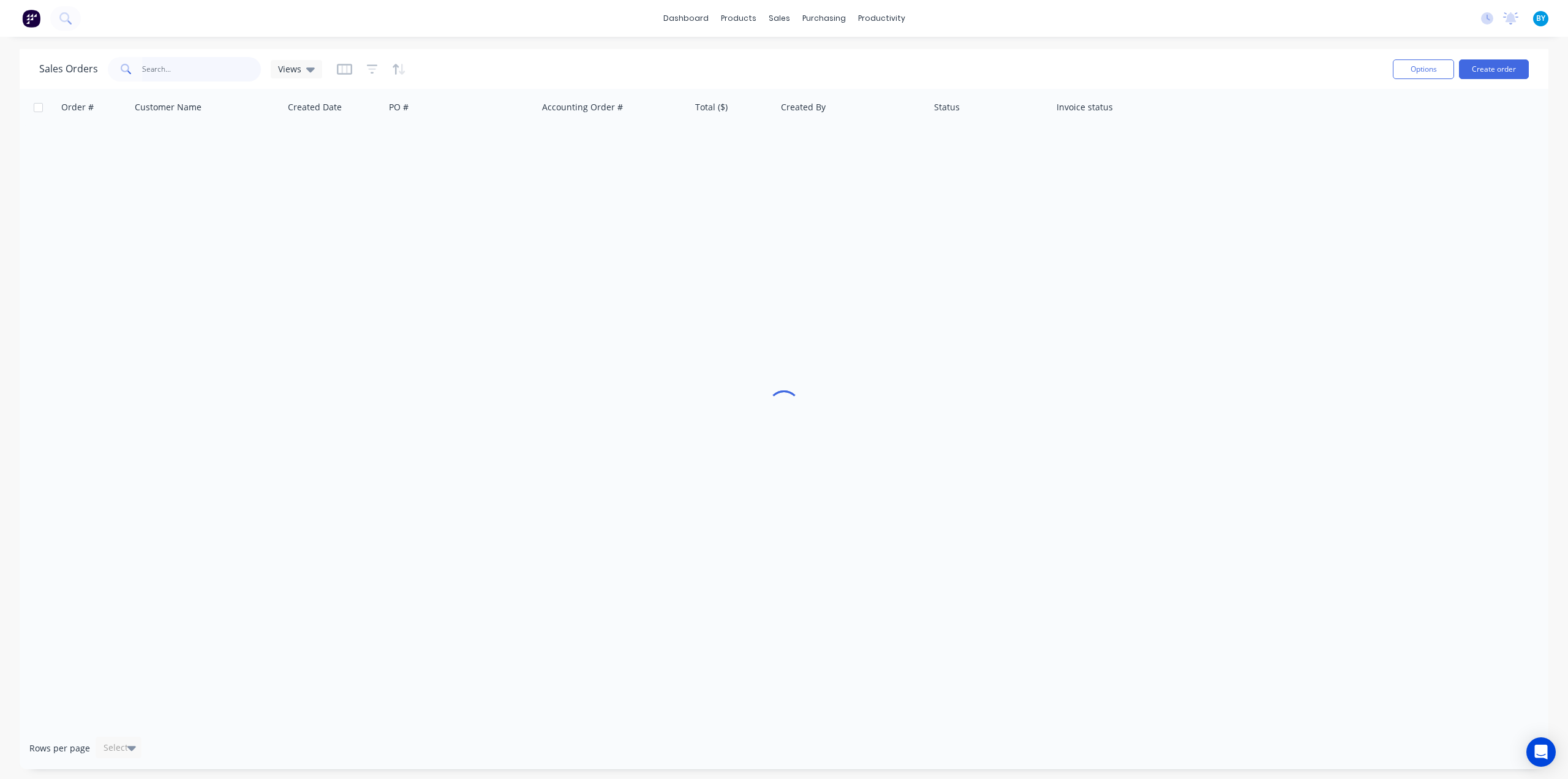
click at [163, 60] on input "text" at bounding box center [202, 70] width 119 height 25
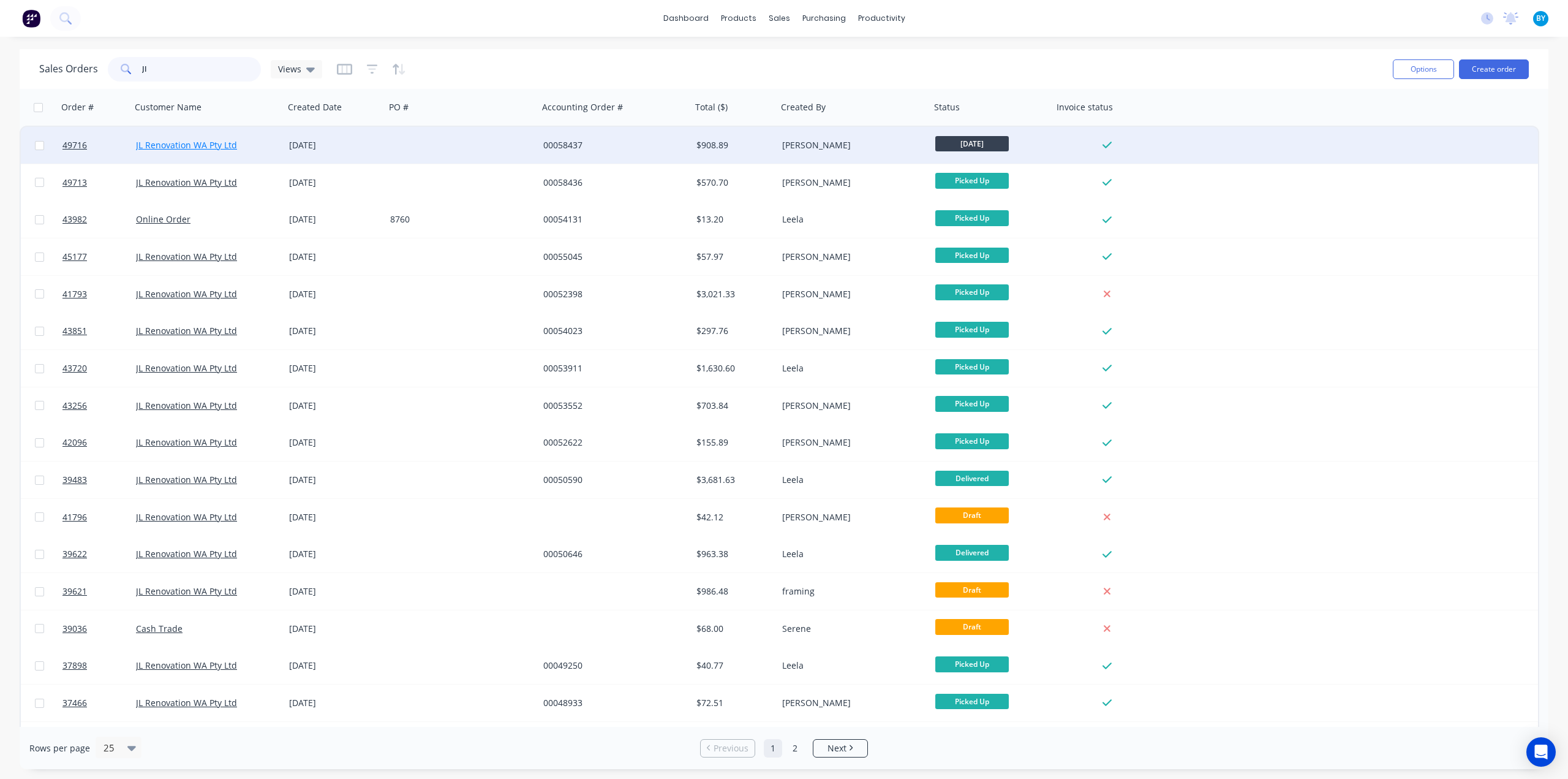
type input "Jl"
click at [209, 147] on link "JL Renovation WA Pty Ltd" at bounding box center [186, 145] width 101 height 12
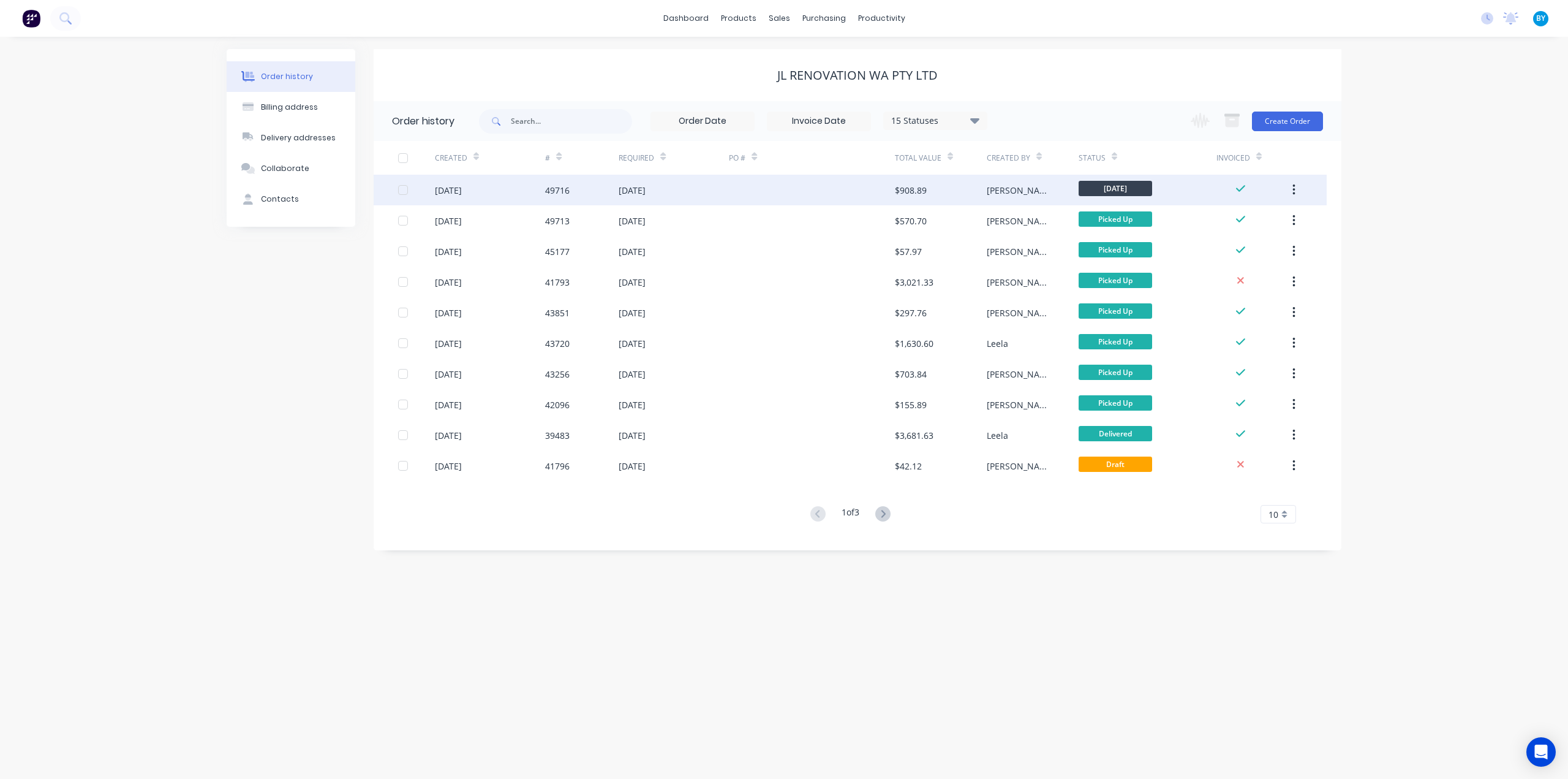
click at [762, 188] on div at bounding box center [812, 190] width 165 height 31
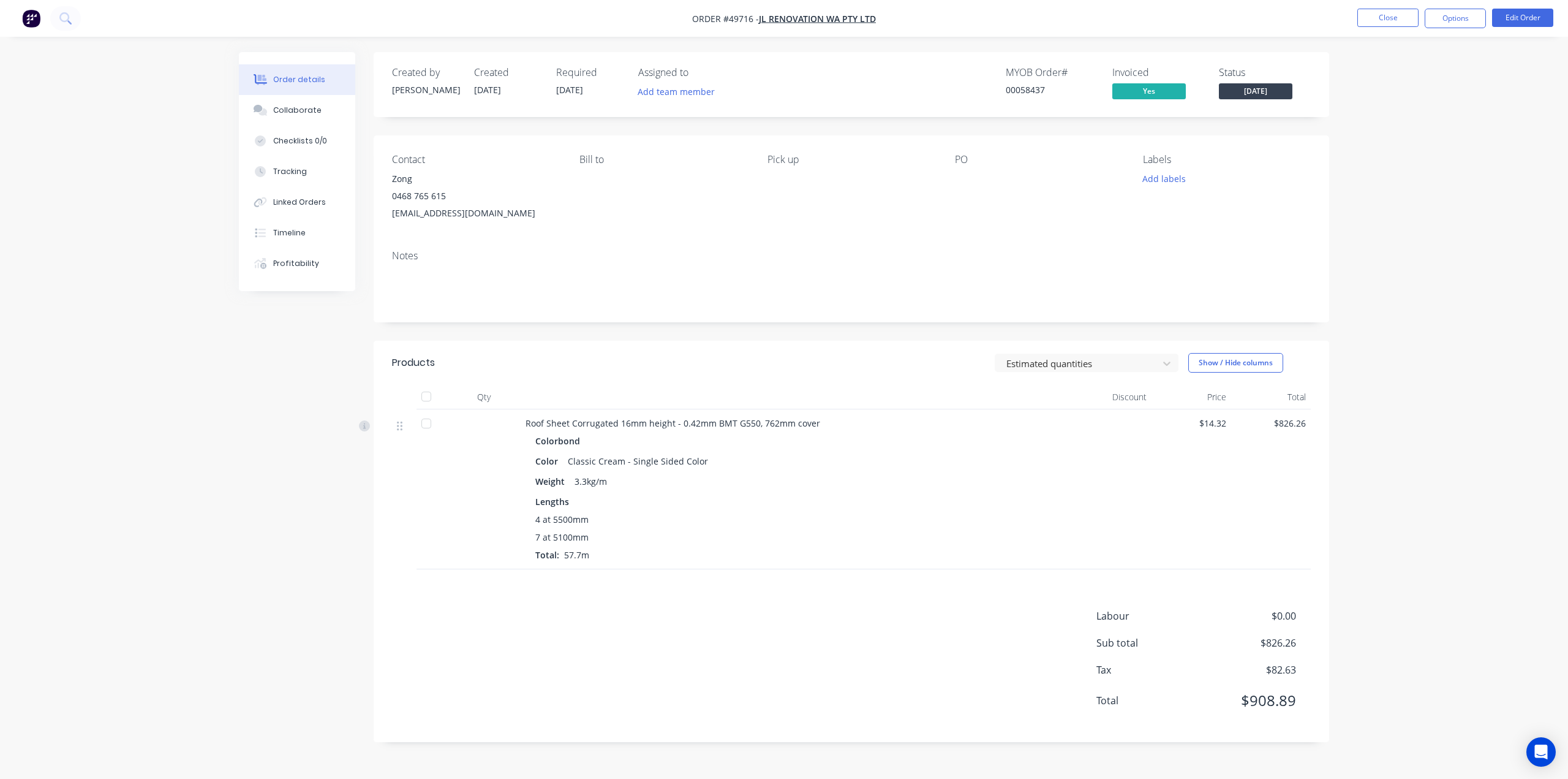
click at [1407, 246] on div "Order details Collaborate Checklists 0/0 Tracking Linked Orders Timeline Profit…" at bounding box center [784, 389] width 1568 height 779
drag, startPoint x: 549, startPoint y: 522, endPoint x: 631, endPoint y: 524, distance: 82.0
click at [631, 524] on div "4 at 5500mm" at bounding box center [796, 519] width 522 height 13
click at [612, 547] on div "4 at 5500mm 7 at 5100mm Total: 57.7m" at bounding box center [796, 536] width 522 height 48
click at [310, 230] on button "Timeline" at bounding box center [297, 233] width 117 height 31
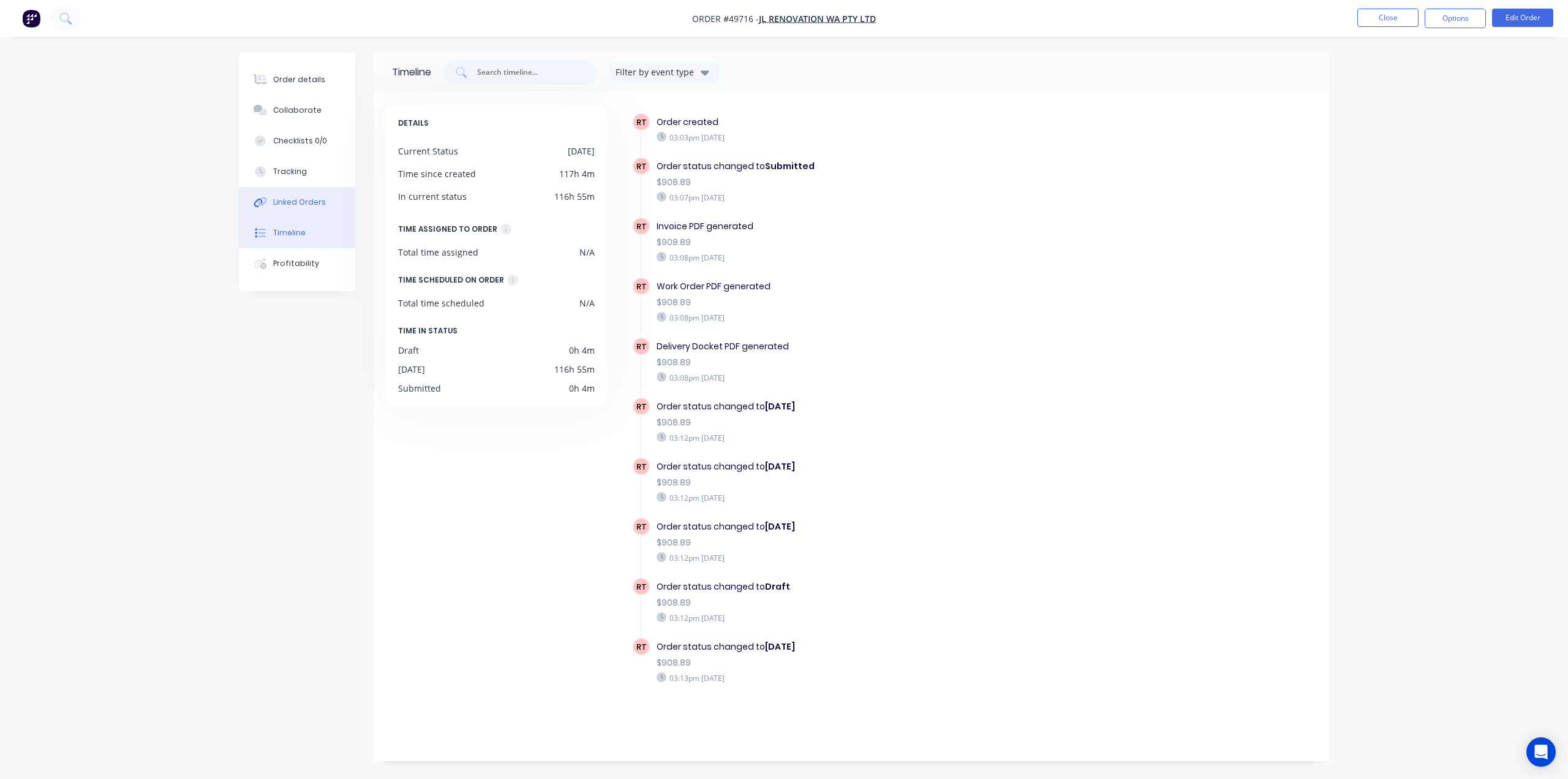
click at [278, 203] on div "Linked Orders" at bounding box center [300, 202] width 53 height 11
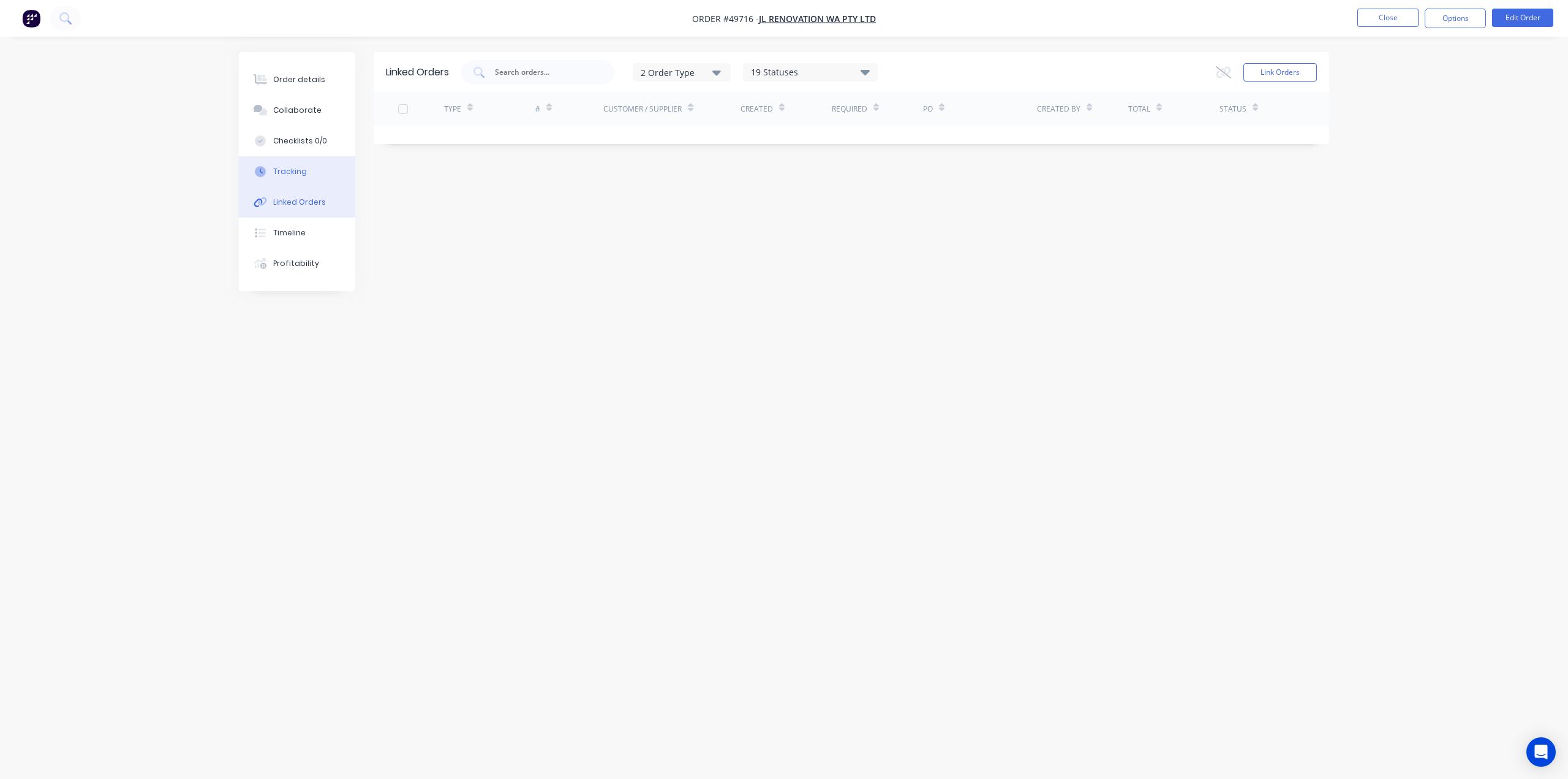
click at [304, 177] on button "Tracking" at bounding box center [297, 171] width 117 height 31
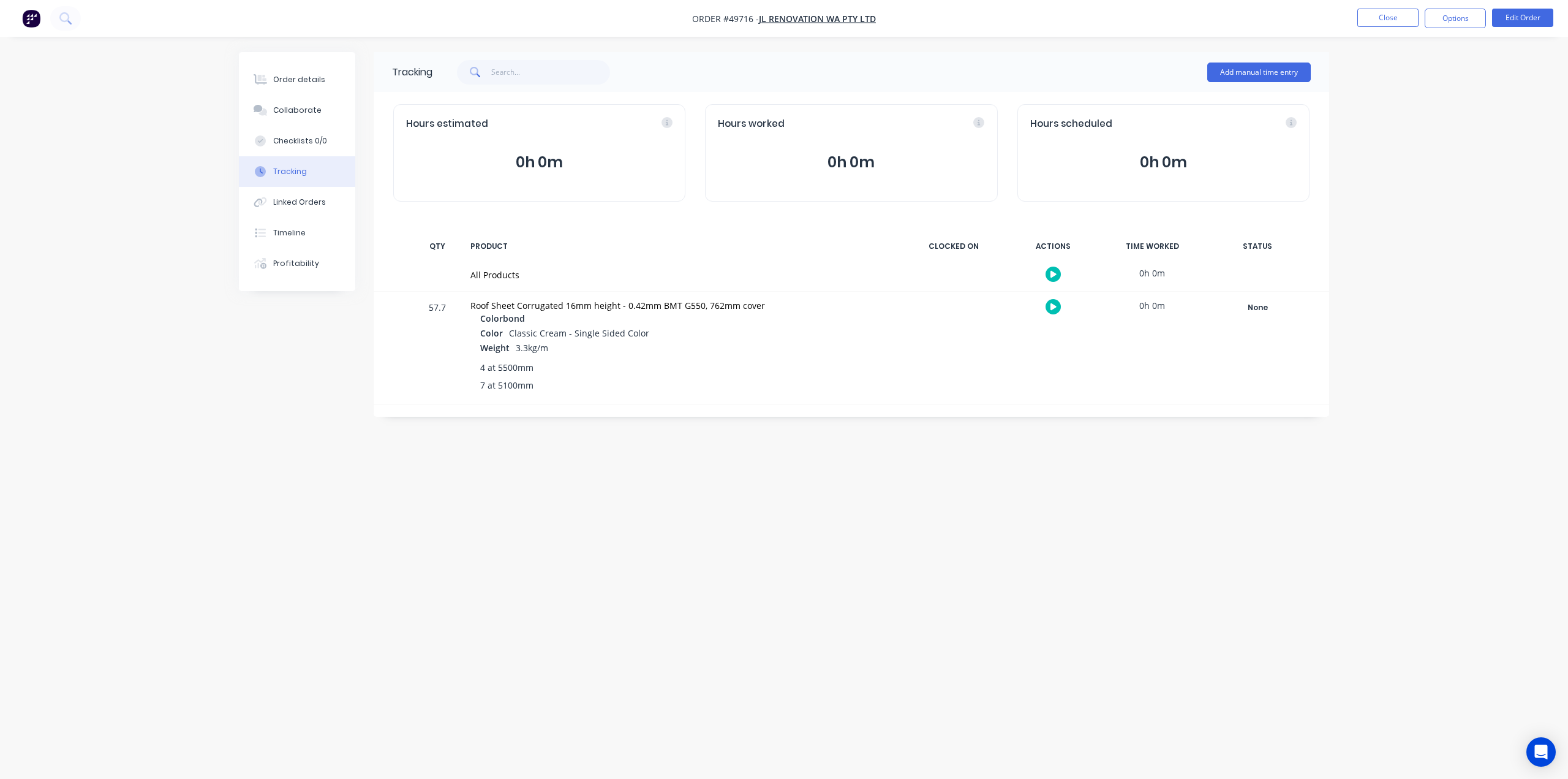
drag, startPoint x: 998, startPoint y: 437, endPoint x: 722, endPoint y: 320, distance: 299.8
click at [997, 437] on div "Tracking Add manual time entry Hours estimated 0h 0m Hours worked 0h 0m Hours s…" at bounding box center [784, 366] width 1090 height 628
click at [310, 88] on button "Order details" at bounding box center [297, 79] width 117 height 31
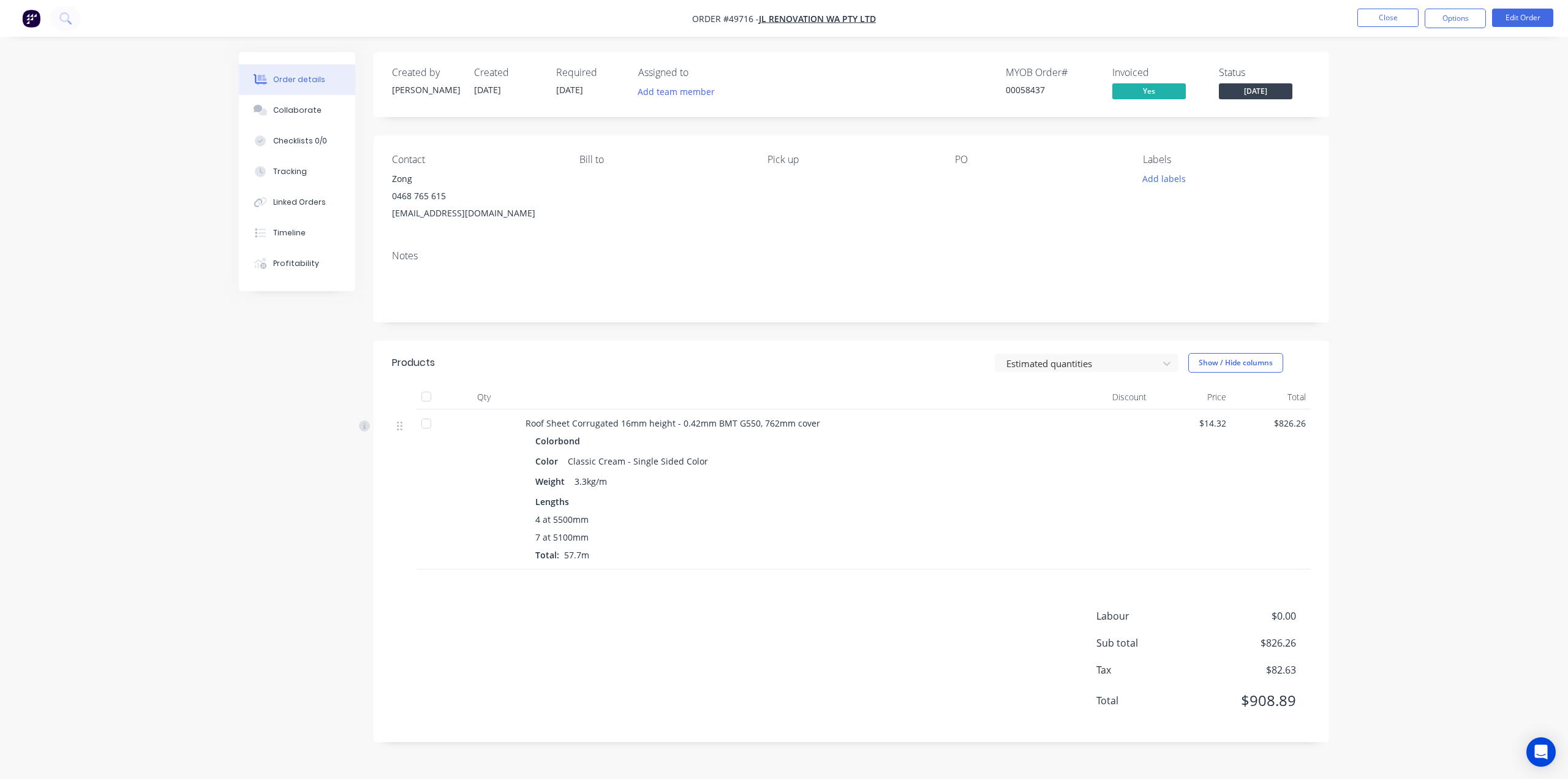
drag, startPoint x: 664, startPoint y: 559, endPoint x: 643, endPoint y: 545, distance: 25.2
click at [664, 559] on div "4 at 5500mm 7 at 5100mm Total: 57.7m" at bounding box center [796, 536] width 522 height 48
click at [586, 517] on span "4 at 5500mm" at bounding box center [562, 519] width 53 height 13
click at [606, 517] on div "4 at 5500mm" at bounding box center [796, 519] width 522 height 13
click at [498, 676] on div "Labour $0.00 Sub total $826.26 Tax $82.63 Total $908.89" at bounding box center [851, 666] width 918 height 115
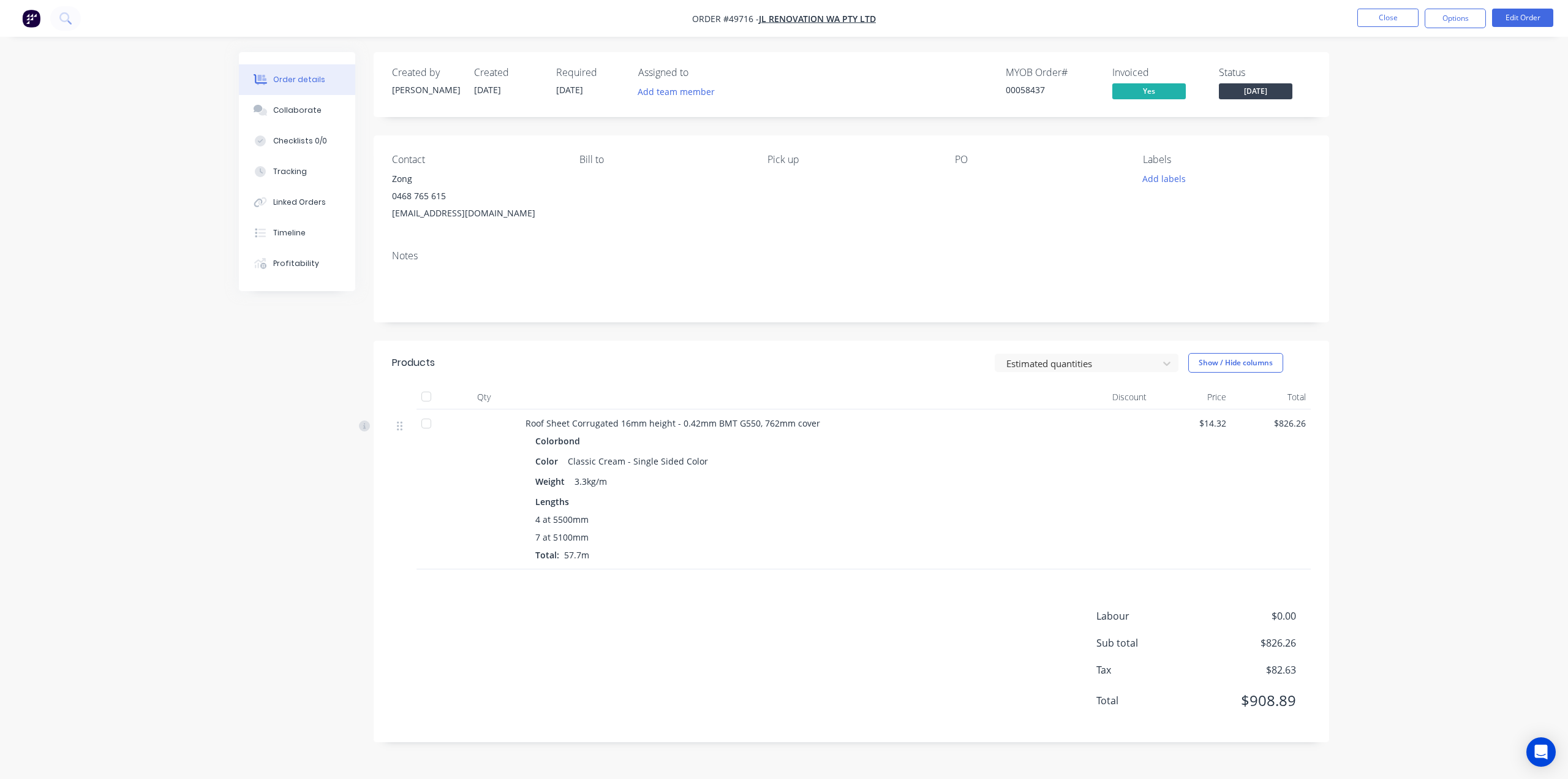
click at [864, 369] on header "Products Estimated quantities Show / Hide columns" at bounding box center [851, 363] width 956 height 44
click at [36, 17] on img "button" at bounding box center [31, 18] width 18 height 18
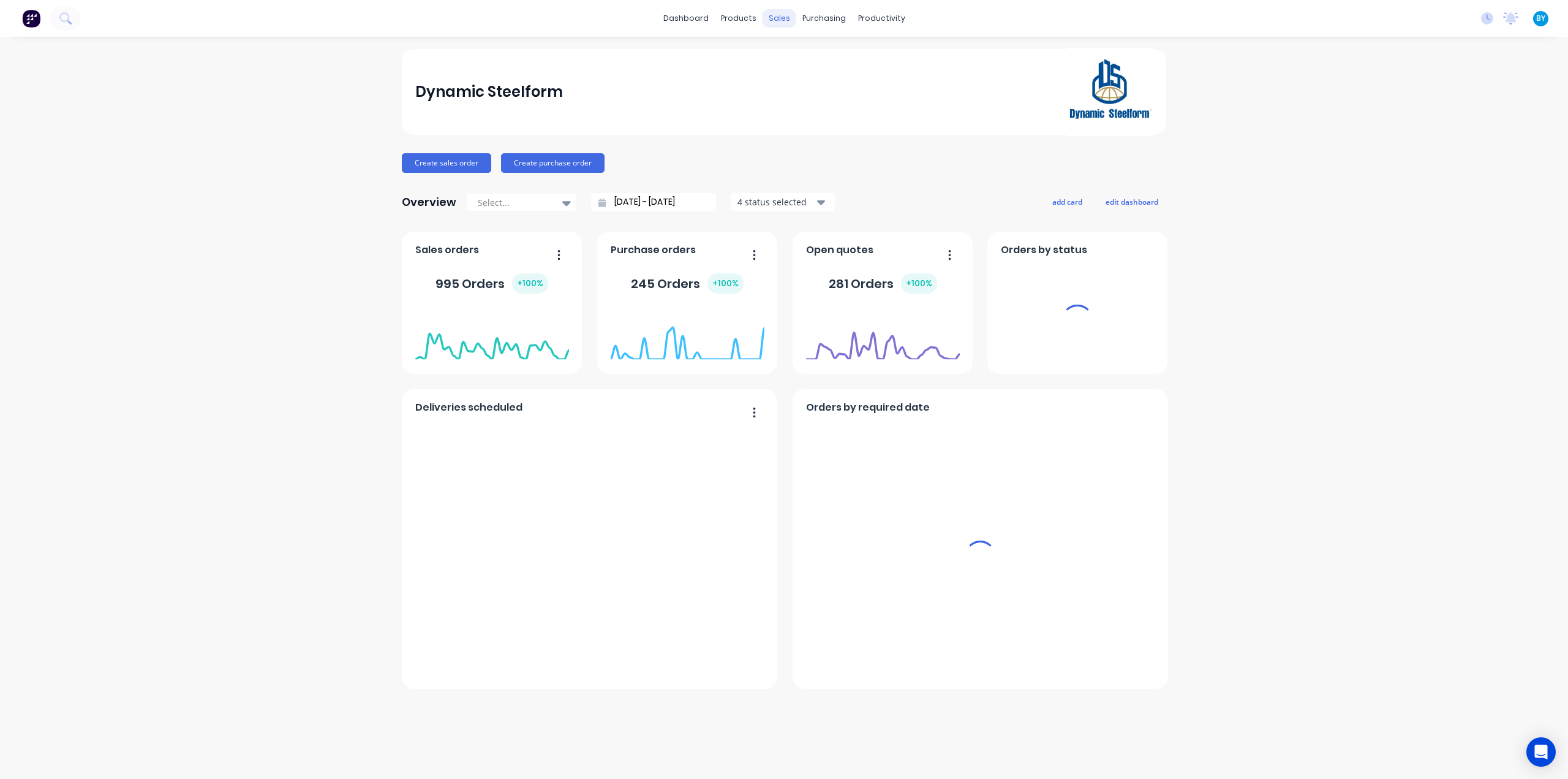
click at [768, 20] on div "sales" at bounding box center [779, 18] width 34 height 18
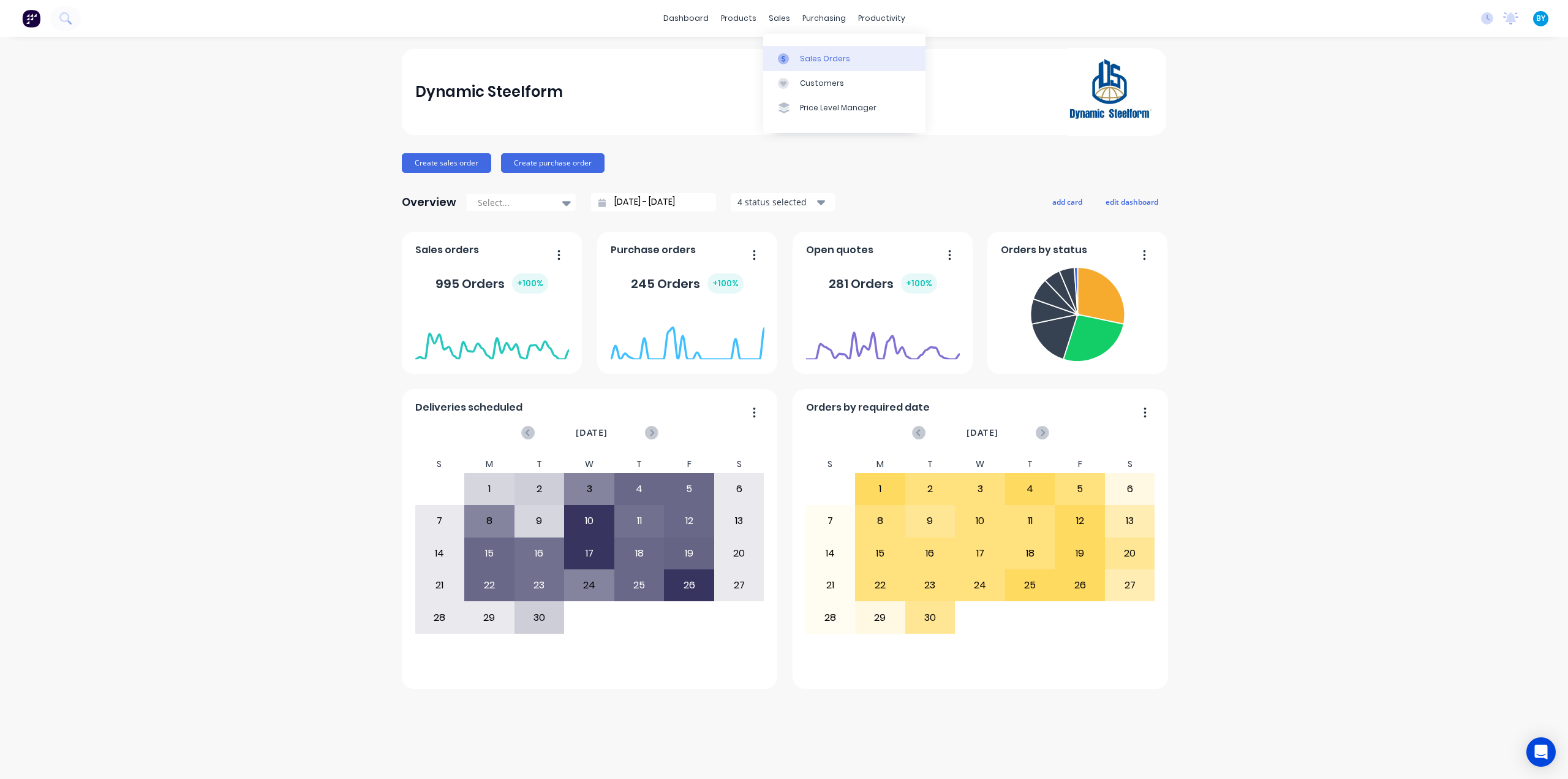
click at [793, 55] on div at bounding box center [787, 58] width 18 height 11
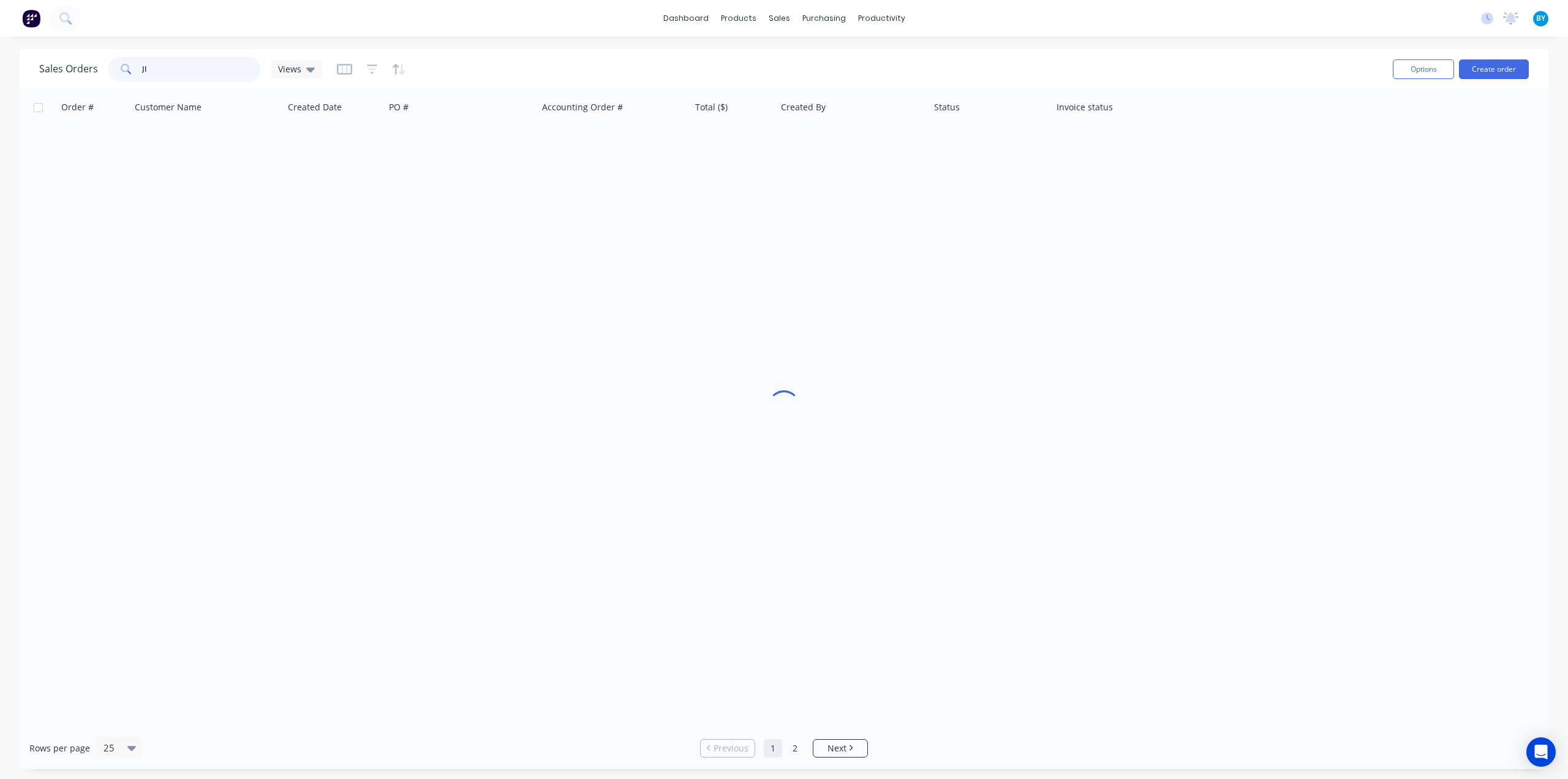
drag, startPoint x: 160, startPoint y: 77, endPoint x: 115, endPoint y: 60, distance: 48.1
click at [117, 62] on div "Jl" at bounding box center [184, 70] width 153 height 25
type input "47080"
drag, startPoint x: 434, startPoint y: 357, endPoint x: 340, endPoint y: 245, distance: 146.2
click at [434, 357] on div "Order # Customer Name Created Date PO # Accounting Order # Total ($) Created By…" at bounding box center [784, 407] width 1528 height 637
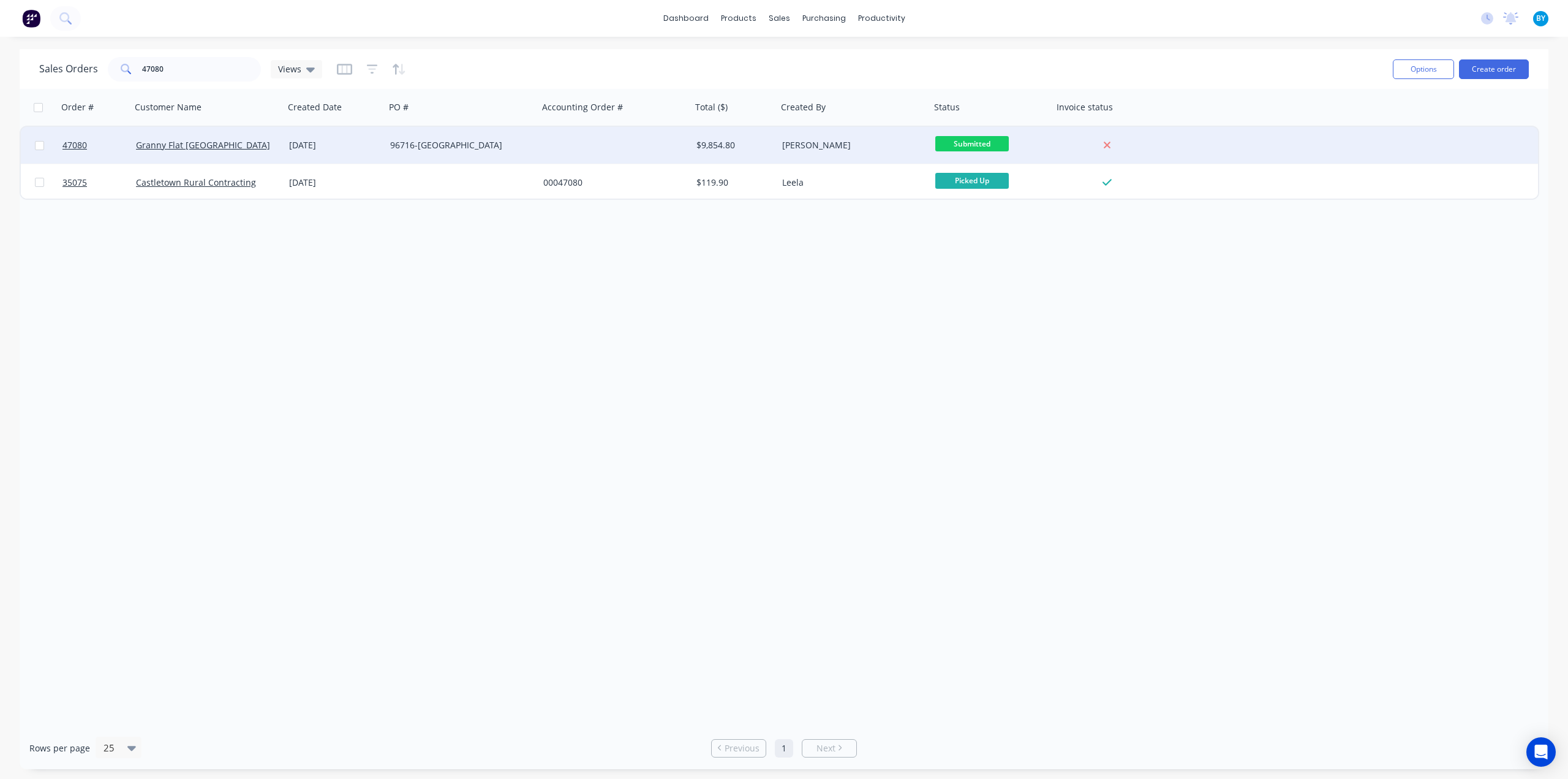
click at [251, 143] on div "Granny Flat WA" at bounding box center [204, 145] width 136 height 12
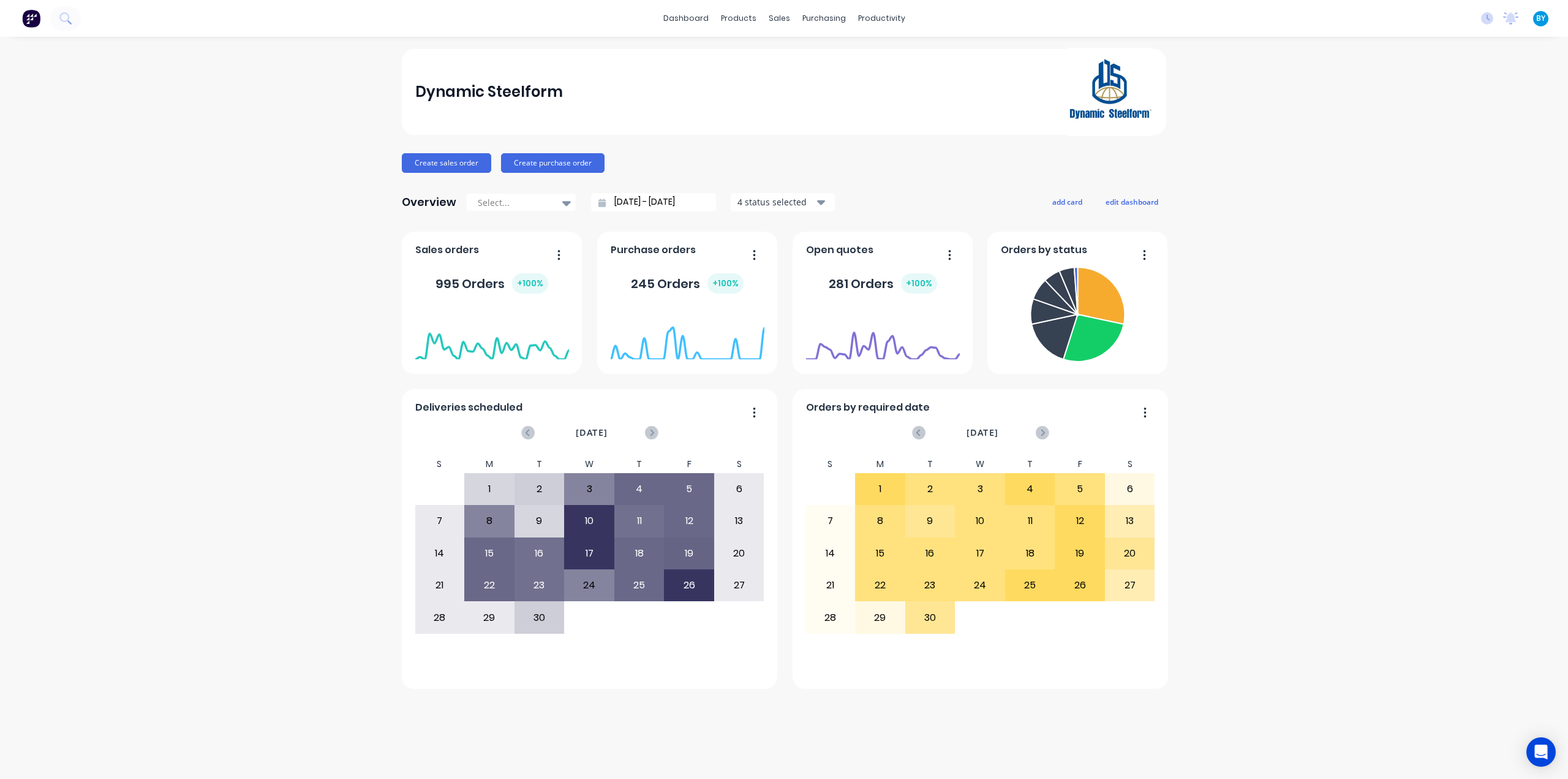
drag, startPoint x: 1347, startPoint y: 225, endPoint x: 937, endPoint y: 25, distance: 456.2
click at [1345, 225] on div "Dynamic Steelform Create sales order Create purchase order Overview Select... 3…" at bounding box center [784, 407] width 1568 height 718
click at [785, 20] on div "sales" at bounding box center [779, 18] width 34 height 18
click at [795, 62] on div at bounding box center [787, 58] width 18 height 11
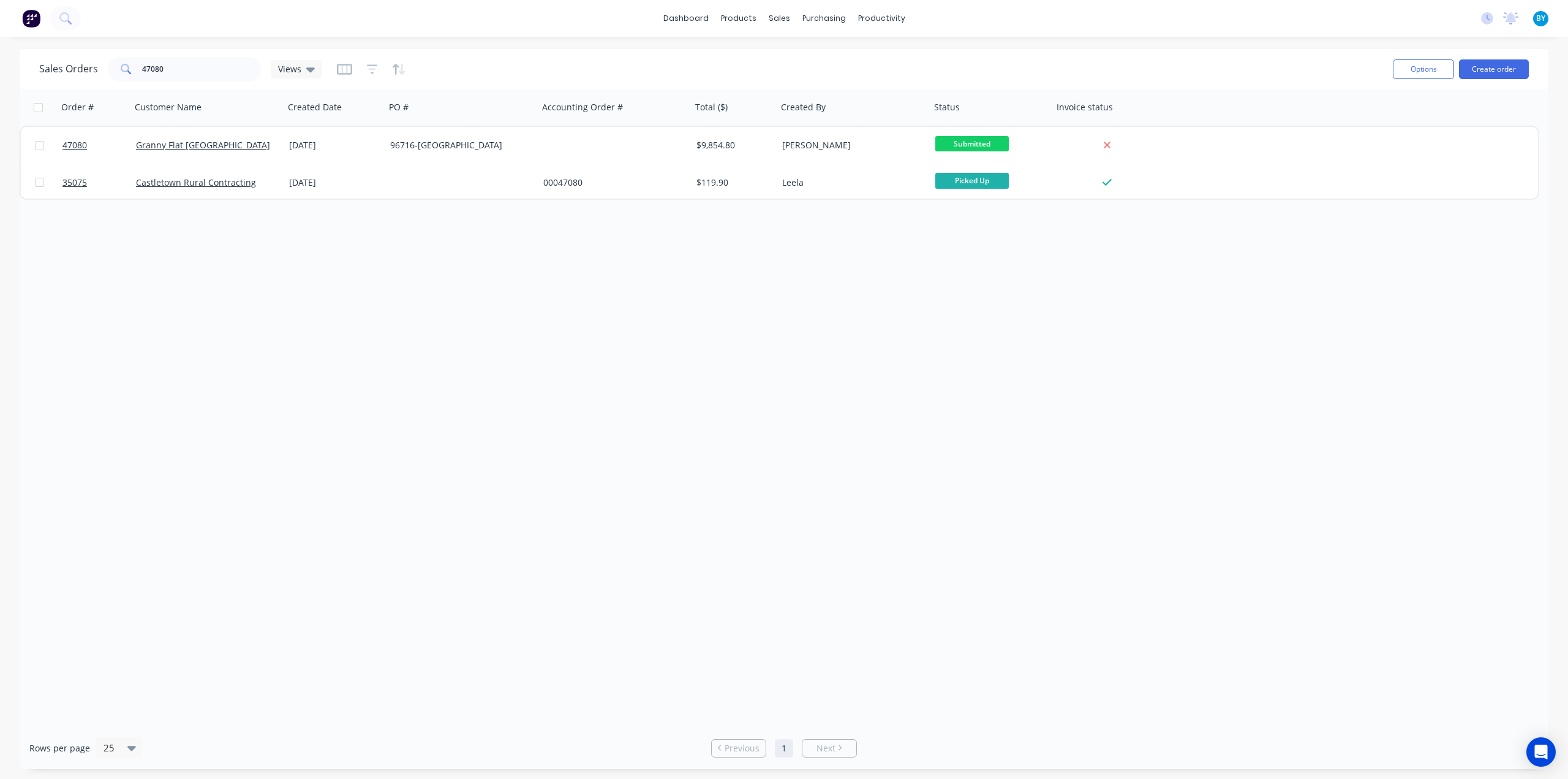
click at [736, 55] on div "Sales Orders 47080 Views Options Create order" at bounding box center [784, 69] width 1528 height 40
drag, startPoint x: 192, startPoint y: 68, endPoint x: 48, endPoint y: 63, distance: 144.1
click at [62, 63] on div "Sales Orders 47080 Views" at bounding box center [180, 70] width 283 height 25
click at [171, 68] on input "47080" at bounding box center [202, 70] width 119 height 25
click at [196, 66] on input "47080" at bounding box center [202, 70] width 119 height 25
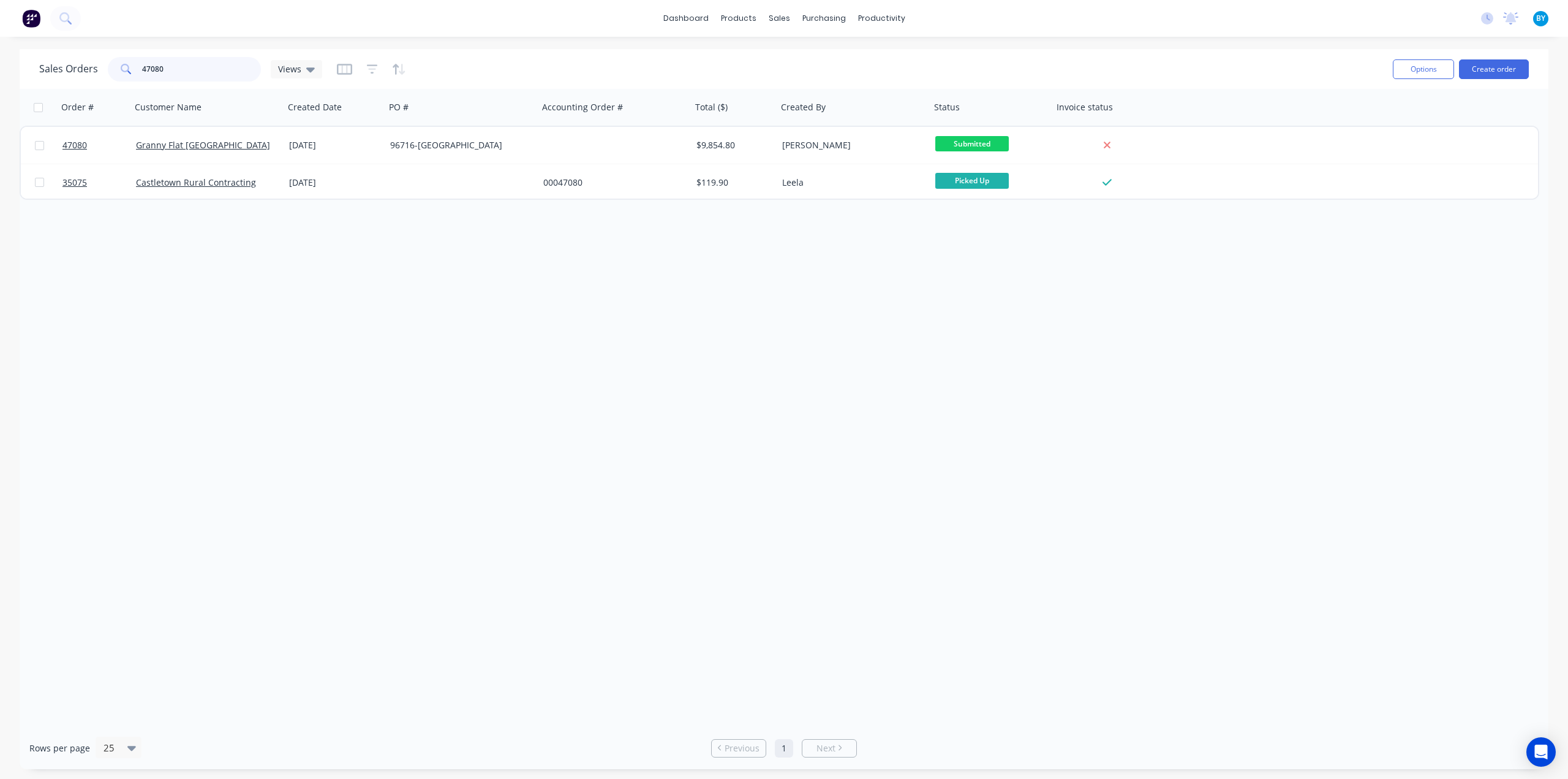
click at [204, 63] on input "47080" at bounding box center [202, 70] width 119 height 25
drag, startPoint x: 123, startPoint y: 75, endPoint x: 0, endPoint y: 84, distance: 123.3
click at [0, 83] on div "Sales Orders 47080 Views Options Create order Order # Customer Name Created Dat…" at bounding box center [784, 409] width 1568 height 720
type input "10852331"
drag, startPoint x: 219, startPoint y: 75, endPoint x: 17, endPoint y: 79, distance: 202.0
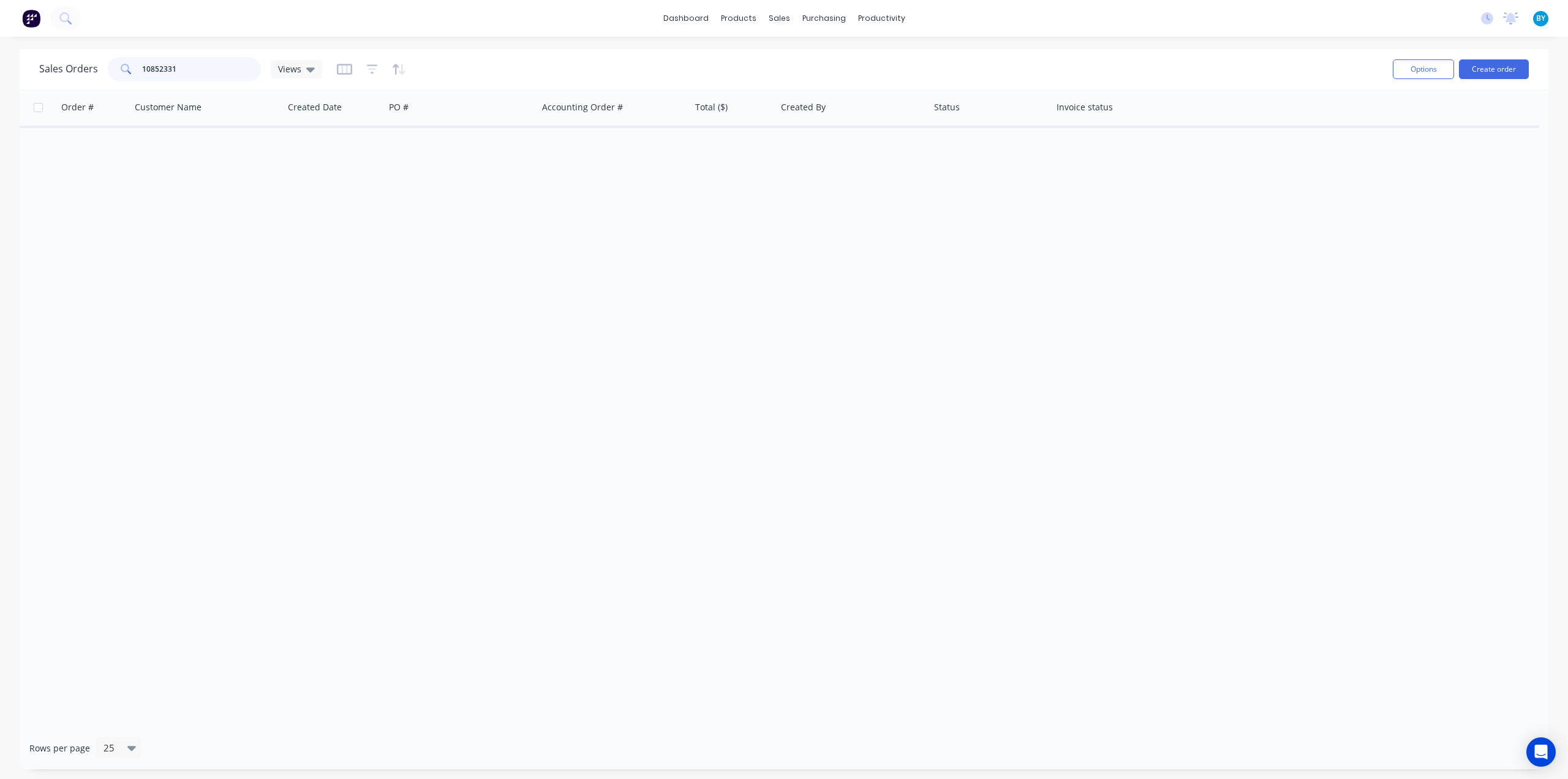
click at [17, 79] on div "Sales Orders 10852331 Views Options Create order Order # Customer Name Created …" at bounding box center [784, 409] width 1568 height 720
drag, startPoint x: 143, startPoint y: 70, endPoint x: 86, endPoint y: 69, distance: 57.0
click at [86, 69] on div "Sales Orders .52331 Views" at bounding box center [180, 70] width 283 height 25
type input "52331"
drag, startPoint x: 855, startPoint y: 60, endPoint x: 847, endPoint y: 70, distance: 12.8
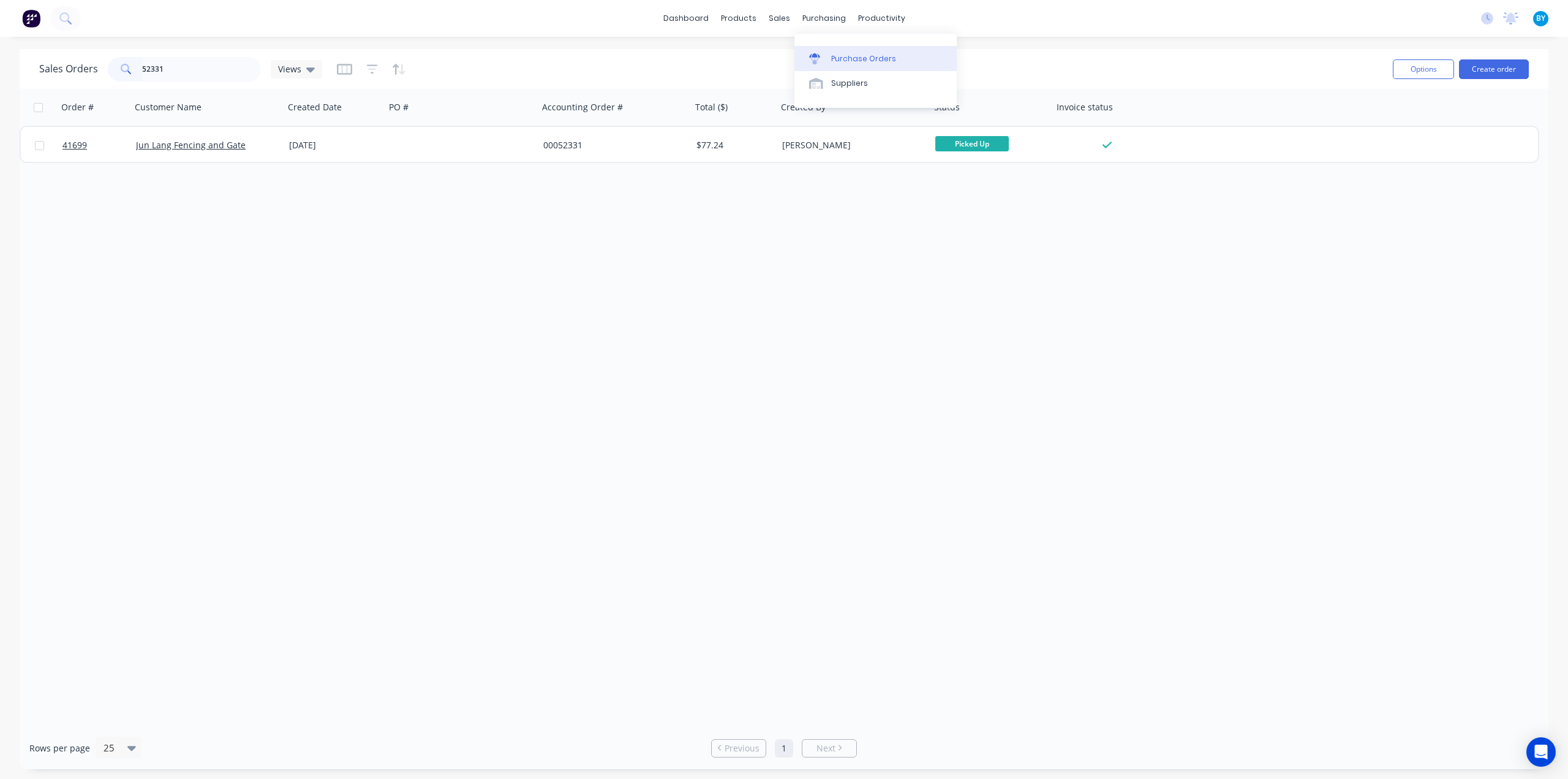
click at [855, 60] on div "Purchase Orders" at bounding box center [863, 58] width 65 height 11
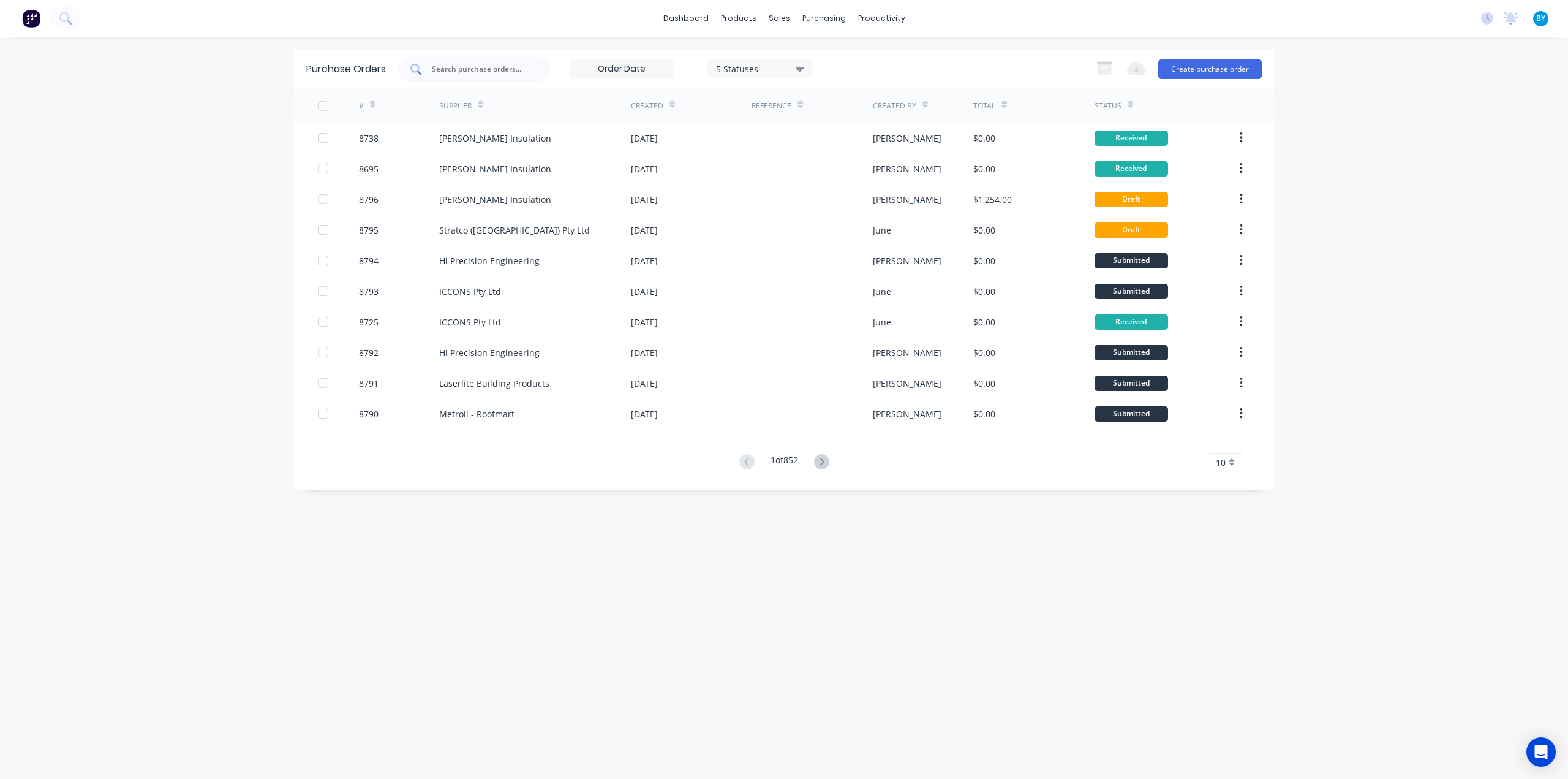
click at [472, 76] on div at bounding box center [474, 70] width 153 height 25
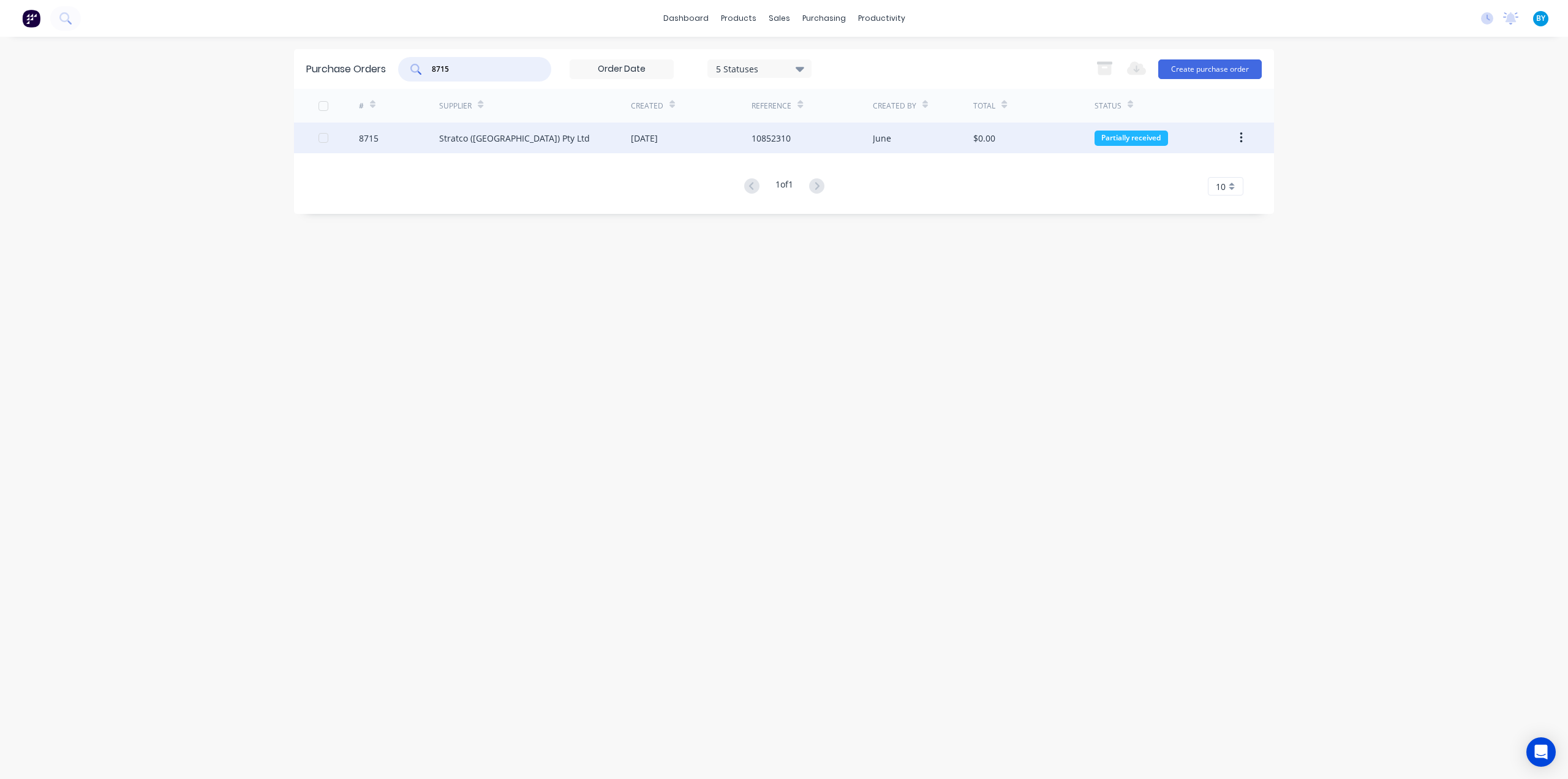
type input "8715"
click at [567, 139] on div "Stratco (WA) Pty Ltd" at bounding box center [535, 137] width 192 height 31
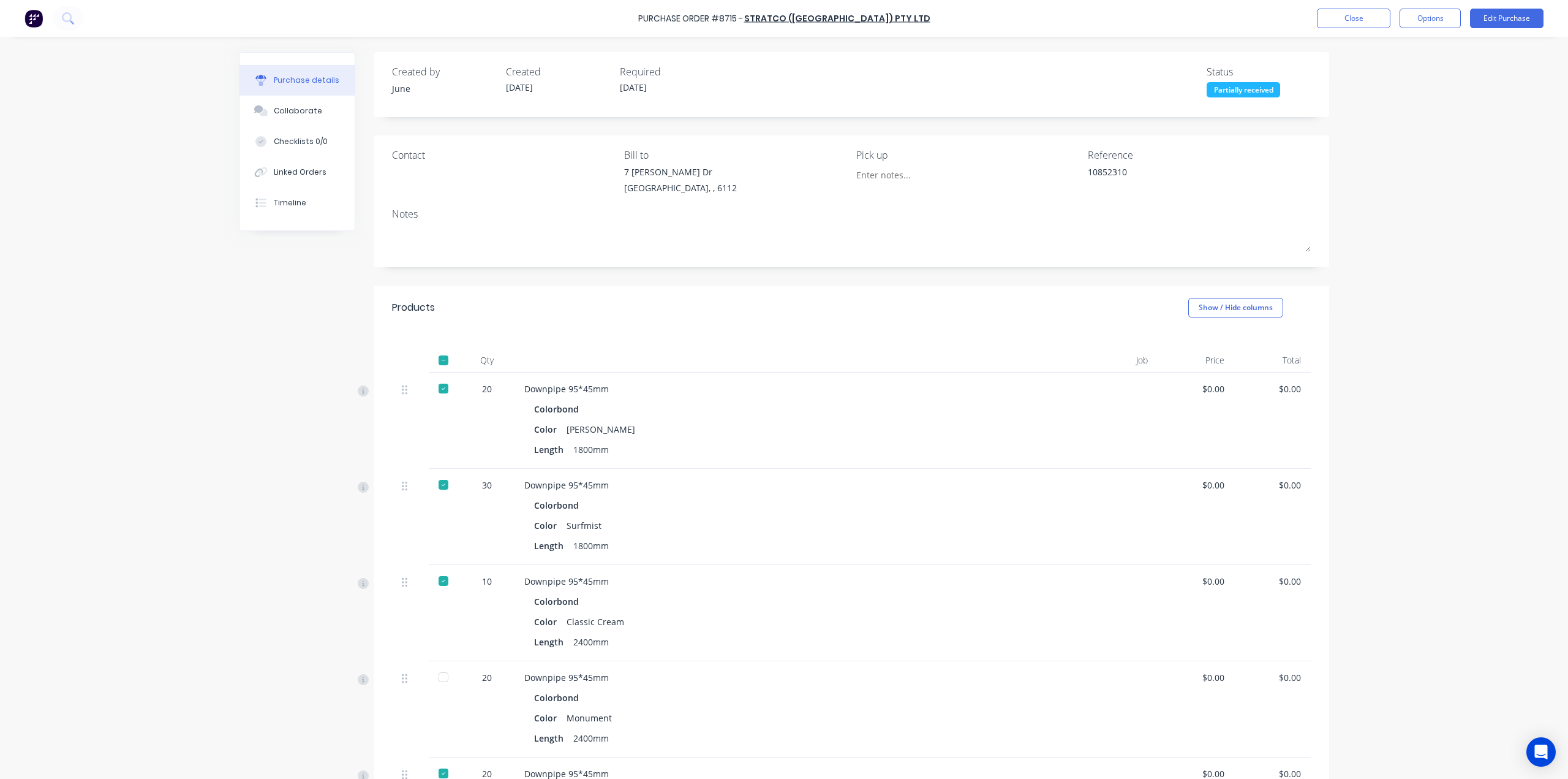
click at [627, 277] on div "Created by June Created 19/09/25 Required 22/09/25 Status Partially received Co…" at bounding box center [851, 726] width 956 height 1349
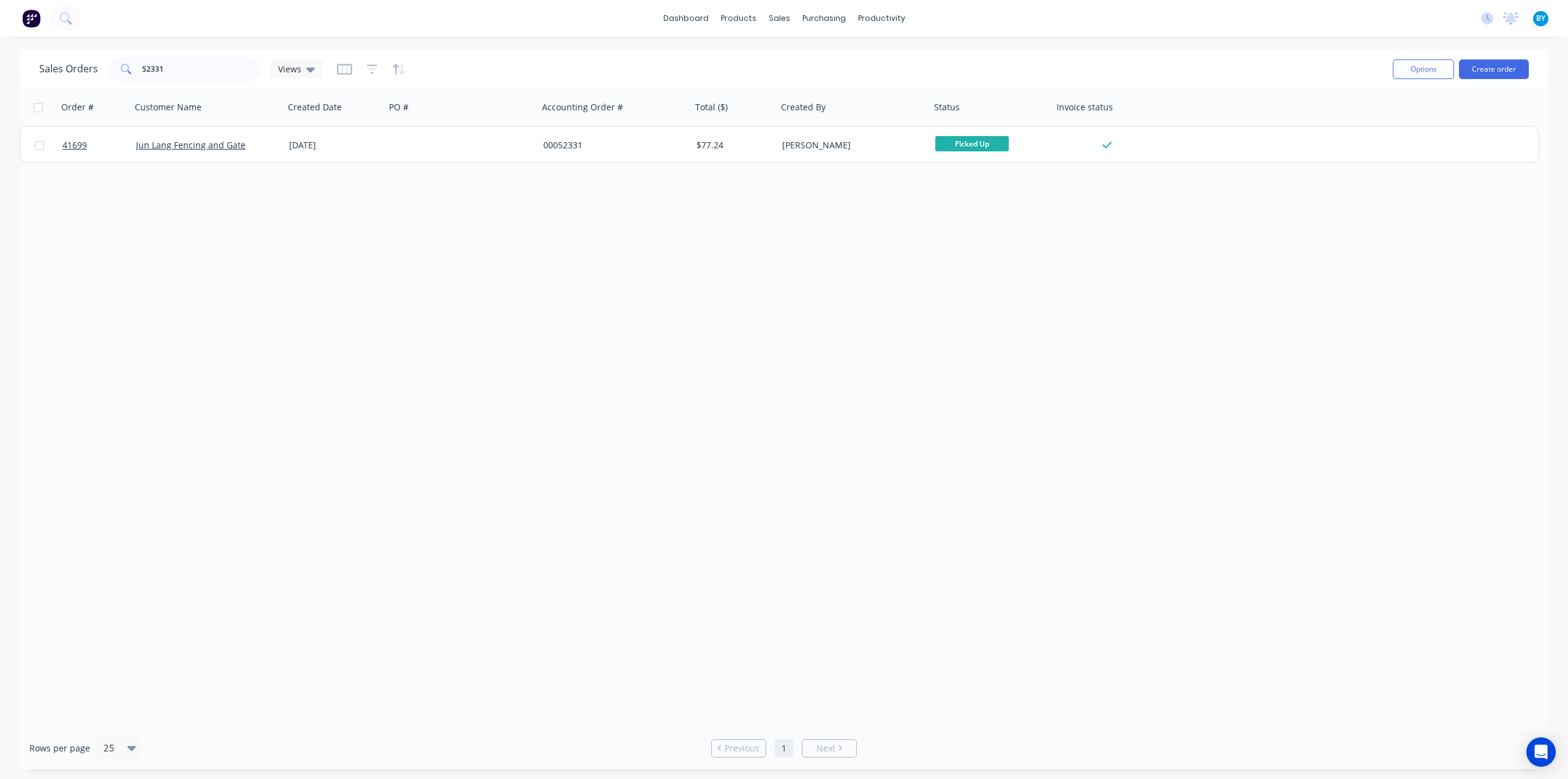
drag, startPoint x: 1462, startPoint y: 270, endPoint x: 1441, endPoint y: 262, distance: 22.5
click at [1462, 270] on div "Order # Customer Name Created Date PO # Accounting Order # Total ($) Created By…" at bounding box center [784, 407] width 1528 height 637
click at [34, 12] on img at bounding box center [31, 18] width 18 height 18
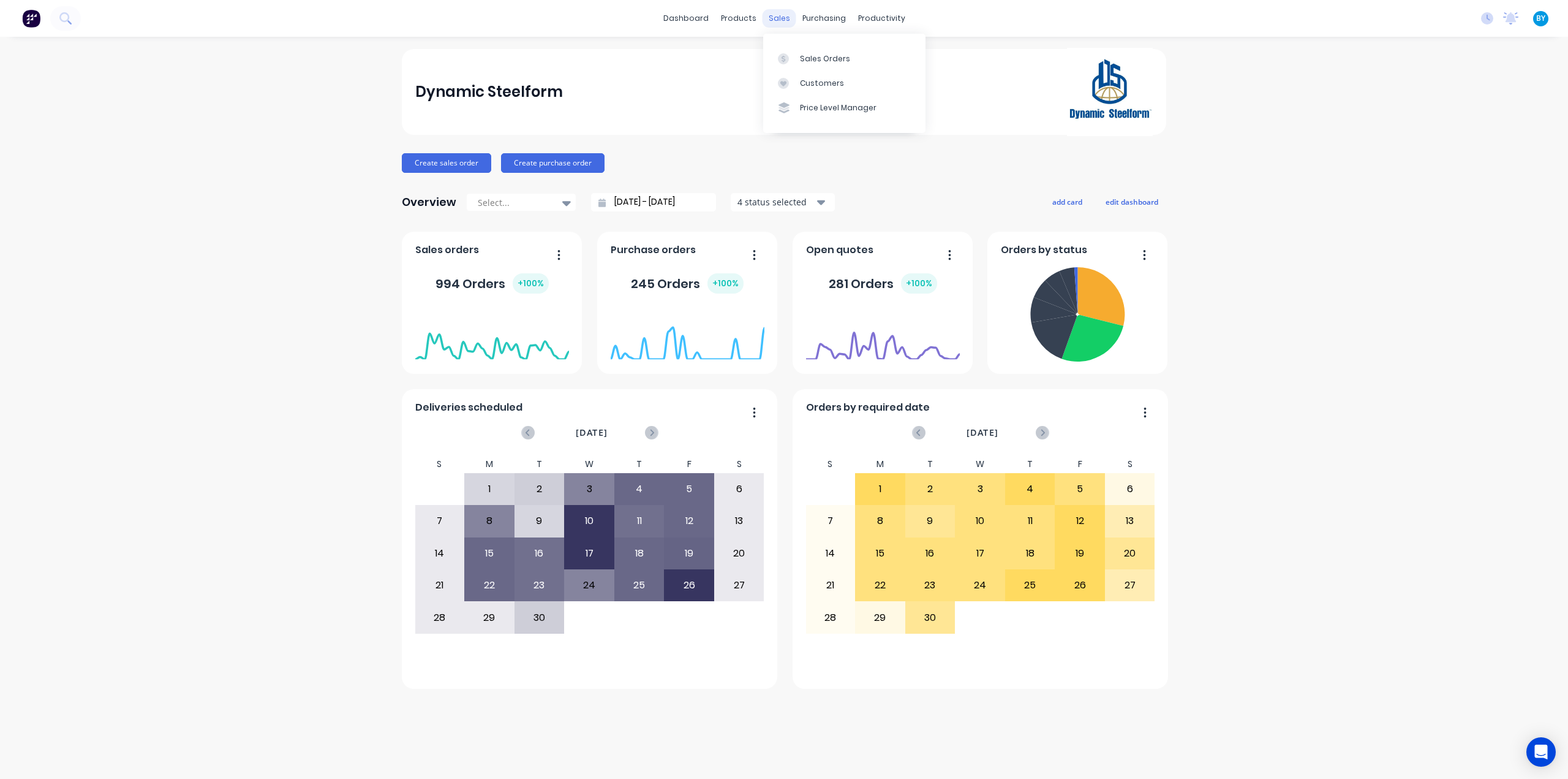
click at [775, 17] on div "sales" at bounding box center [779, 18] width 34 height 18
click at [803, 58] on div "Sales Orders" at bounding box center [825, 58] width 50 height 11
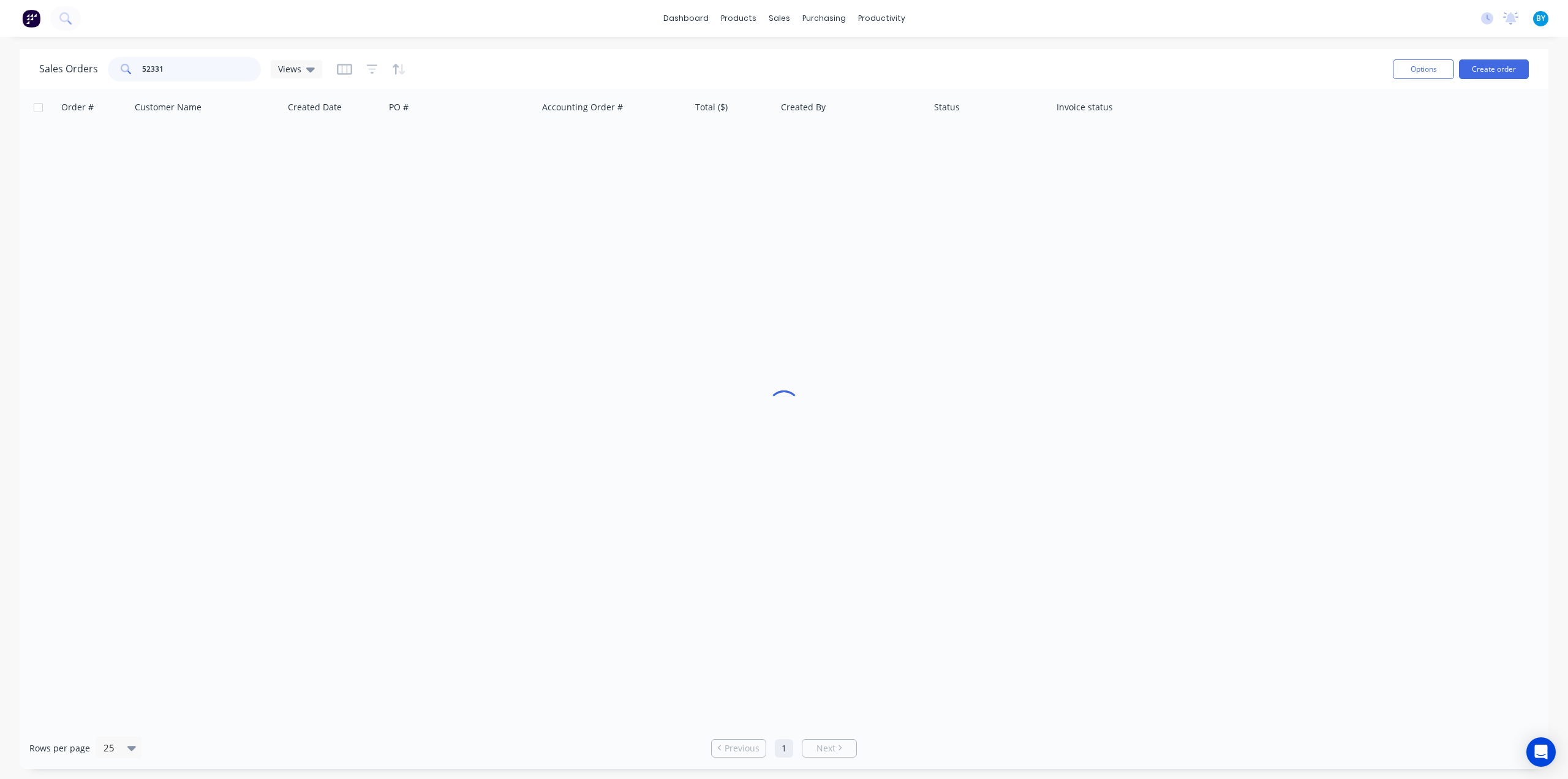
drag, startPoint x: 178, startPoint y: 70, endPoint x: 76, endPoint y: 62, distance: 102.3
click at [82, 65] on div "Sales Orders 52331 Views" at bounding box center [180, 70] width 283 height 25
click at [1490, 67] on button "Create order" at bounding box center [1494, 70] width 70 height 20
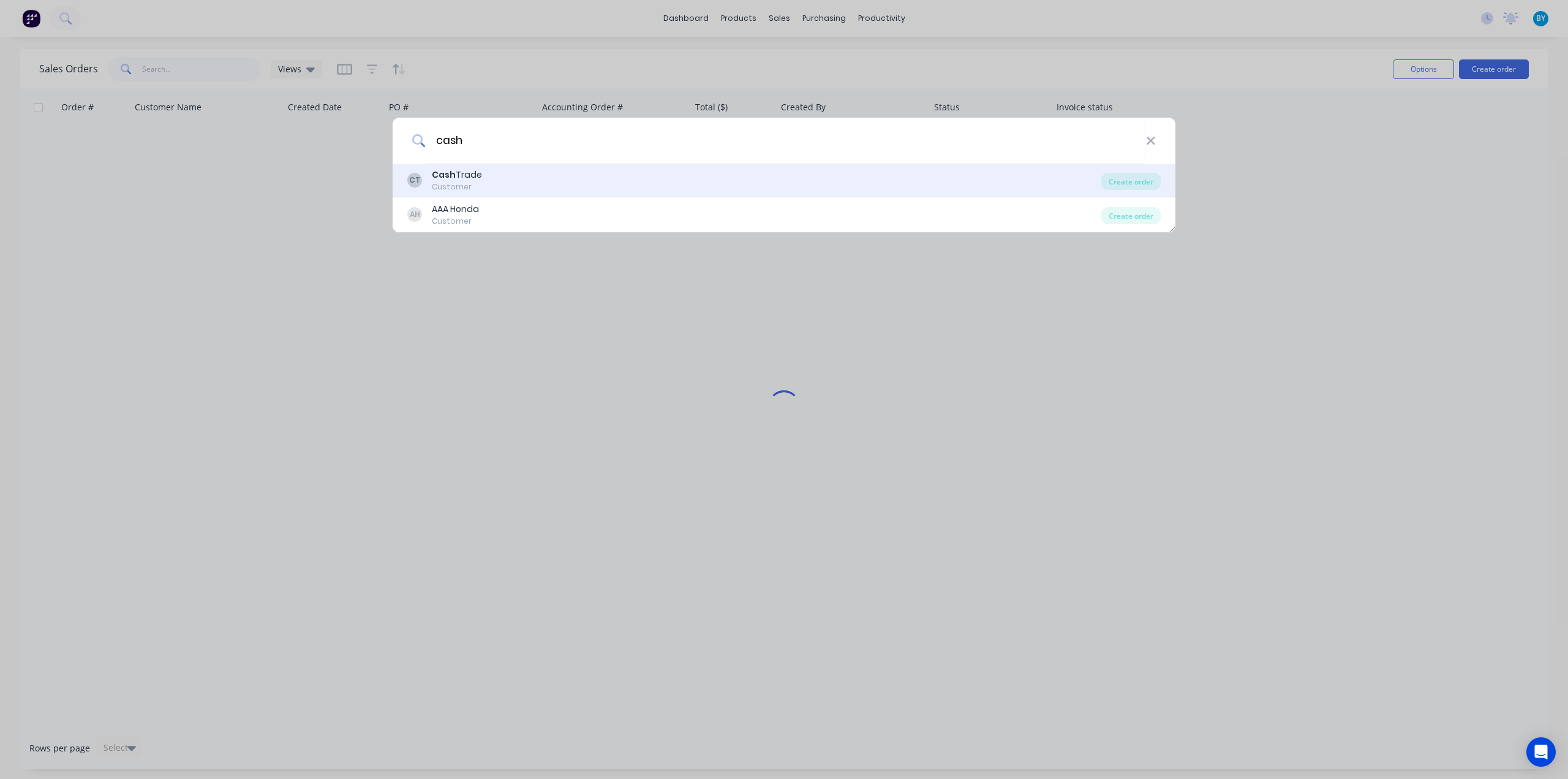
type input "cash"
click at [530, 169] on div "CT Cash Trade Customer" at bounding box center [754, 180] width 694 height 24
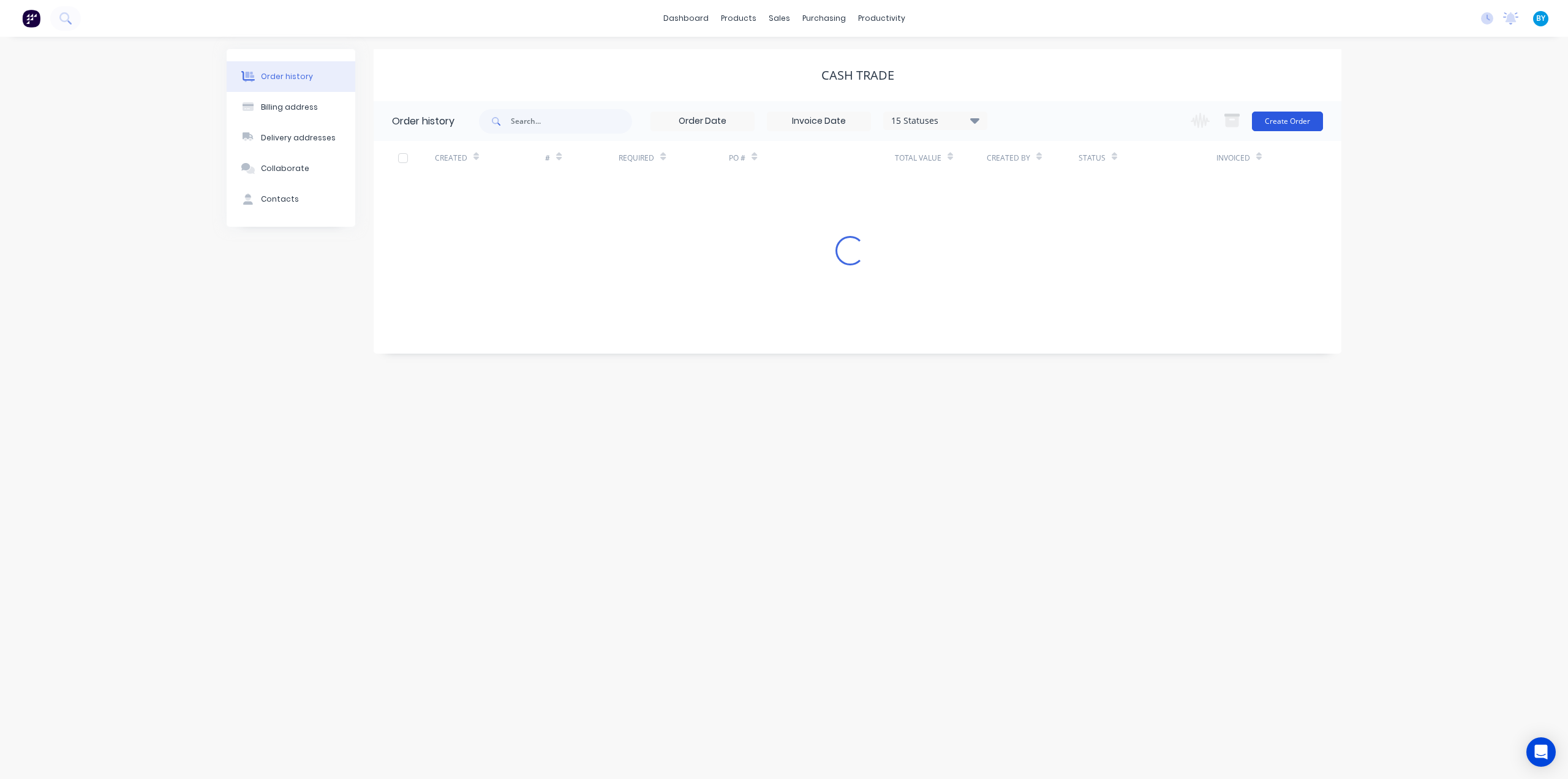
click at [1281, 124] on button "Create Order" at bounding box center [1287, 122] width 71 height 20
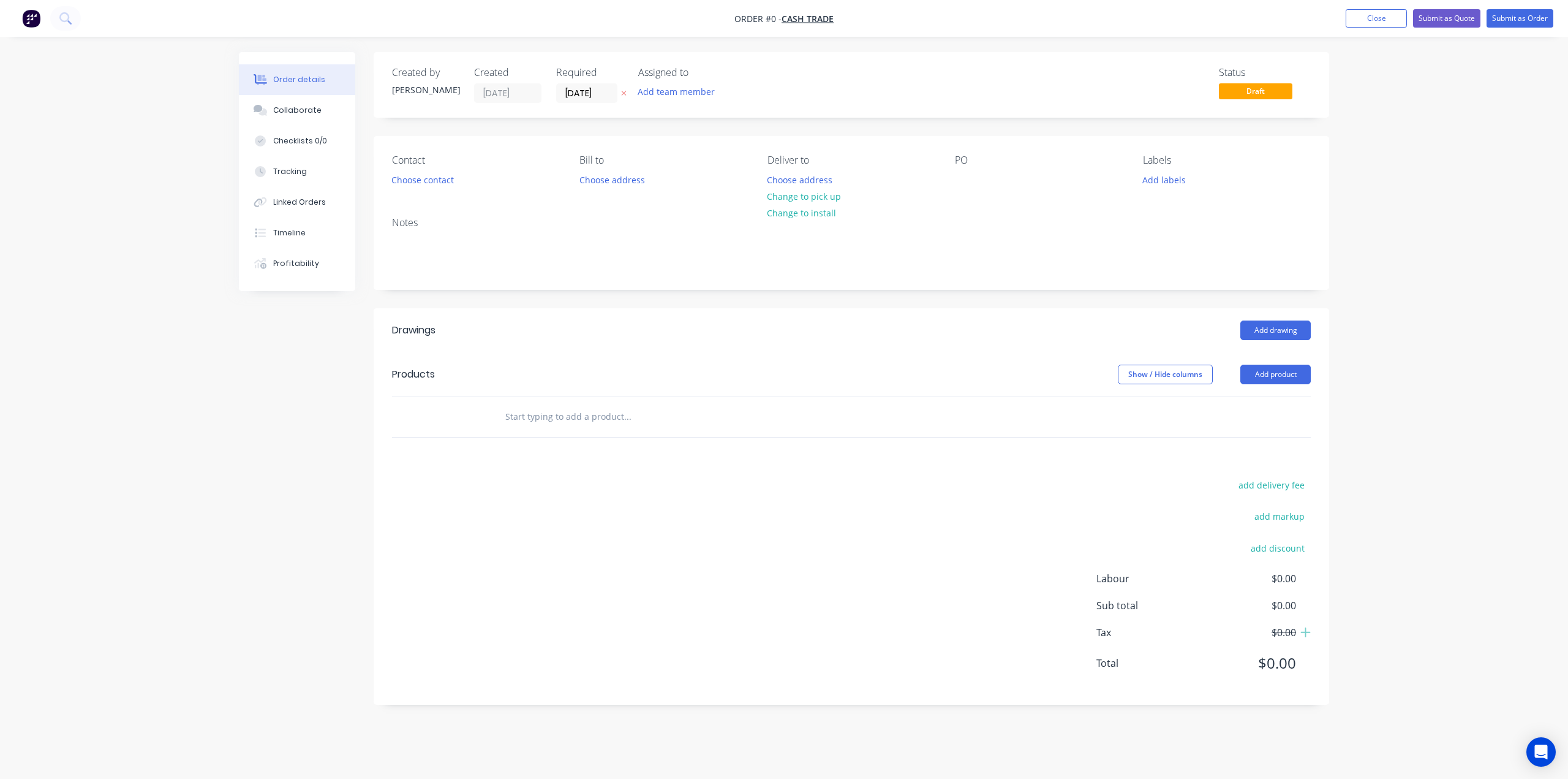
drag, startPoint x: 1267, startPoint y: 364, endPoint x: 1259, endPoint y: 384, distance: 21.5
click at [1269, 367] on button "Add product" at bounding box center [1275, 374] width 70 height 20
click at [1255, 401] on div "Product catalogue" at bounding box center [1253, 405] width 94 height 17
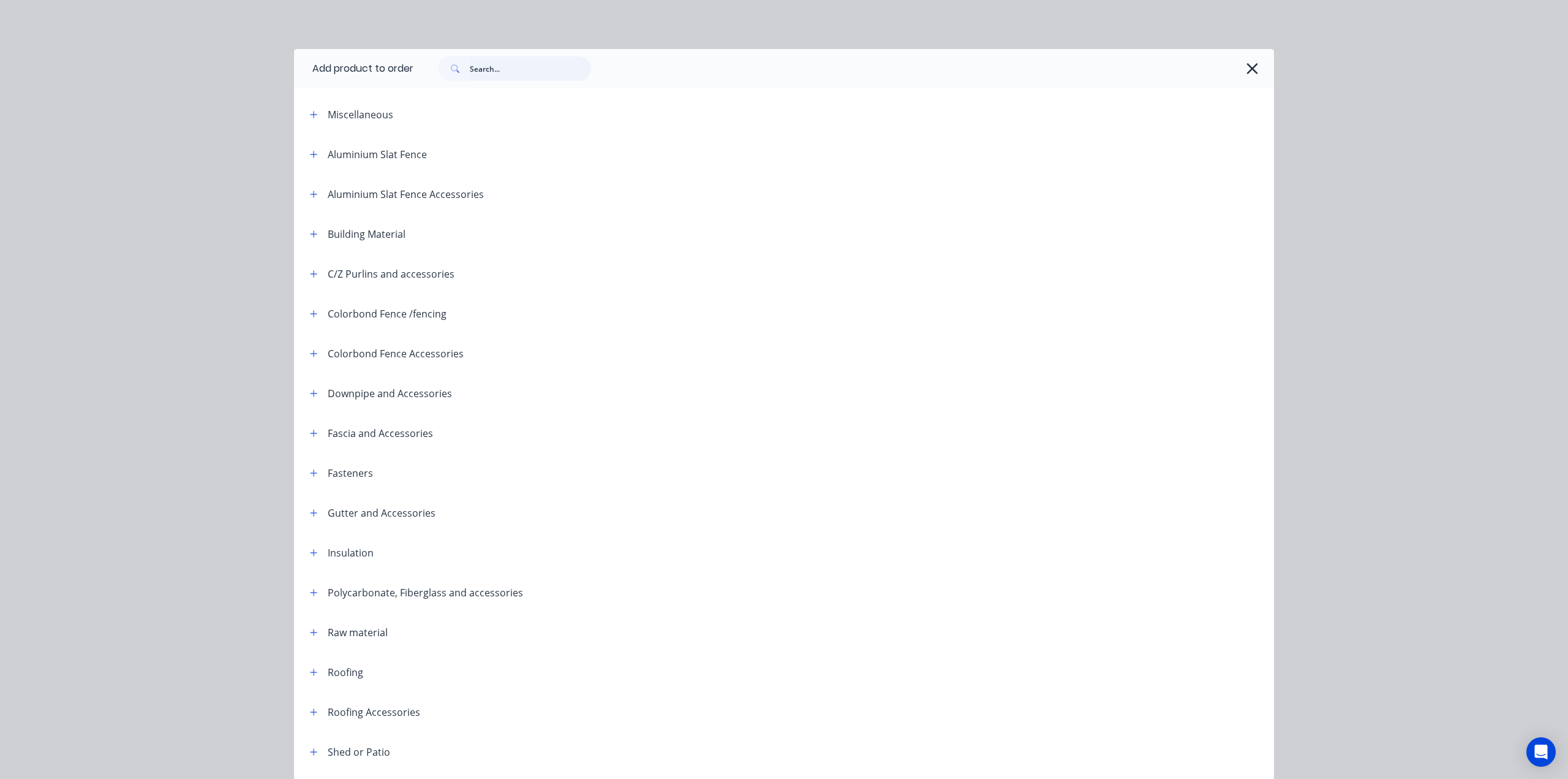
click at [525, 65] on input "text" at bounding box center [530, 69] width 122 height 25
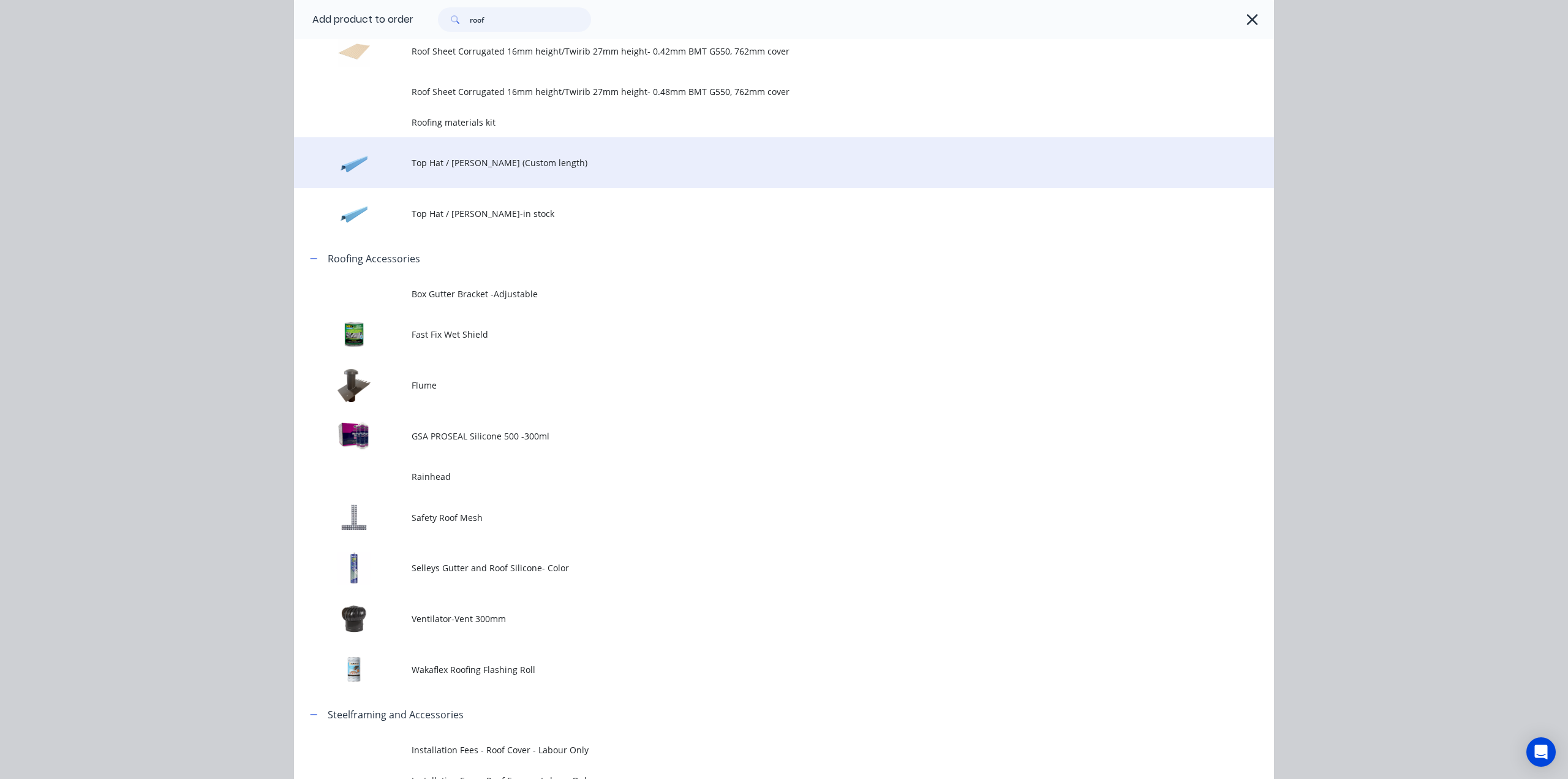
scroll to position [551, 0]
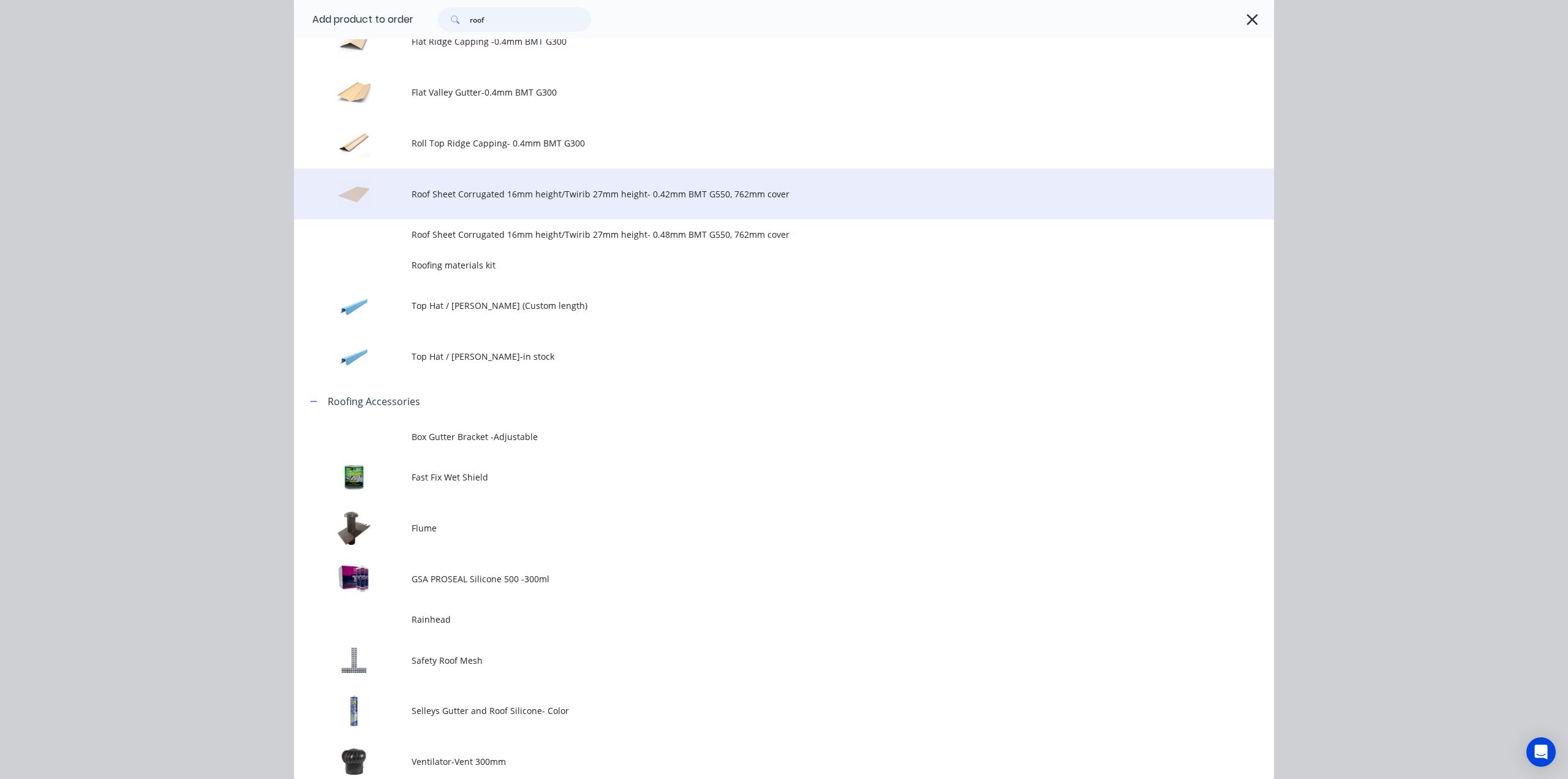
type input "roof"
click at [480, 189] on span "Roof Sheet Corrugated 16mm height/Twirib 27mm height- 0.42mm BMT G550, 762mm co…" at bounding box center [755, 194] width 689 height 13
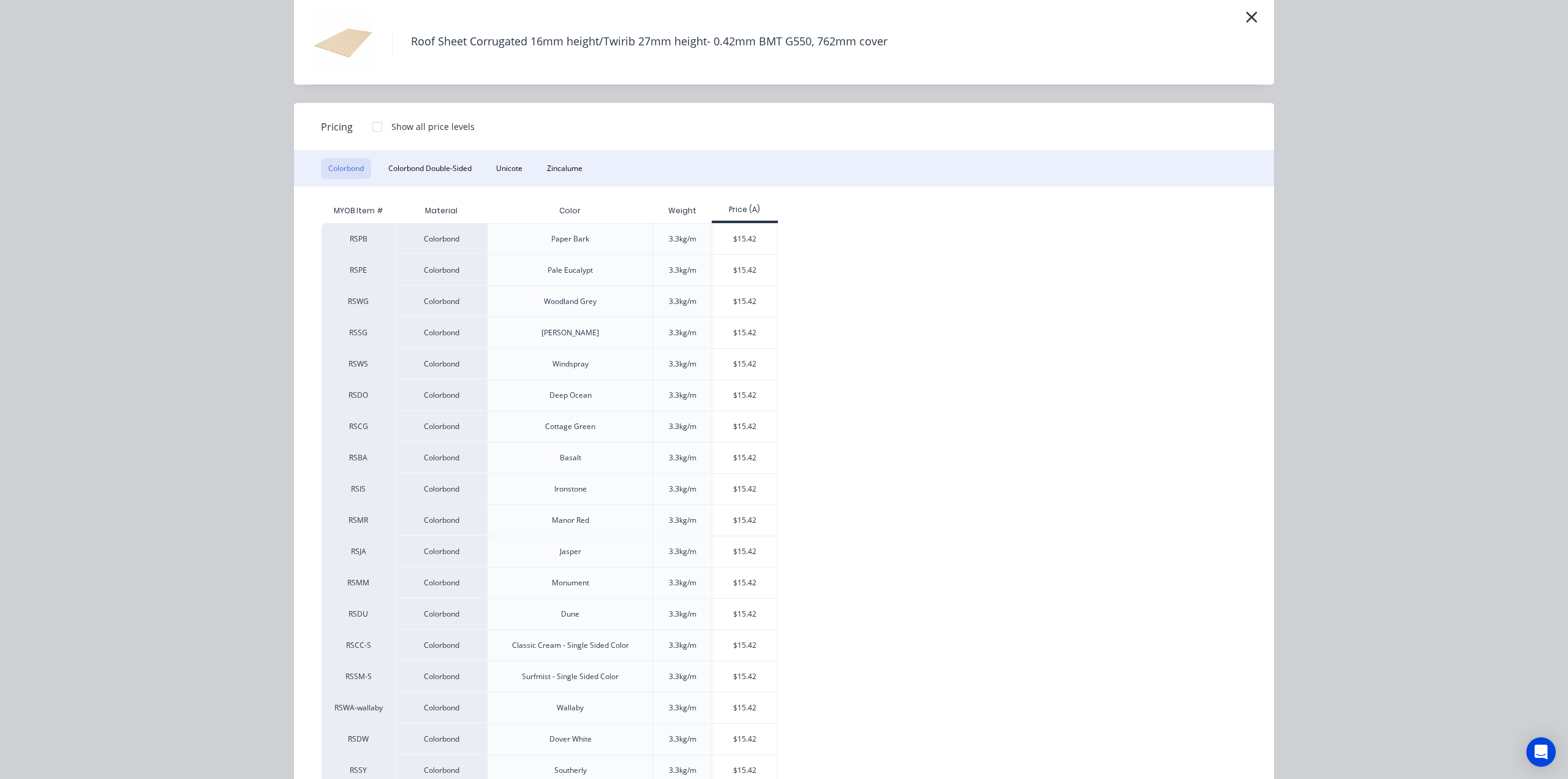
scroll to position [0, 0]
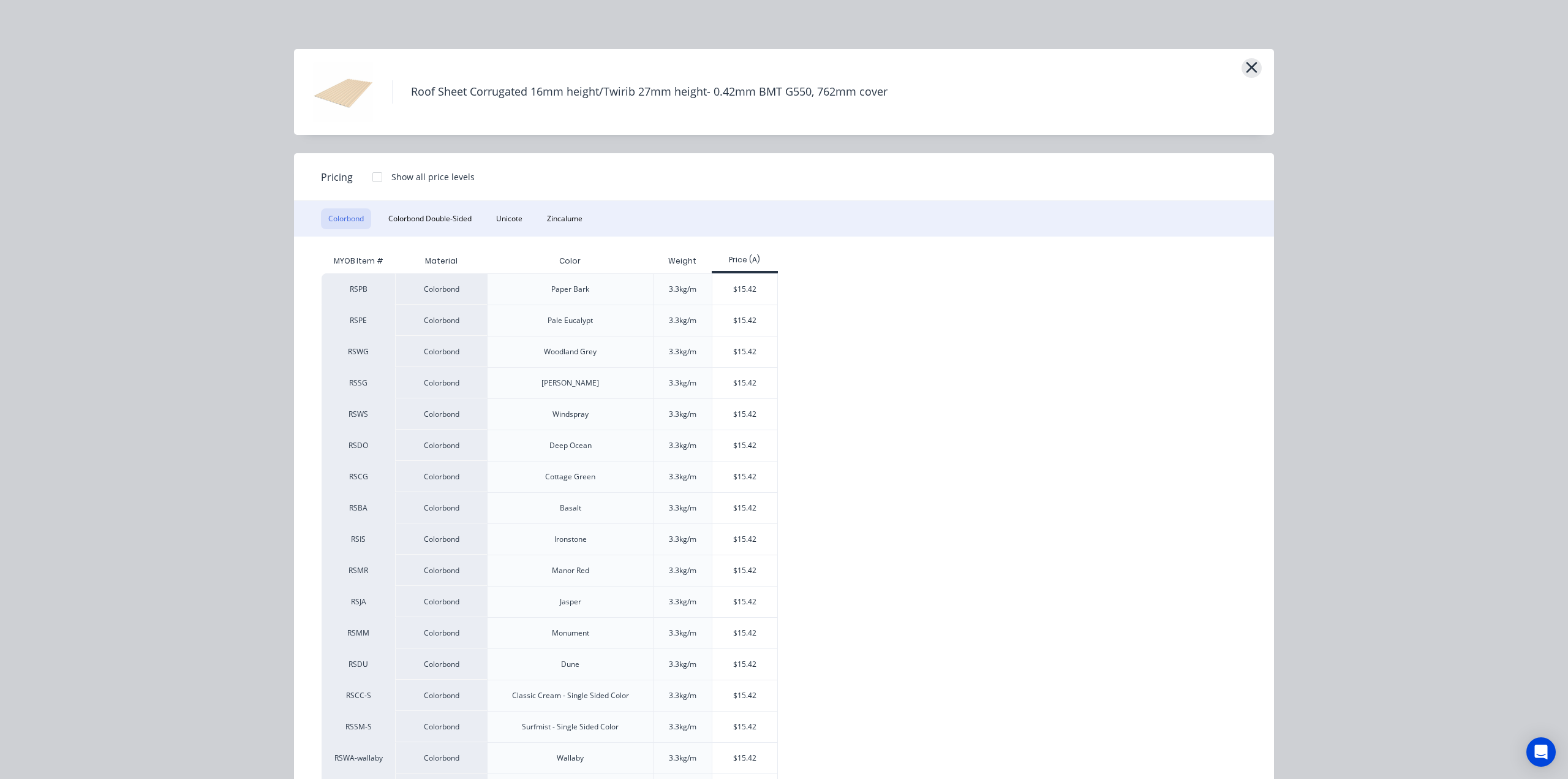
click at [1245, 61] on icon "button" at bounding box center [1252, 67] width 13 height 17
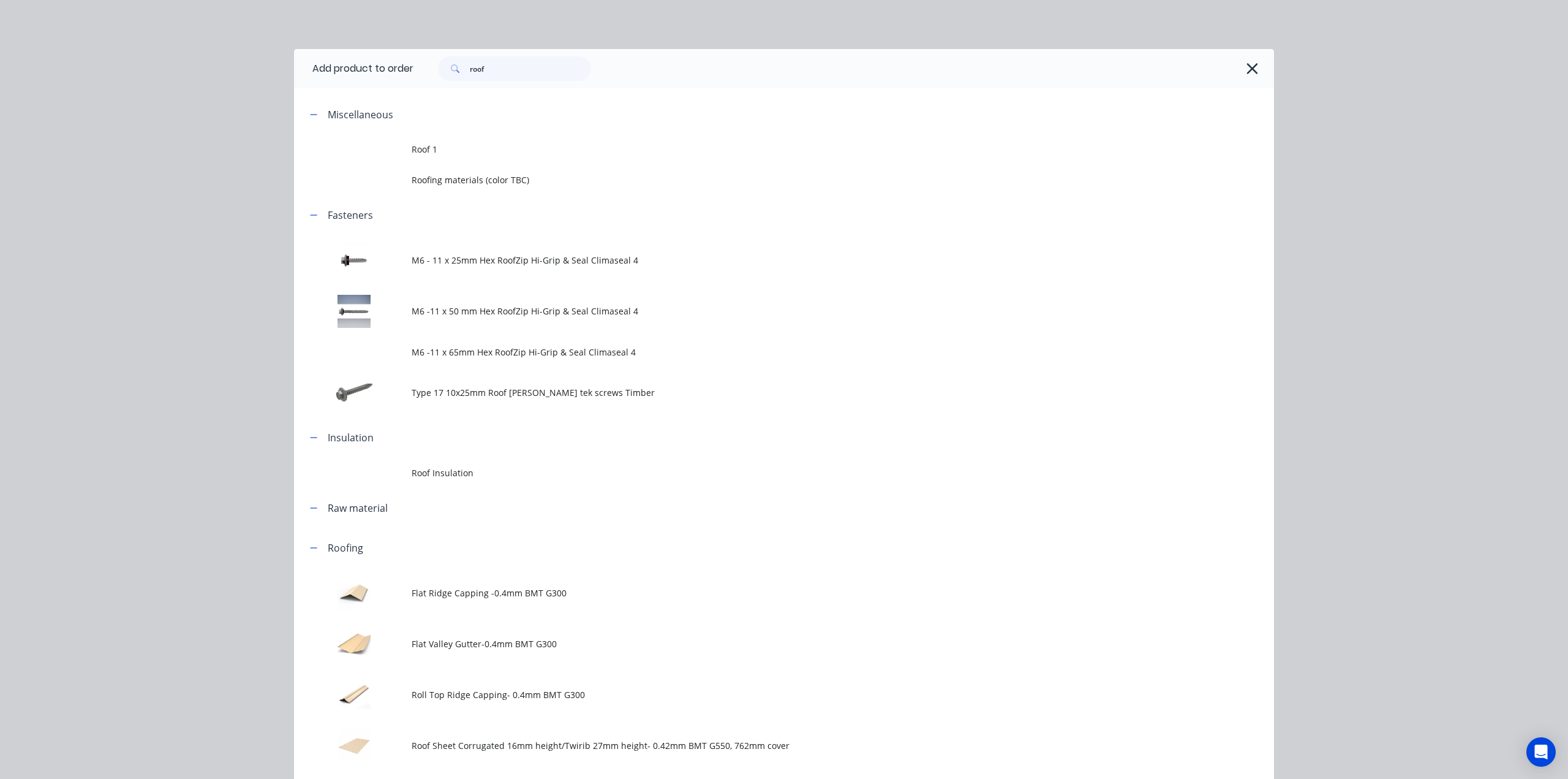
scroll to position [527, 0]
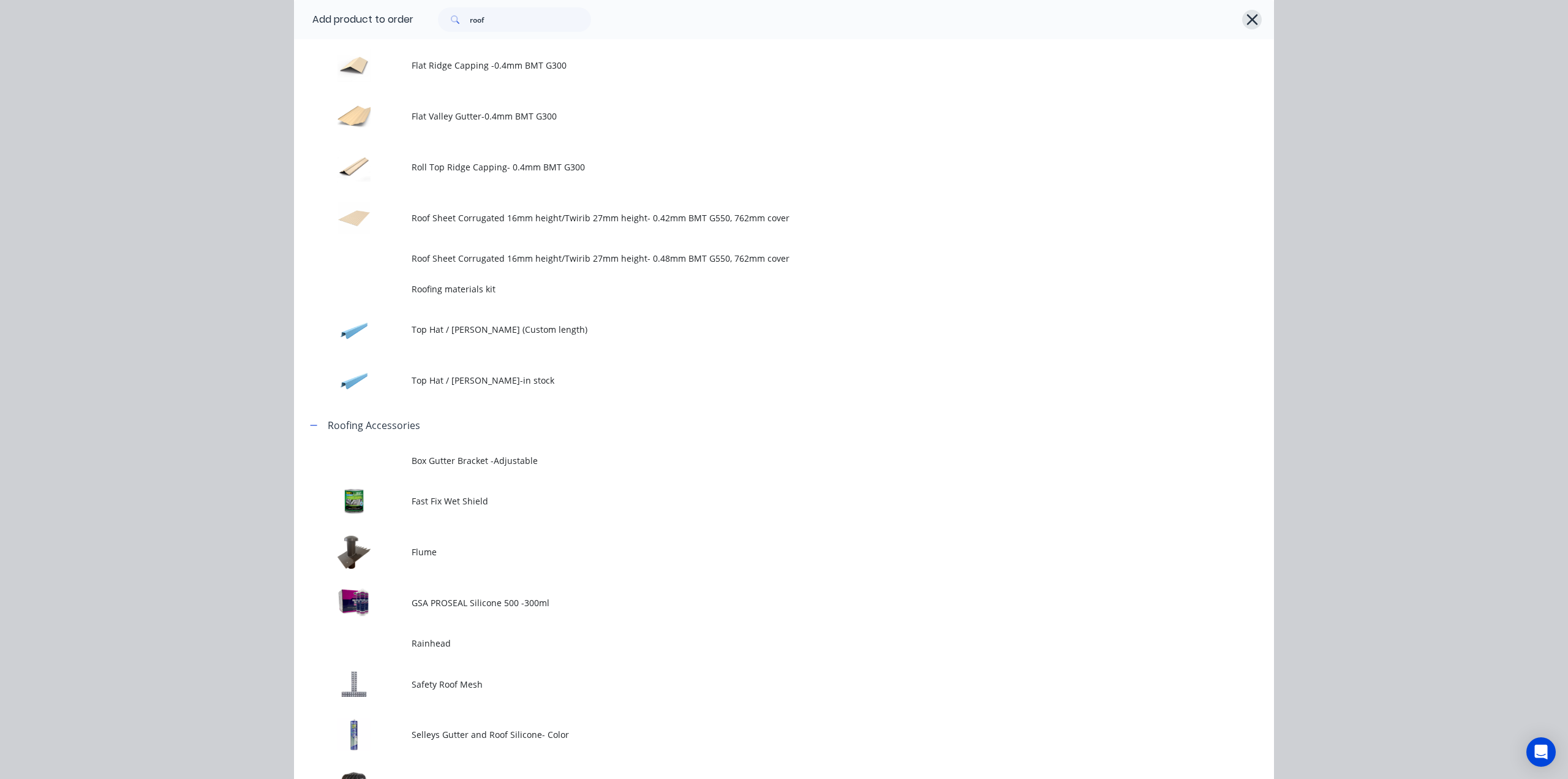
click at [1245, 25] on icon "button" at bounding box center [1252, 19] width 13 height 17
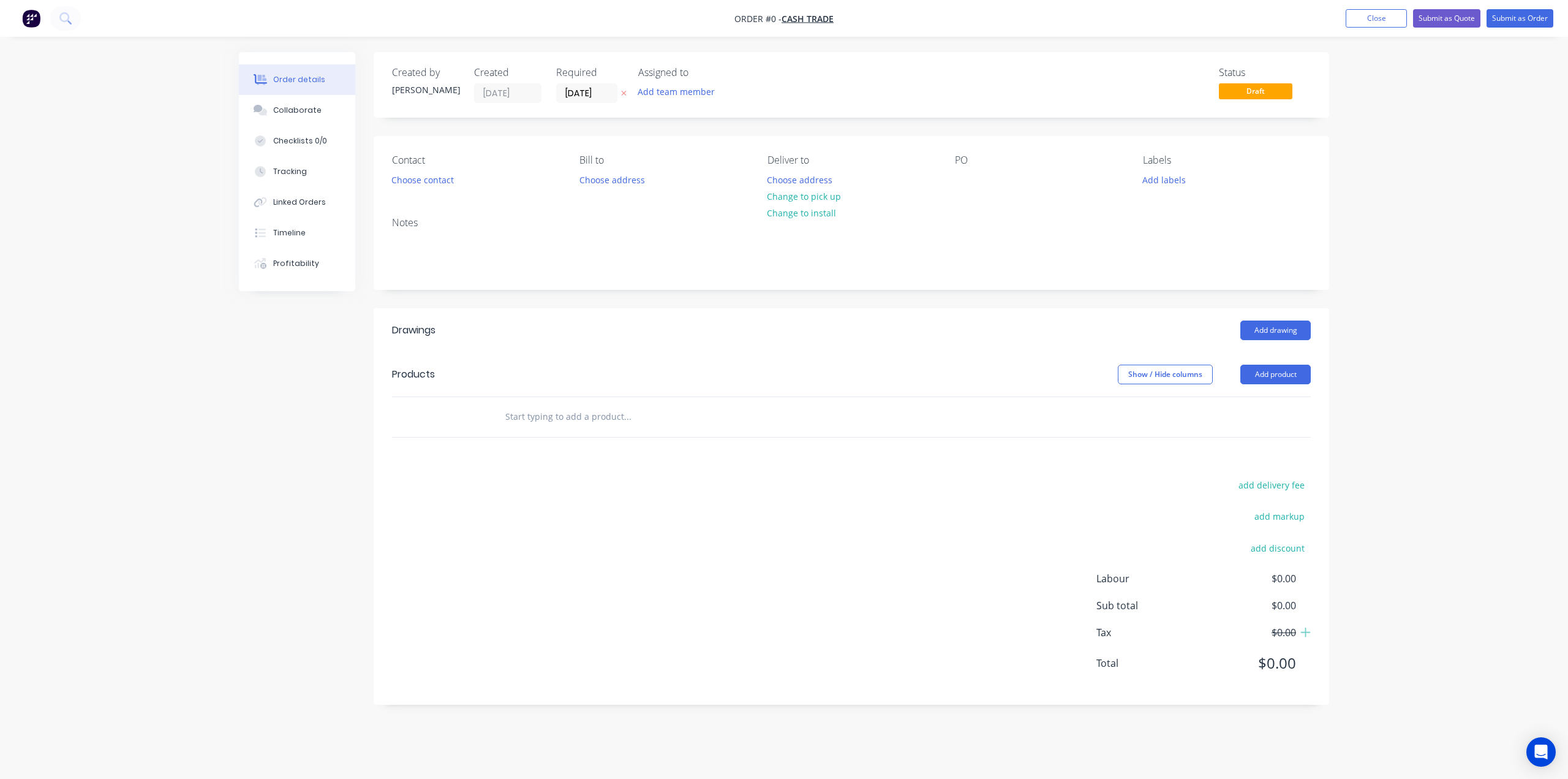
click at [1536, 159] on div "Order details Collaborate Checklists 0/0 Tracking Linked Orders Timeline Profit…" at bounding box center [784, 389] width 1568 height 779
drag, startPoint x: 1527, startPoint y: 184, endPoint x: 1523, endPoint y: 167, distance: 17.5
click at [1527, 183] on div "Order details Collaborate Checklists 0/0 Tracking Linked Orders Timeline Profit…" at bounding box center [784, 389] width 1568 height 779
click at [1446, 12] on button "Submit as Quote" at bounding box center [1446, 18] width 67 height 18
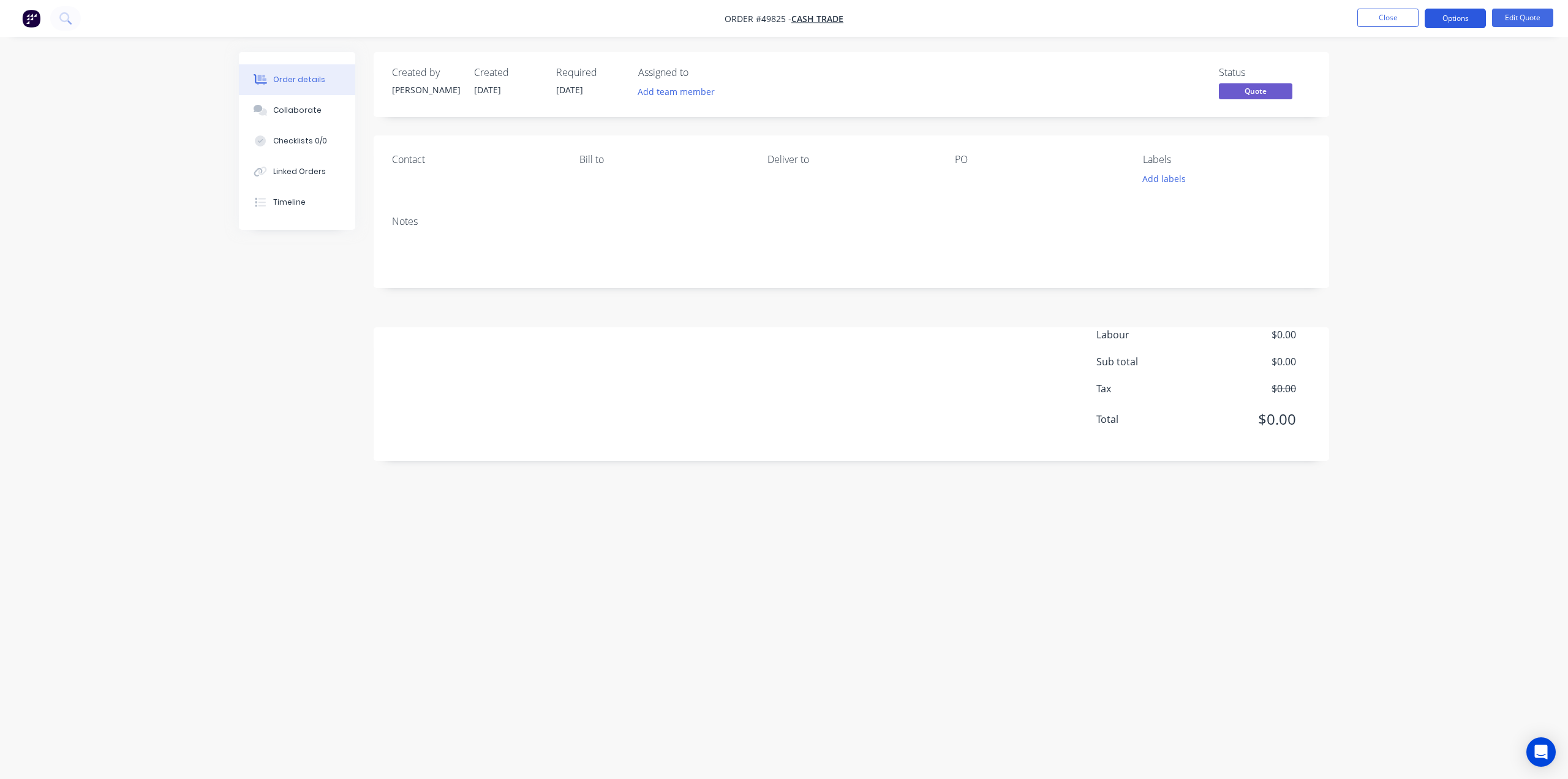
click at [1451, 20] on button "Options" at bounding box center [1455, 18] width 61 height 20
click at [1422, 243] on div "Cancel Quote" at bounding box center [1418, 245] width 113 height 17
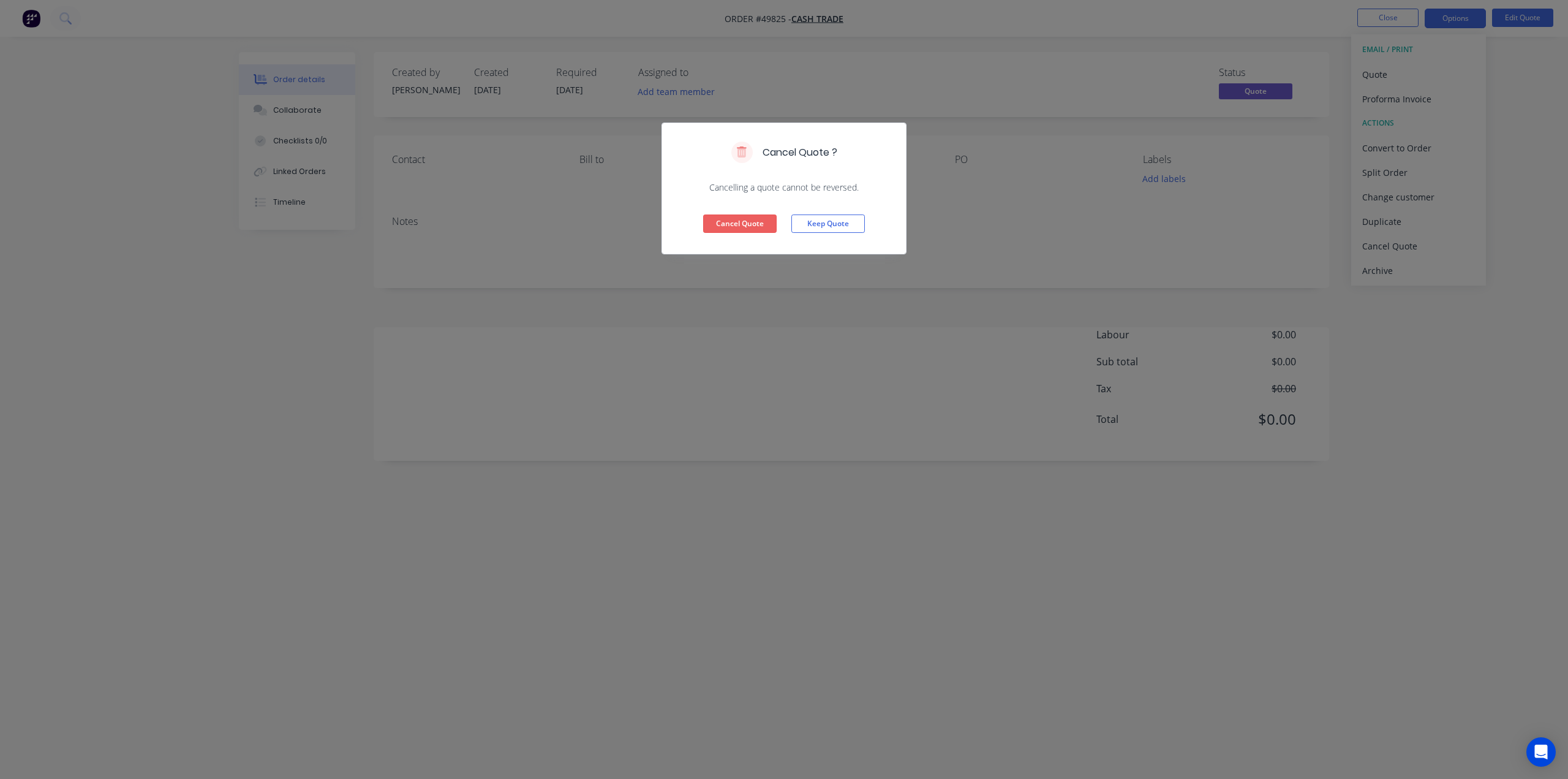
drag, startPoint x: 757, startPoint y: 223, endPoint x: 750, endPoint y: 224, distance: 7.1
click at [757, 223] on button "Cancel Quote" at bounding box center [740, 224] width 74 height 18
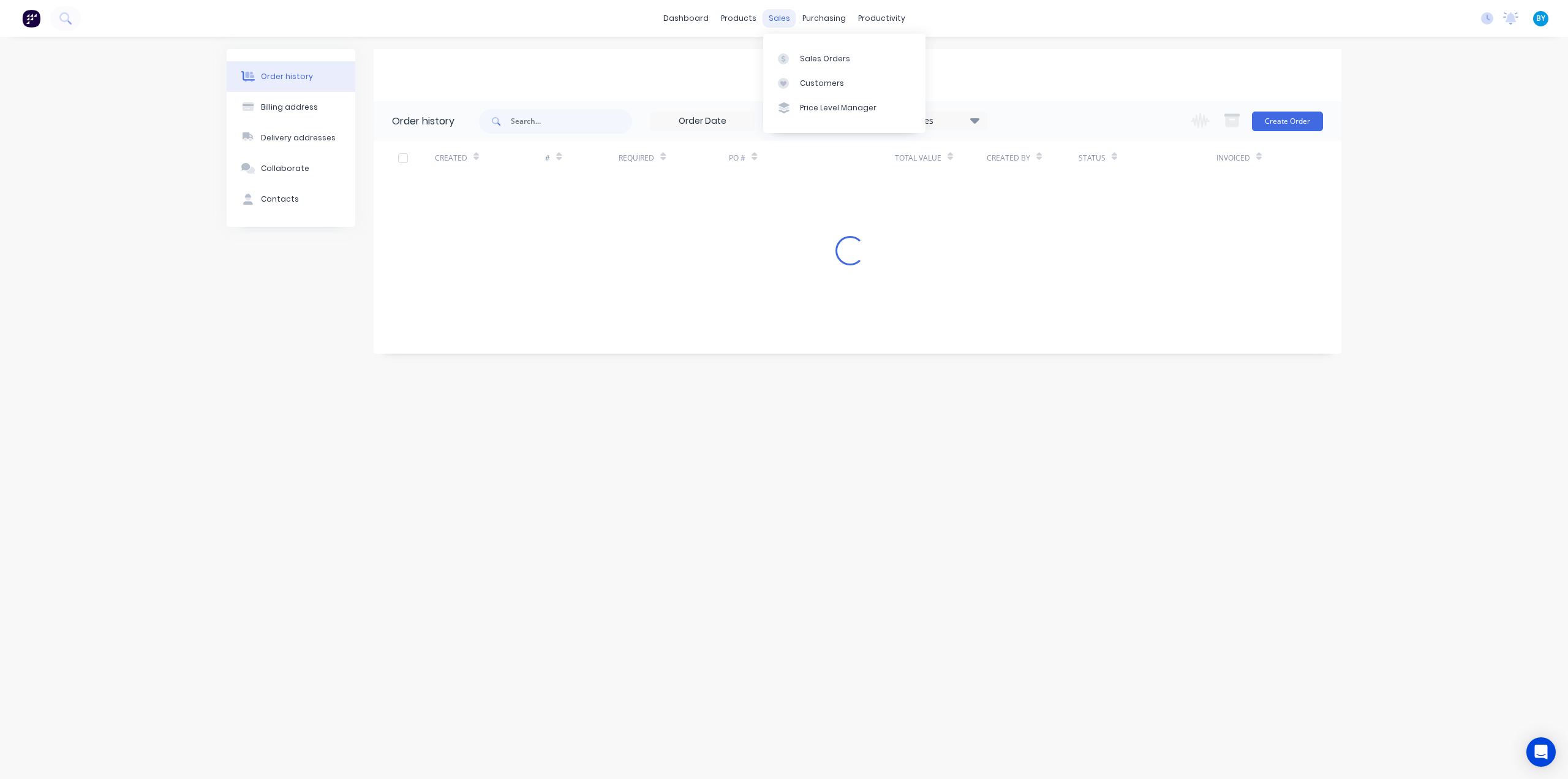
click at [784, 17] on div "sales" at bounding box center [779, 18] width 34 height 18
click at [791, 70] on link "Sales Orders" at bounding box center [844, 59] width 162 height 25
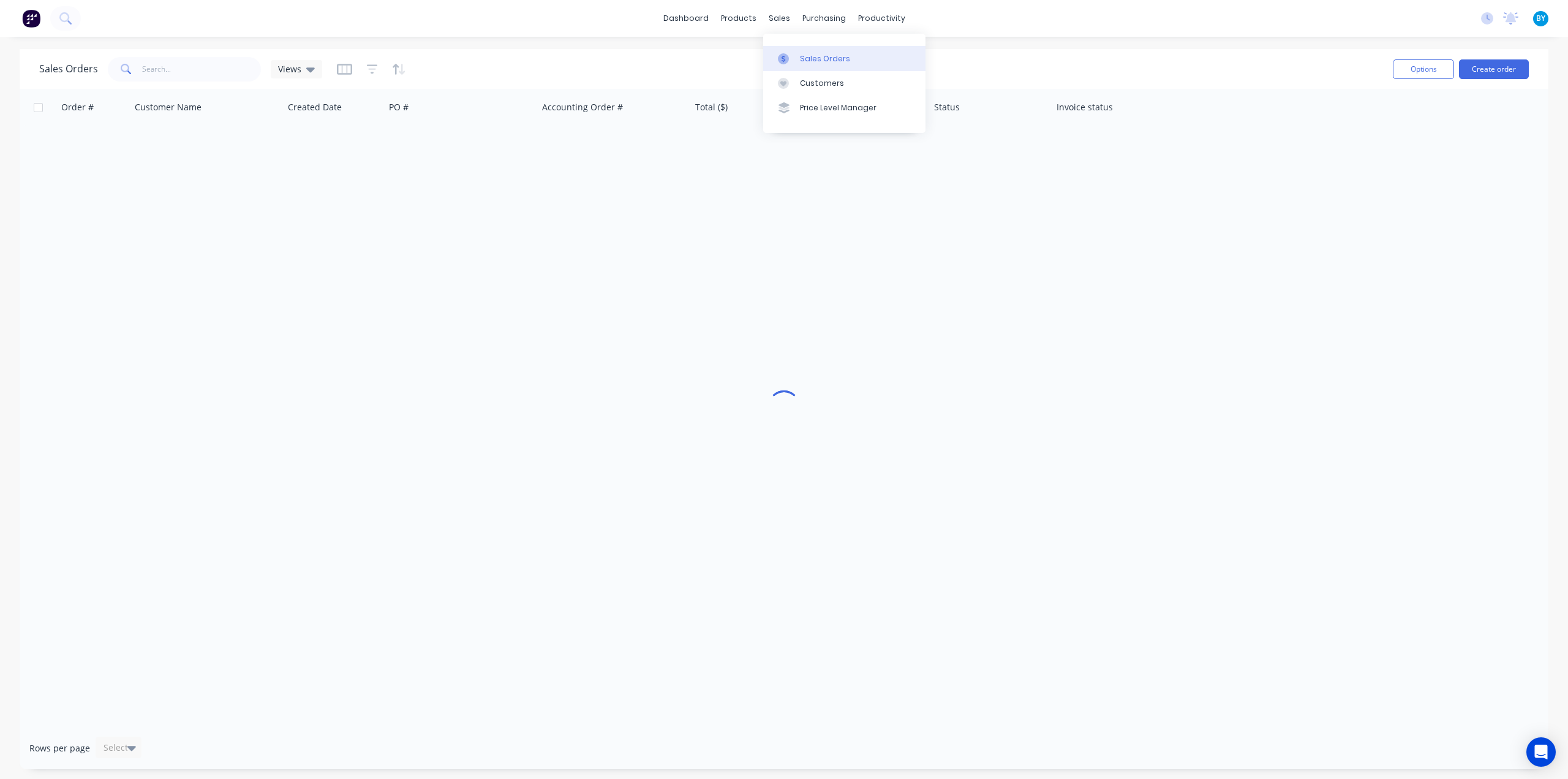
click at [793, 50] on link "Sales Orders" at bounding box center [844, 59] width 162 height 25
click at [194, 68] on input "text" at bounding box center [202, 70] width 119 height 25
type input "1"
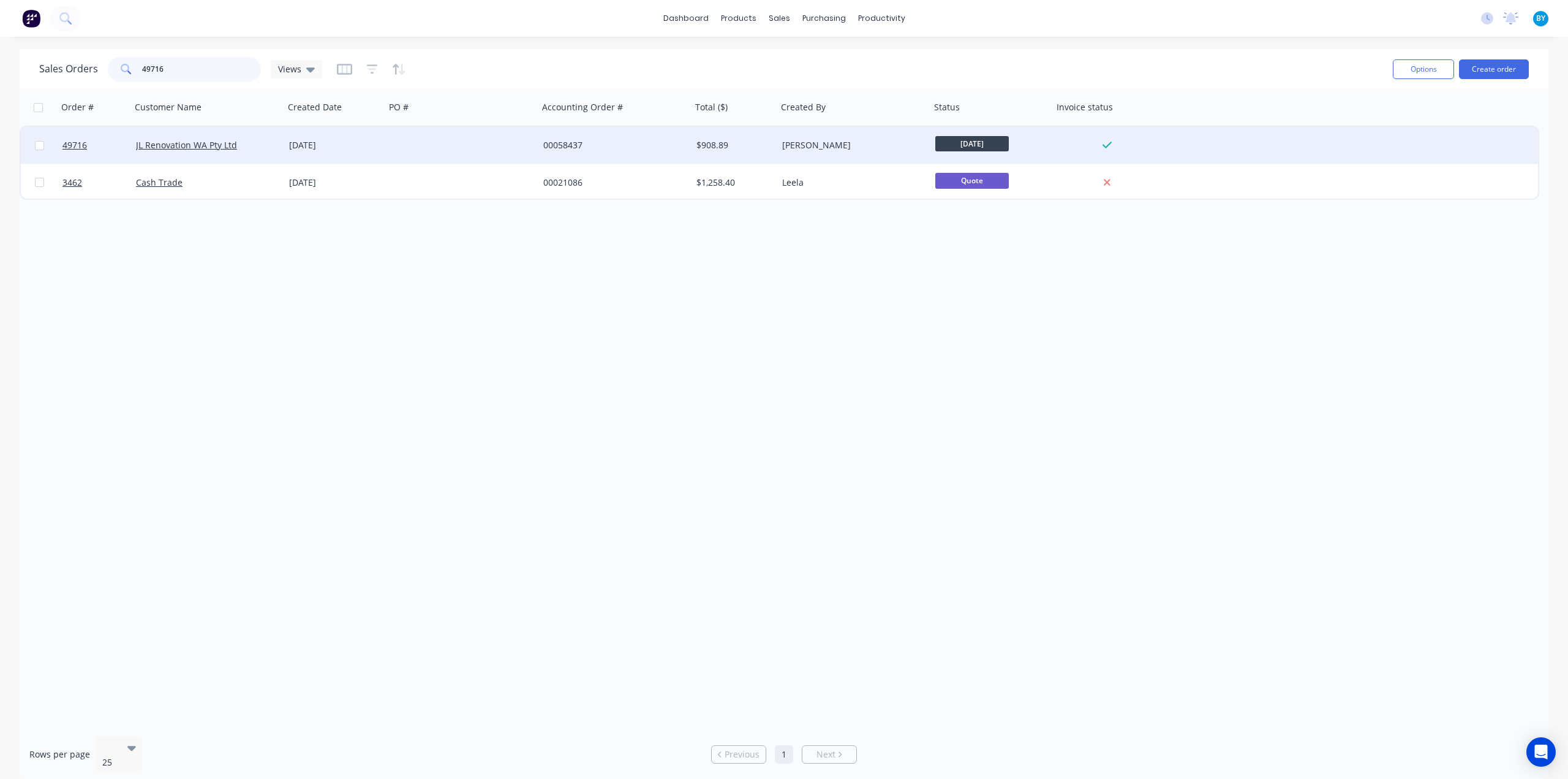
type input "49716"
click at [261, 151] on div "JL Renovation WA Pty Ltd" at bounding box center [204, 145] width 136 height 12
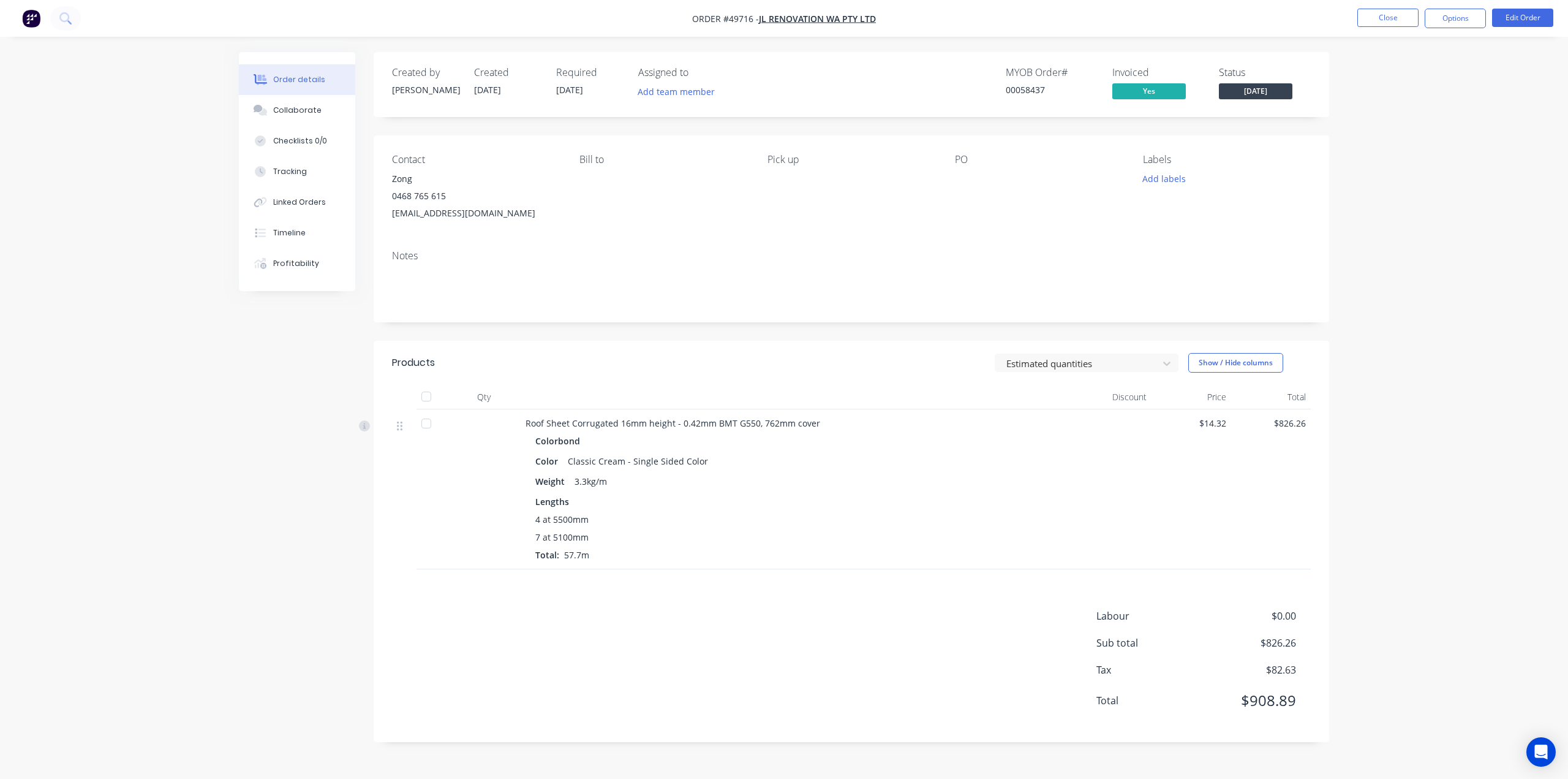
click at [923, 459] on div "Color Classic Cream - Single Sided Color" at bounding box center [796, 460] width 522 height 17
drag, startPoint x: 597, startPoint y: 462, endPoint x: 765, endPoint y: 459, distance: 168.0
click at [765, 459] on div "Color Classic Cream - Single Sided Color" at bounding box center [796, 460] width 522 height 17
click at [861, 517] on div "4 at 5500mm" at bounding box center [796, 519] width 522 height 13
click at [1512, 13] on button "Edit Order" at bounding box center [1522, 17] width 61 height 18
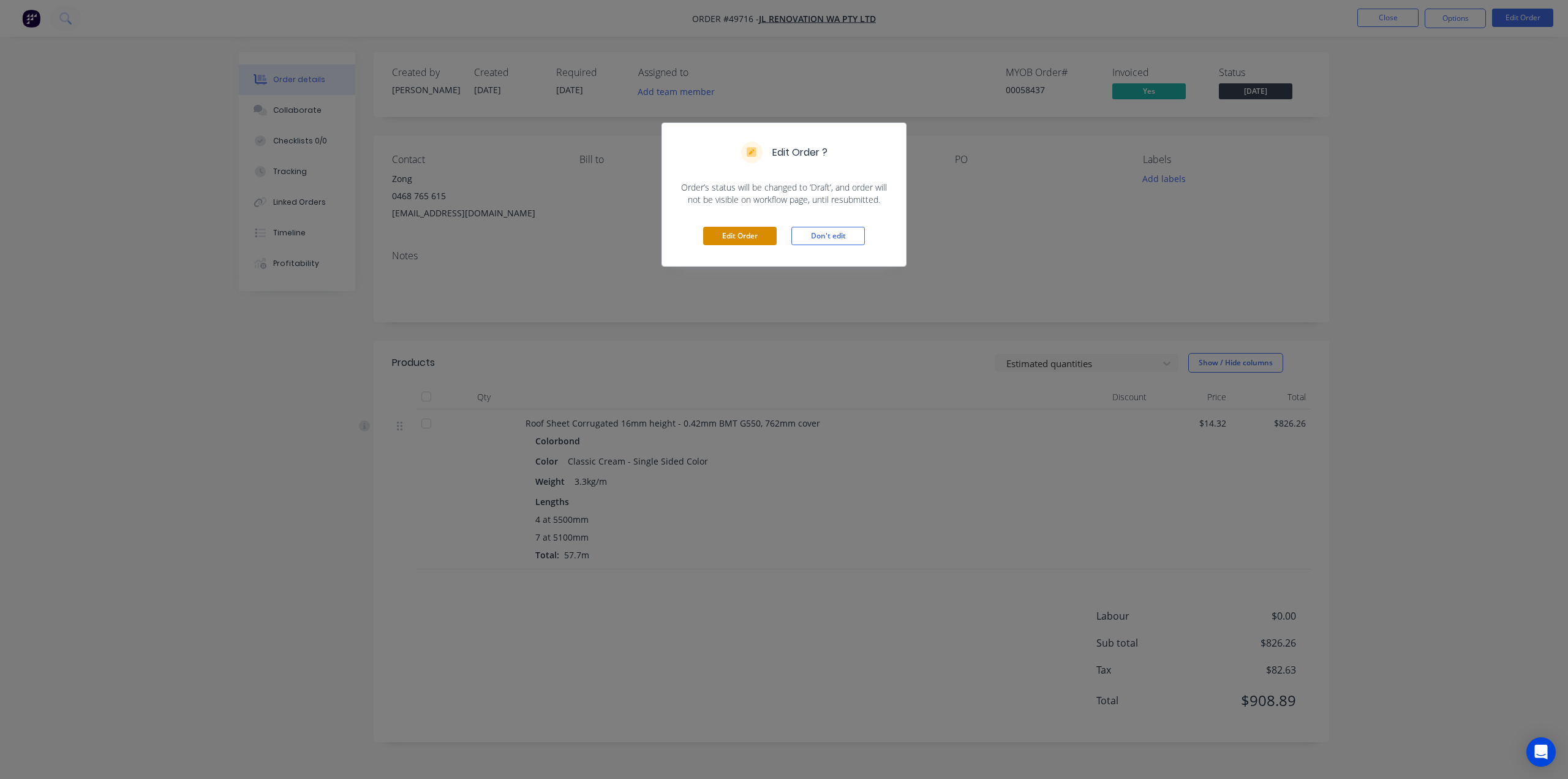
click at [760, 238] on button "Edit Order" at bounding box center [740, 236] width 74 height 18
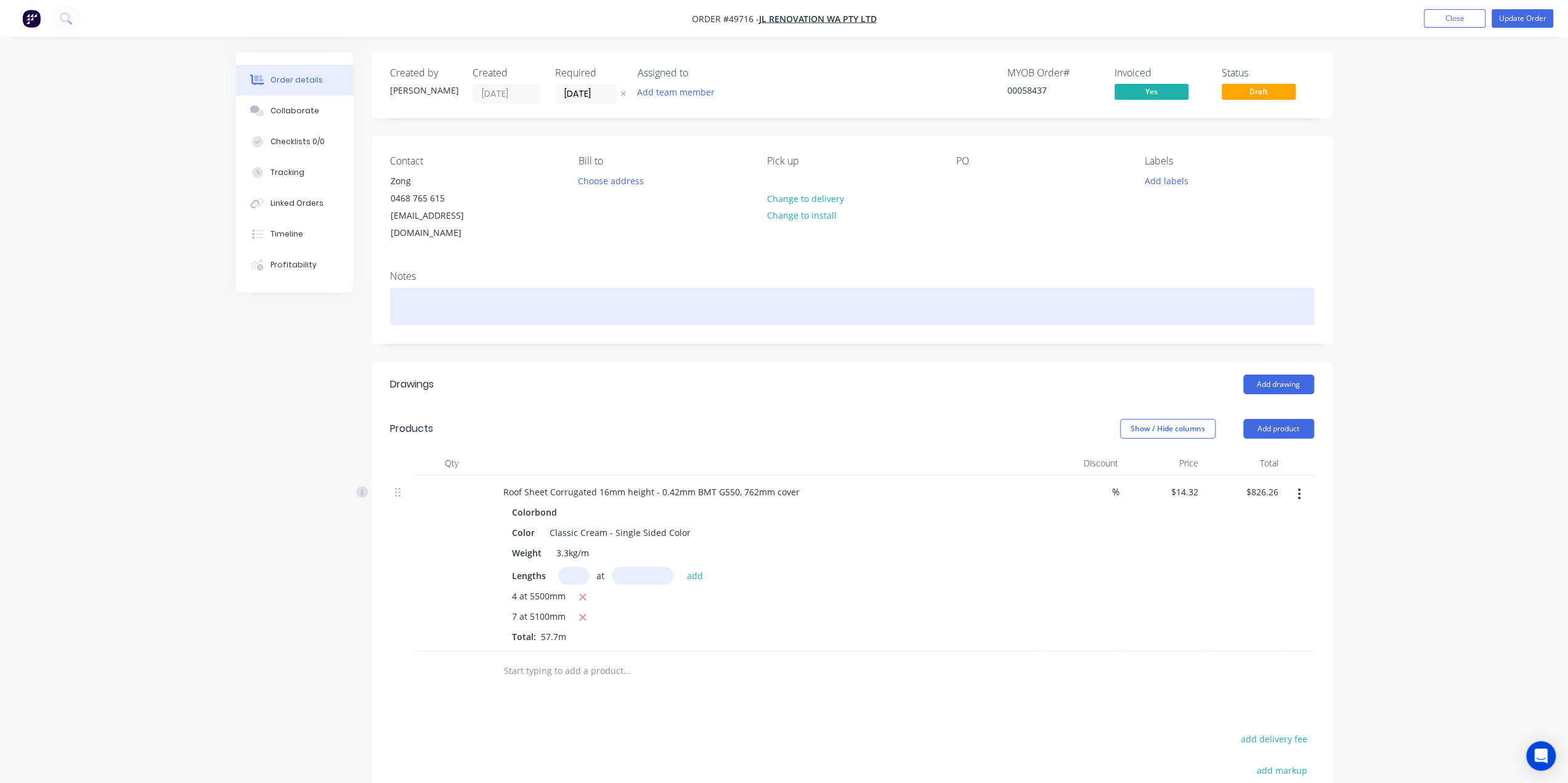
click at [558, 288] on div at bounding box center [852, 306] width 924 height 37
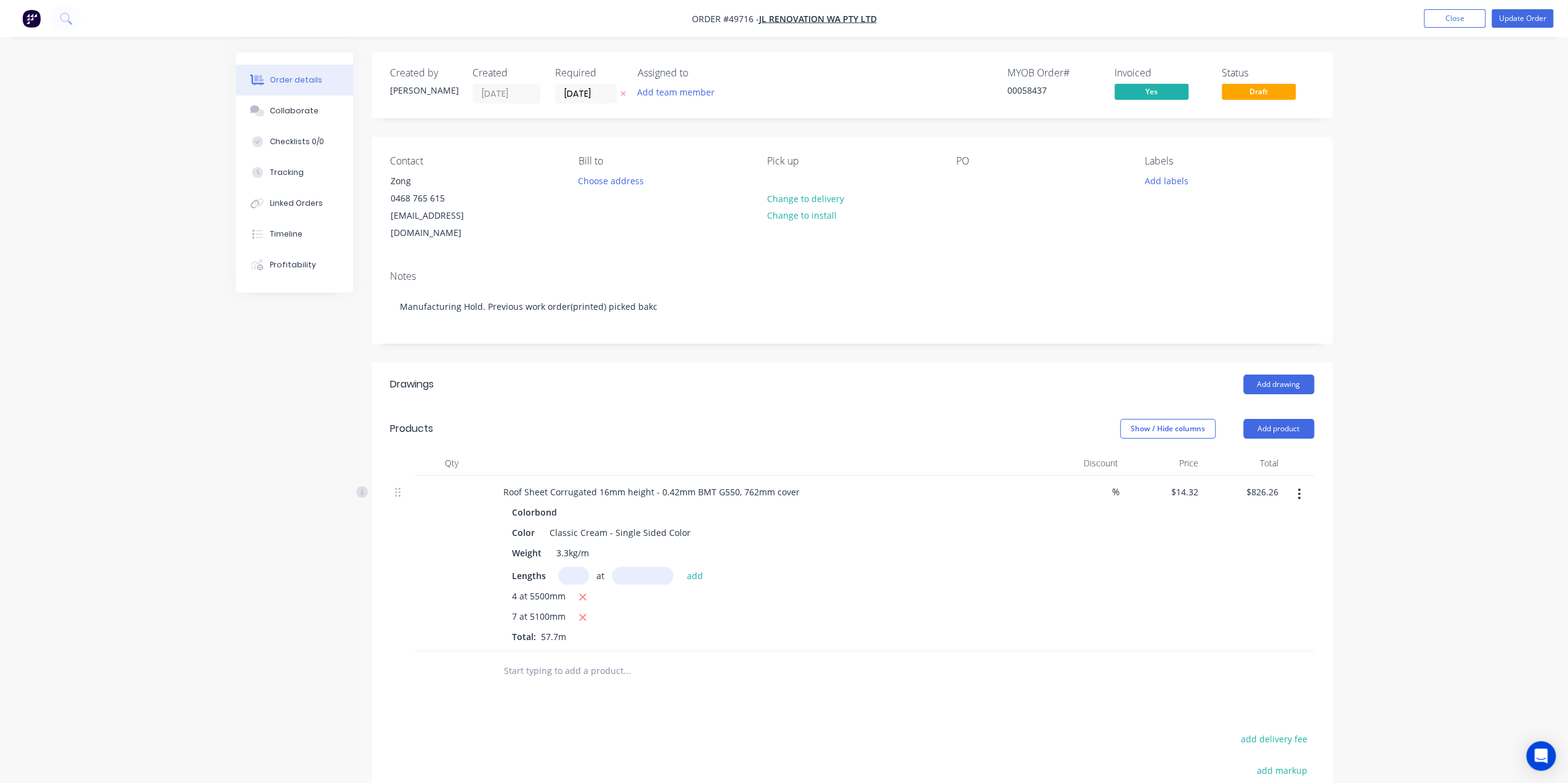
click at [661, 269] on div "Notes Manufacturing Hold. Previous work order(printed) picked bakc" at bounding box center [851, 301] width 961 height 82
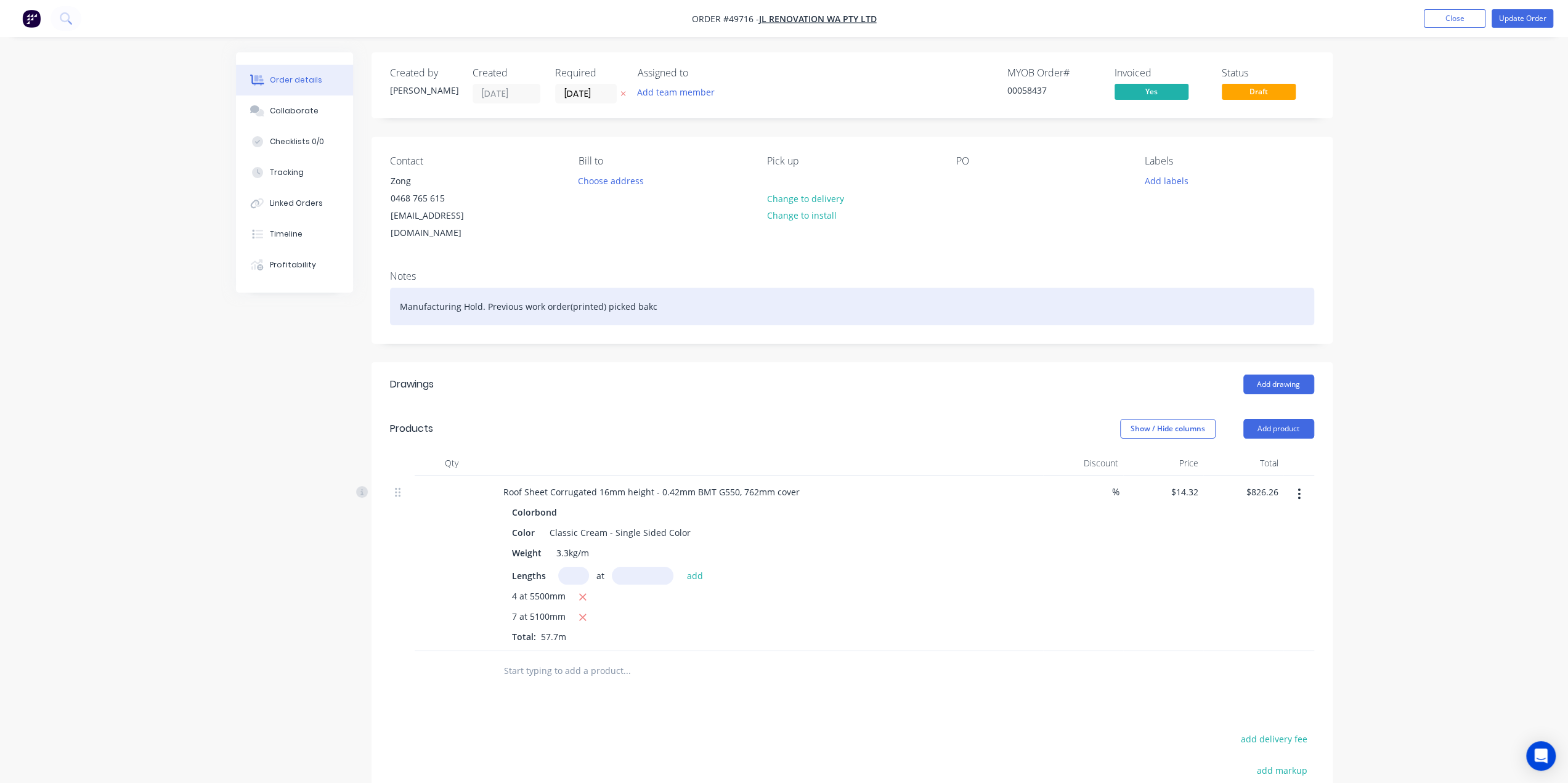
drag, startPoint x: 678, startPoint y: 285, endPoint x: 718, endPoint y: 290, distance: 40.3
click at [679, 288] on div "Manufacturing Hold. Previous work order(printed) picked bakc" at bounding box center [852, 306] width 924 height 37
drag, startPoint x: 691, startPoint y: 288, endPoint x: 639, endPoint y: 285, distance: 52.1
click at [603, 288] on div "Manufacturing Hold. Previous work order(printed) picked bakc" at bounding box center [852, 306] width 924 height 37
click at [565, 288] on div "Manufacturing Hold. Previous work order(printed) has been retrieved." at bounding box center [852, 306] width 924 height 37
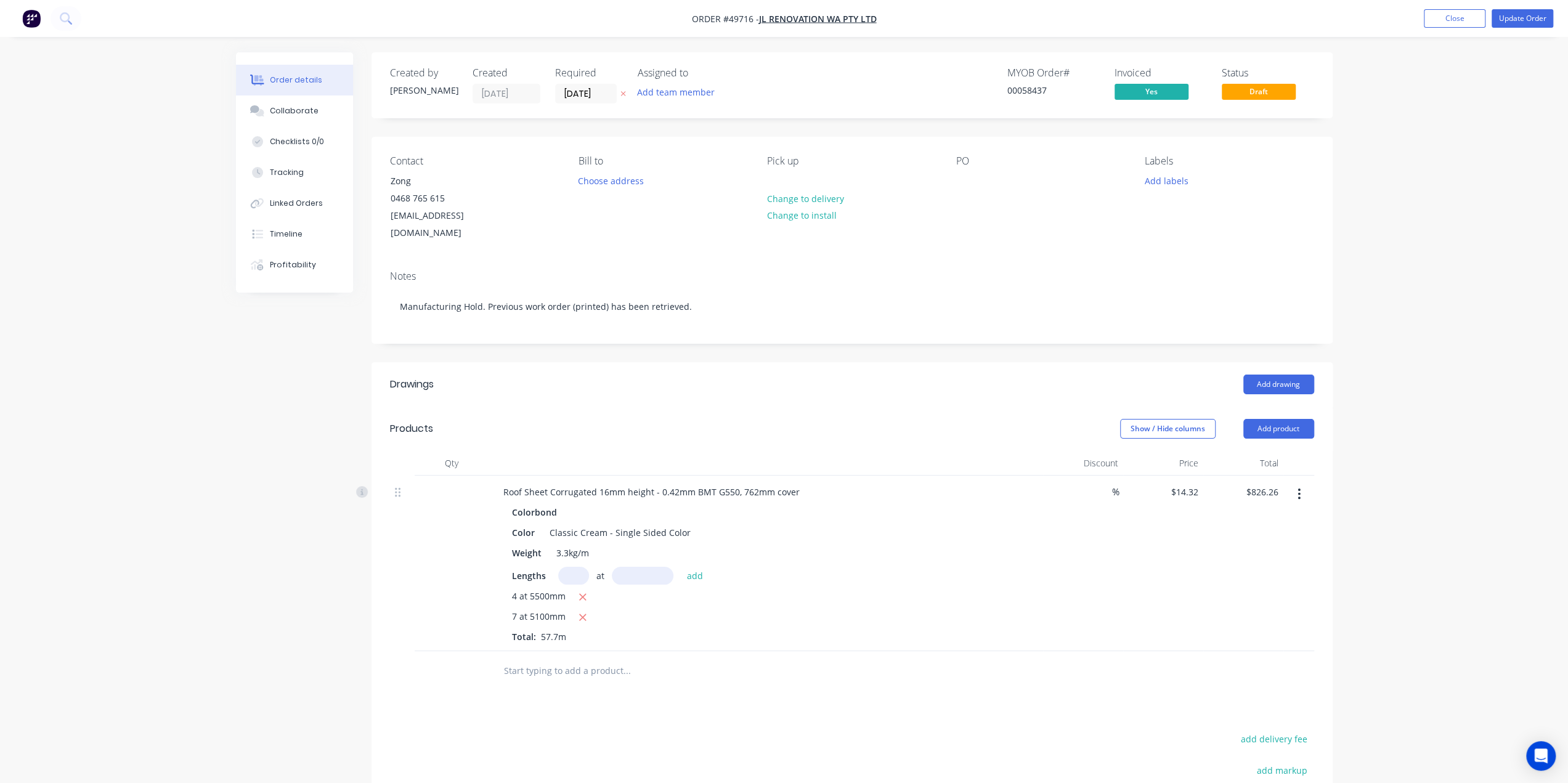
click at [777, 267] on div "Notes Manufacturing Hold. Previous work order (printed) has been retrieved." at bounding box center [851, 301] width 961 height 82
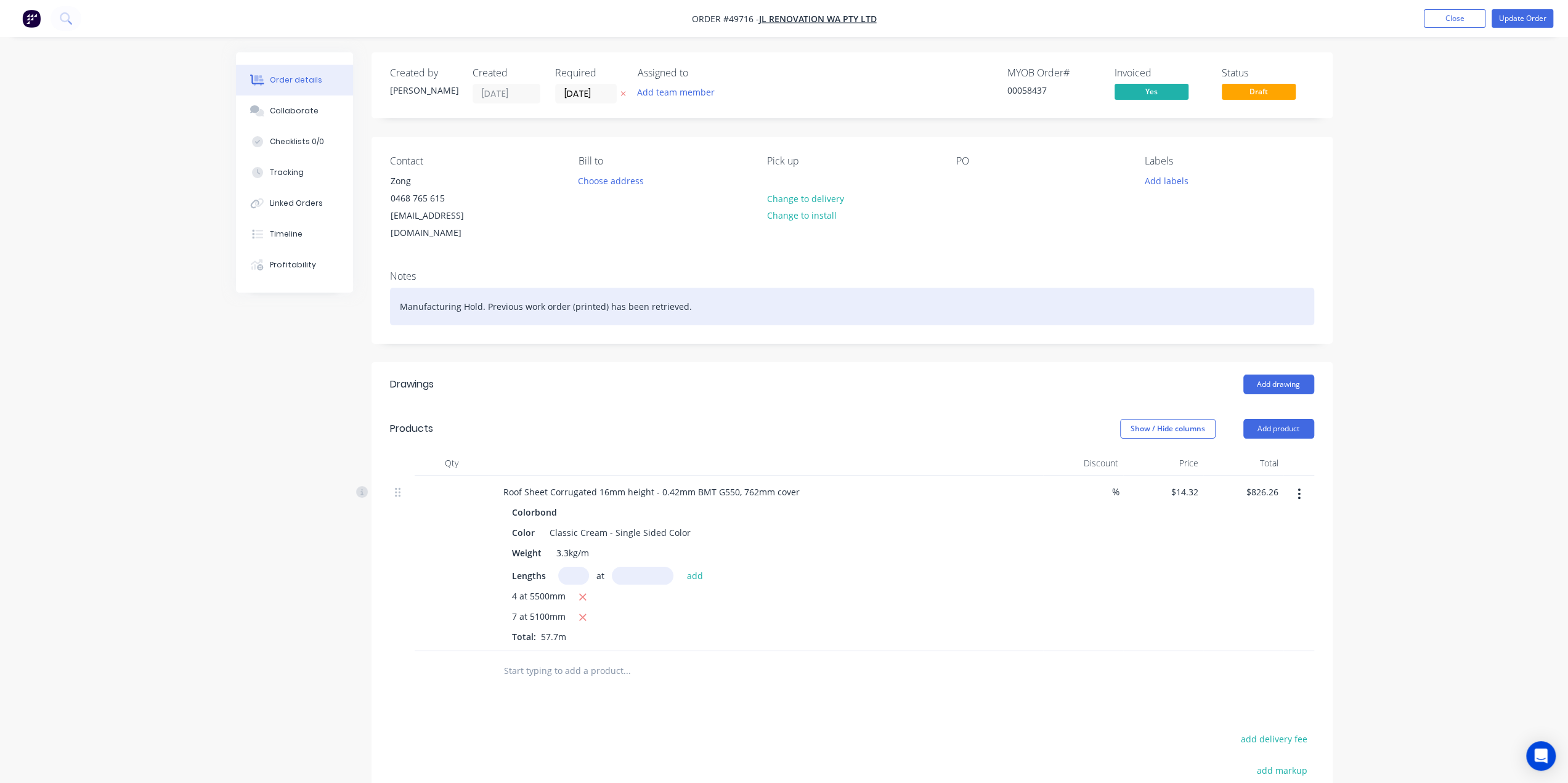
click at [797, 288] on div "Manufacturing Hold. Previous work order (printed) has been retrieved." at bounding box center [852, 306] width 924 height 37
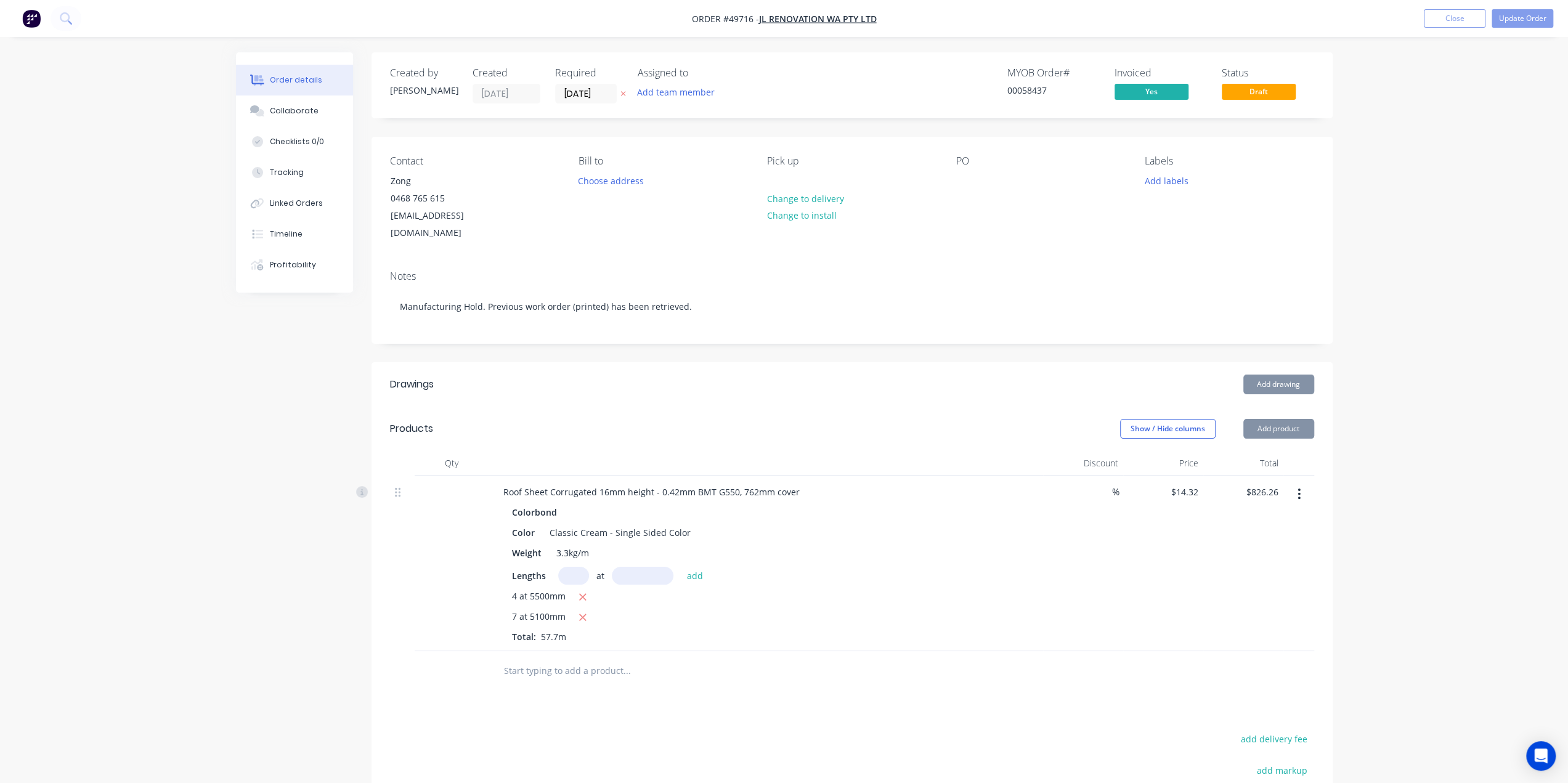
click at [828, 339] on div "Created by [PERSON_NAME] Created [DATE] Required [DATE] Assigned to Add team me…" at bounding box center [851, 506] width 961 height 907
click at [876, 335] on div "Created by [PERSON_NAME] Created [DATE] Required [DATE] Assigned to Add team me…" at bounding box center [851, 506] width 961 height 907
click at [1496, 319] on div "Order details Collaborate Checklists 0/0 Tracking Linked Orders Timeline Profit…" at bounding box center [784, 488] width 1568 height 978
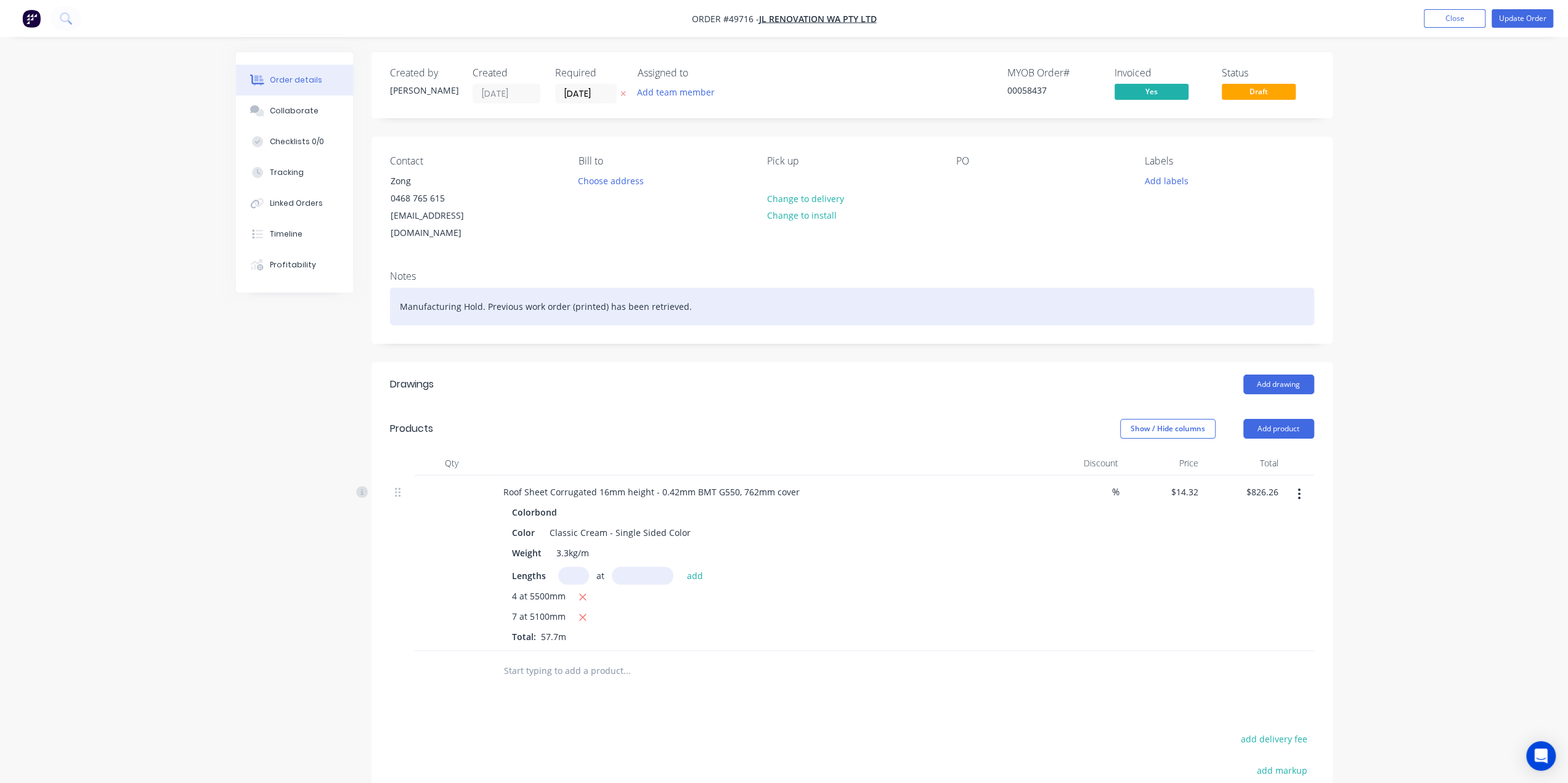
click at [811, 288] on div "Manufacturing Hold. Previous work order (printed) has been retrieved." at bounding box center [852, 306] width 924 height 37
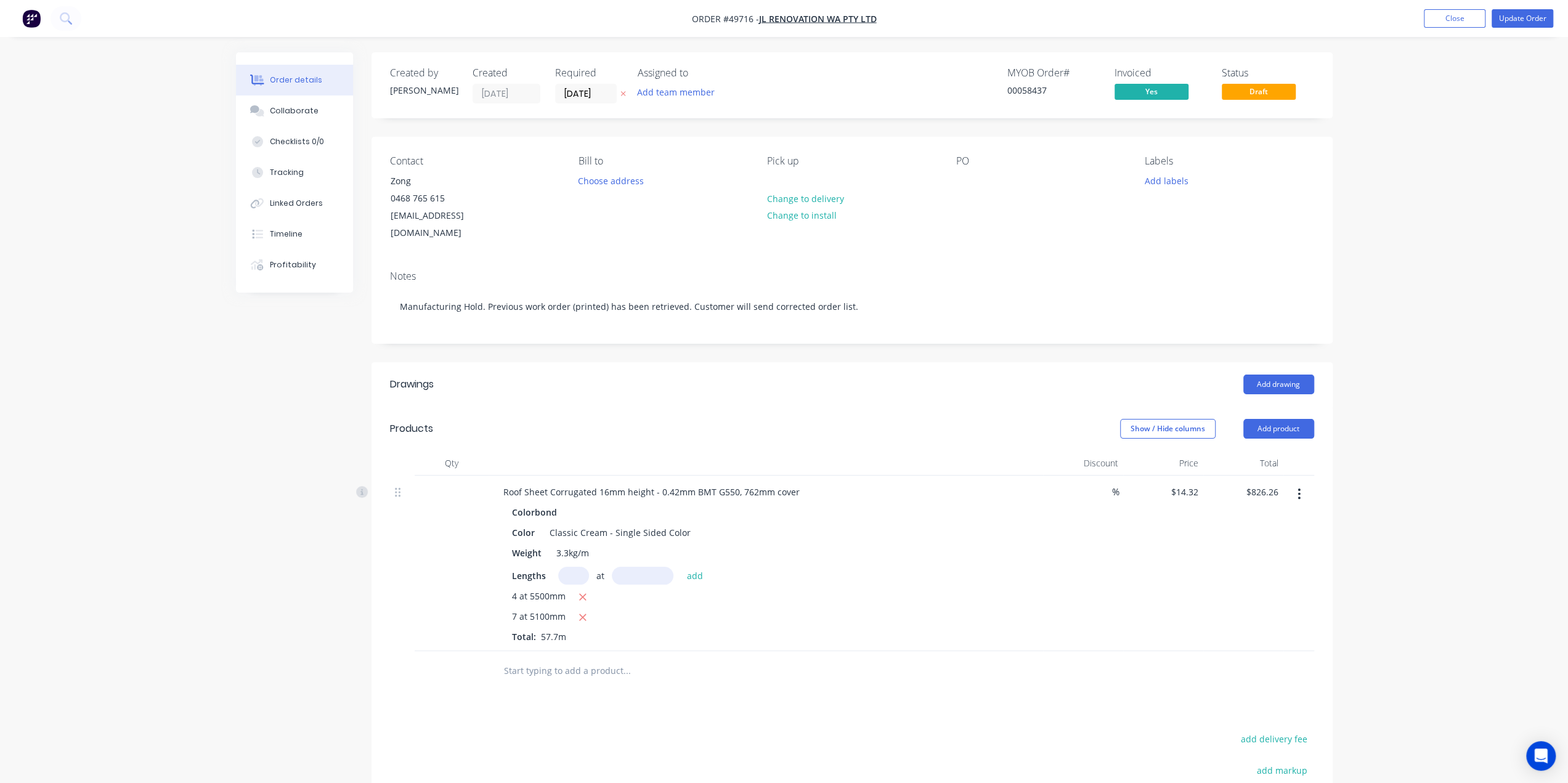
click at [800, 362] on header "Drawings Add drawing" at bounding box center [851, 384] width 961 height 44
click at [838, 320] on div "Notes Manufacturing Hold. Previous work order (printed) has been retrieved. Cus…" at bounding box center [851, 301] width 961 height 82
click at [1508, 22] on button "Update Order" at bounding box center [1522, 18] width 62 height 18
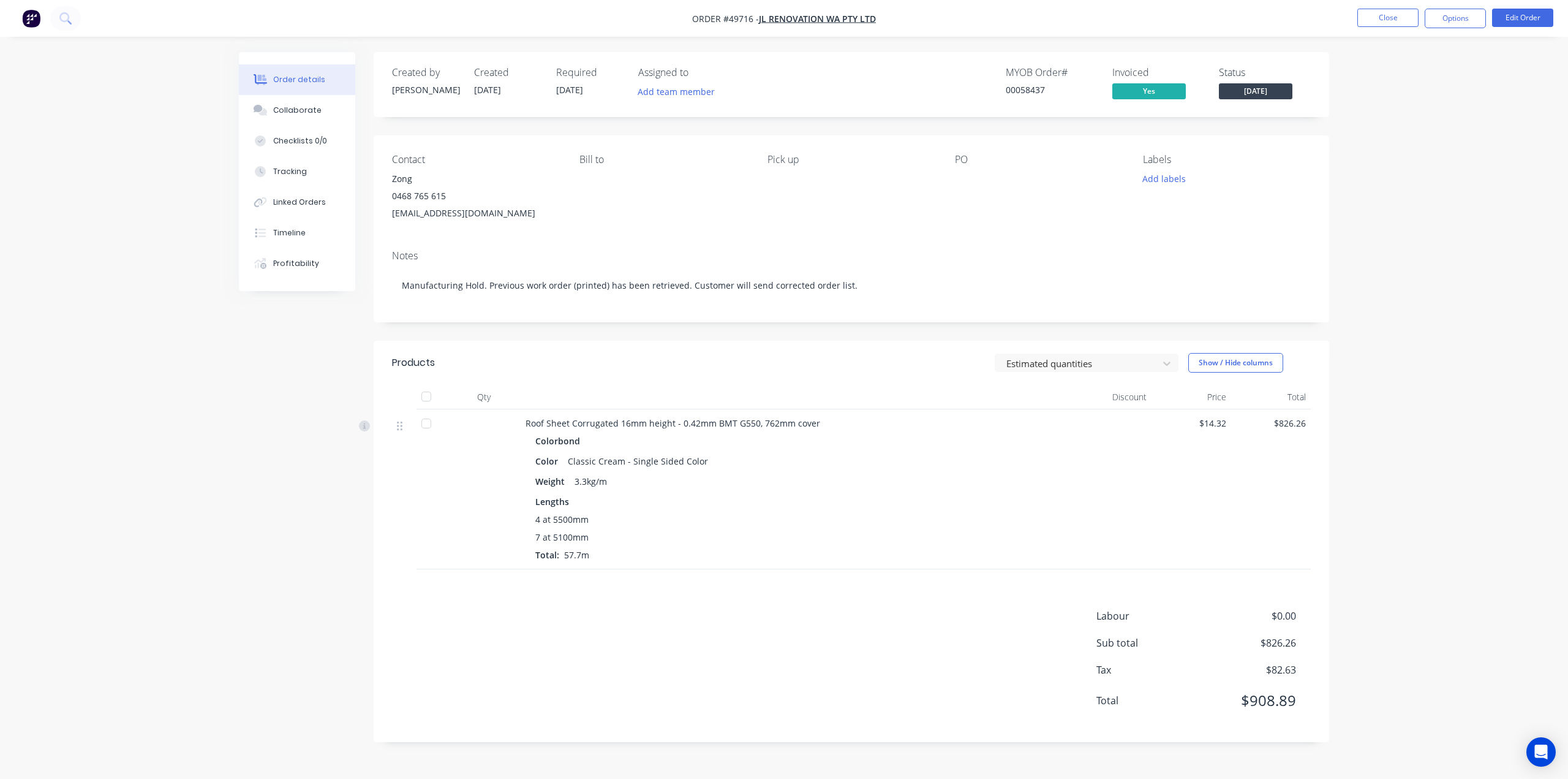
click at [889, 224] on div "Contact Zong [PHONE_NUMBER] [EMAIL_ADDRESS][DOMAIN_NAME] [PERSON_NAME] to Pick …" at bounding box center [851, 188] width 956 height 105
drag, startPoint x: 1420, startPoint y: 291, endPoint x: 1421, endPoint y: 284, distance: 7.1
click at [1420, 290] on div "Order details Collaborate Checklists 0/0 Tracking Linked Orders Timeline Profit…" at bounding box center [784, 389] width 1568 height 779
click at [1439, 411] on div "Order details Collaborate Checklists 0/0 Tracking Linked Orders Timeline Profit…" at bounding box center [784, 389] width 1568 height 779
click at [1439, 376] on div "Order details Collaborate Checklists 0/0 Tracking Linked Orders Timeline Profit…" at bounding box center [784, 389] width 1568 height 779
